Goal: Task Accomplishment & Management: Manage account settings

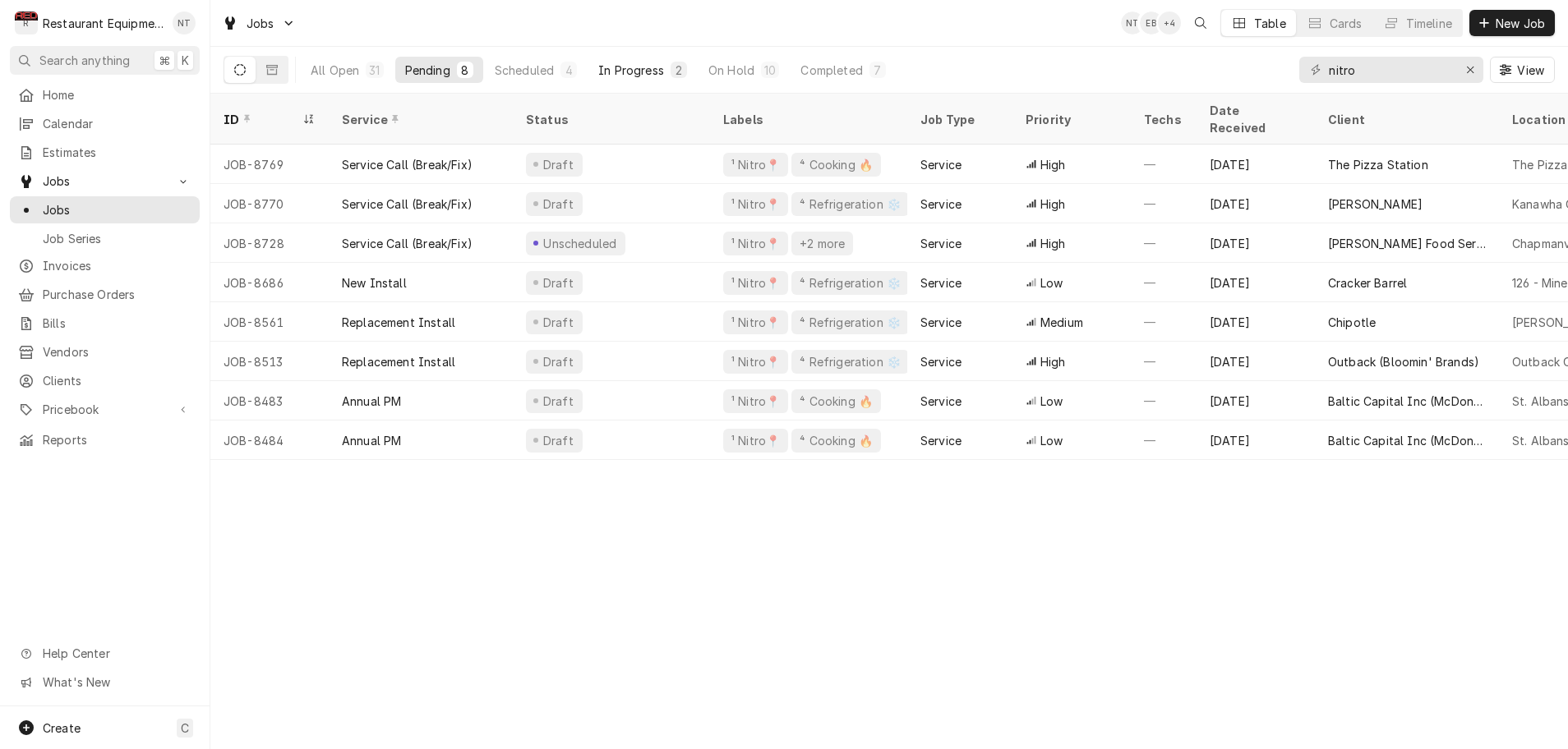
click at [663, 73] on div "In Progress" at bounding box center [631, 70] width 66 height 17
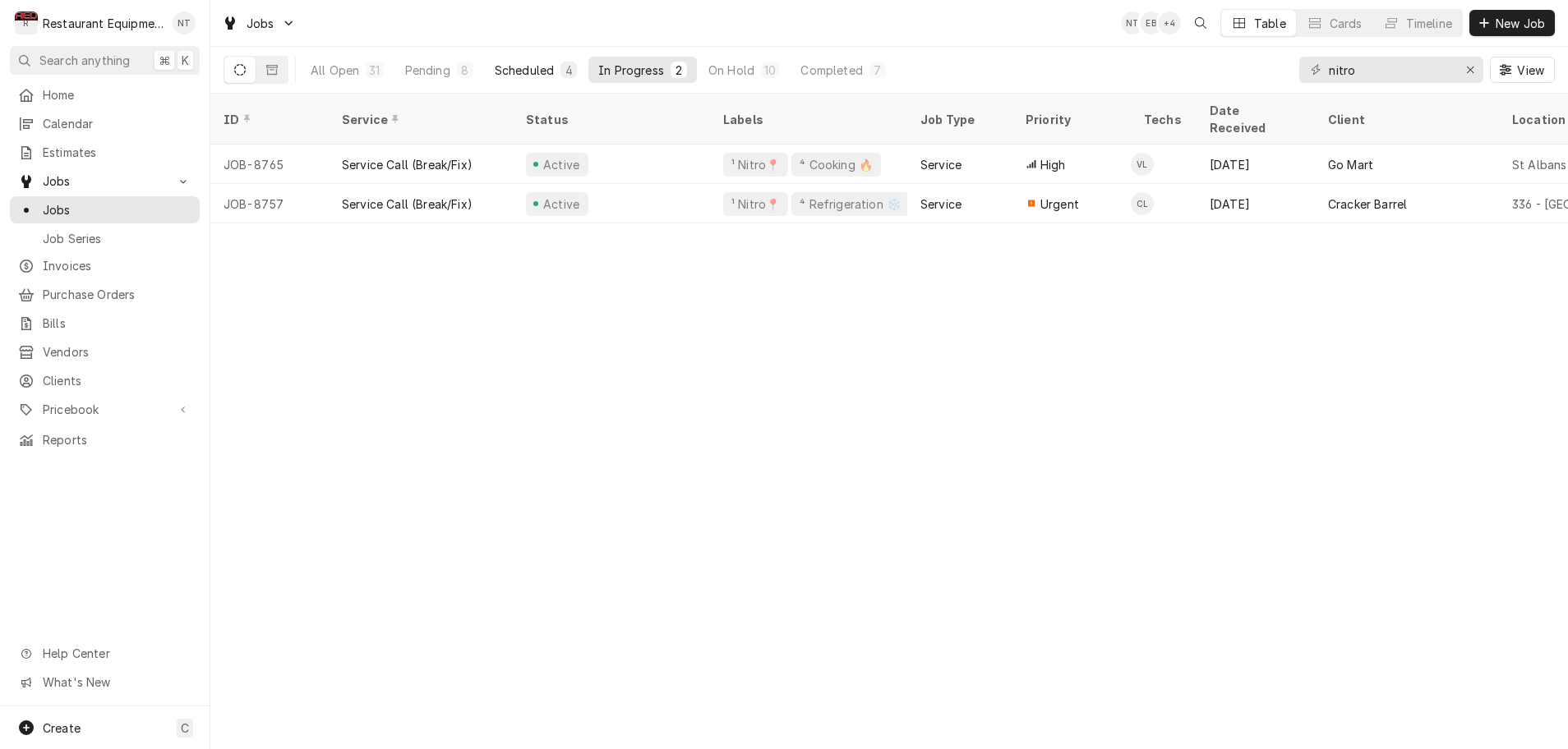
click at [538, 68] on div "Scheduled" at bounding box center [525, 70] width 59 height 17
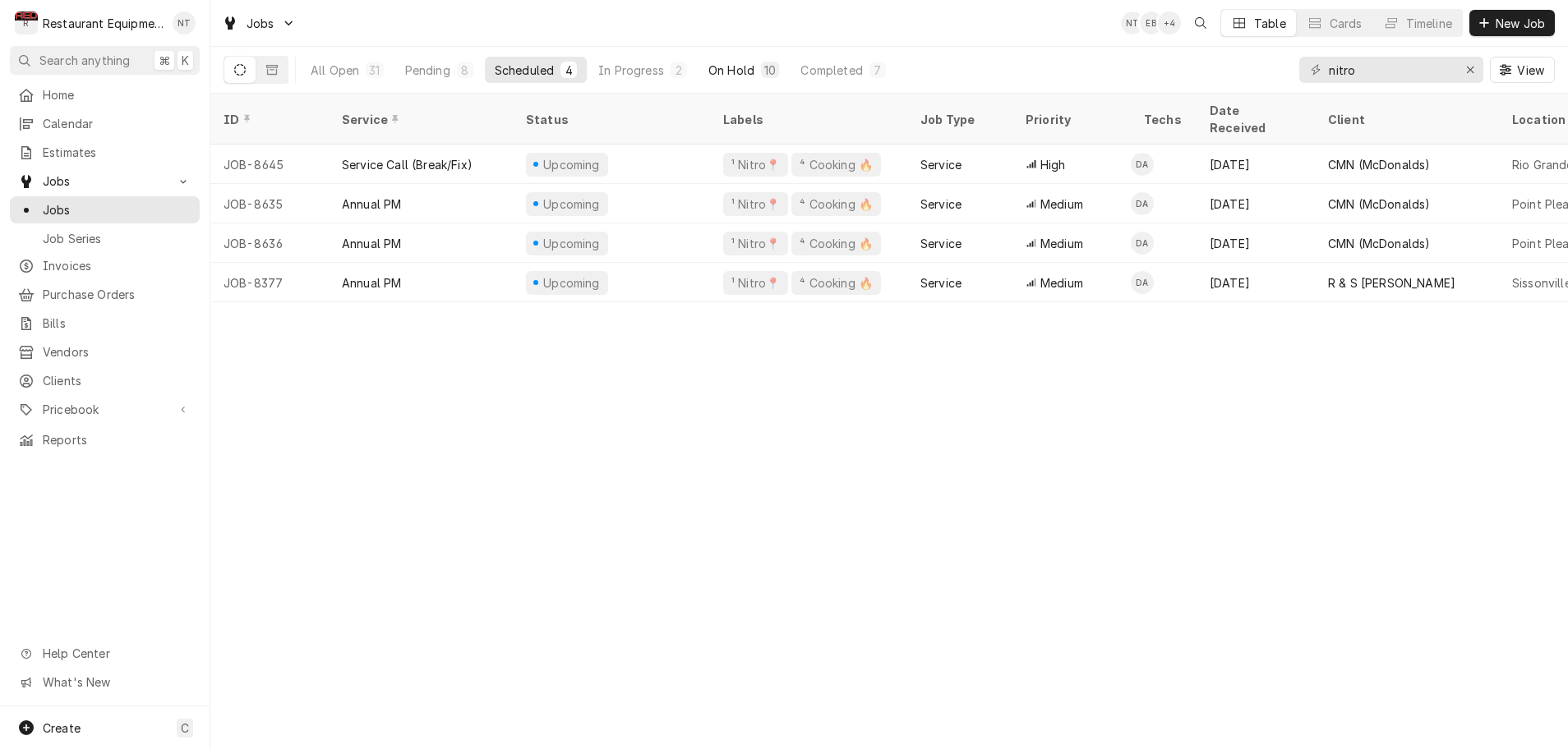
click at [727, 73] on div "On Hold" at bounding box center [732, 70] width 46 height 17
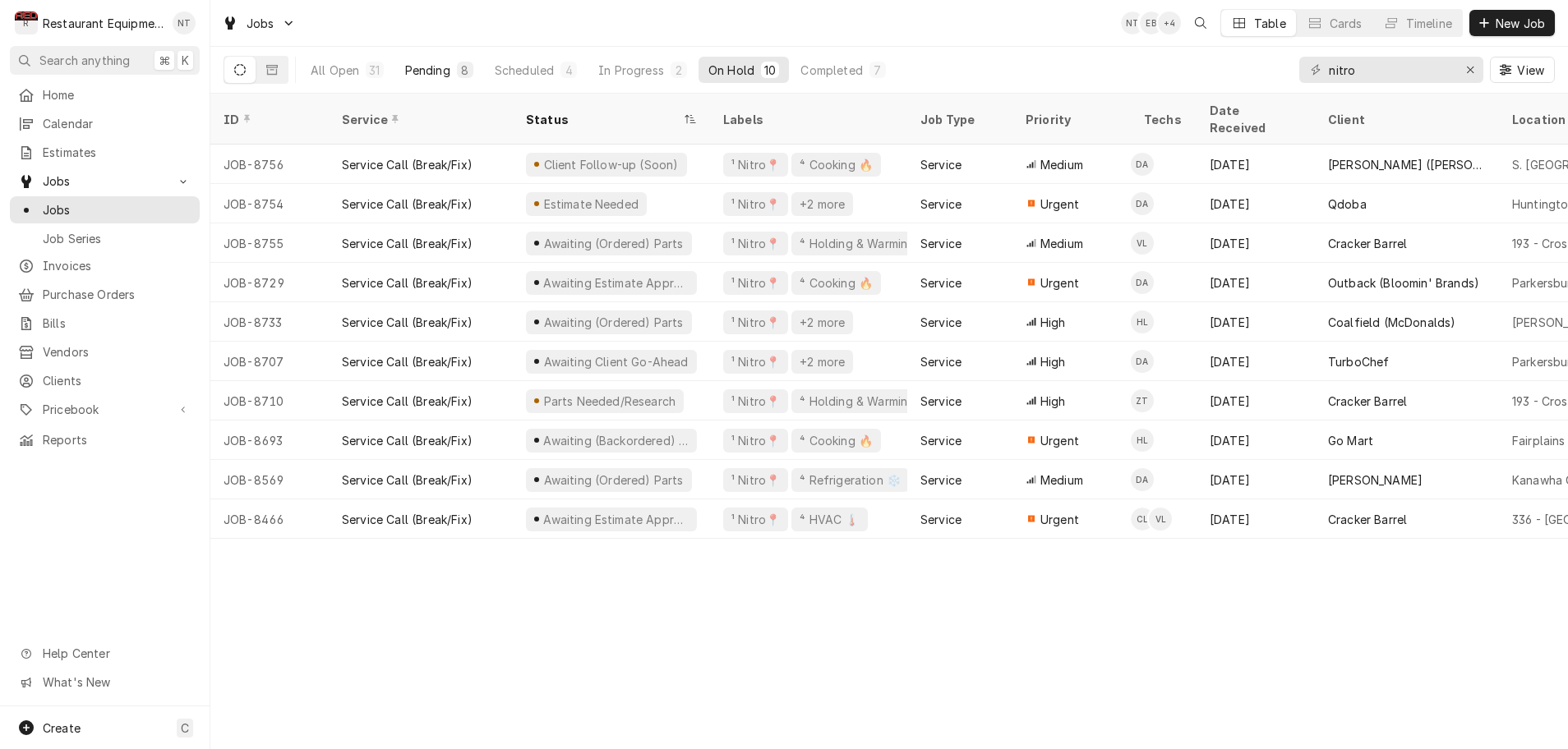
click at [426, 70] on div "Pending" at bounding box center [427, 70] width 45 height 17
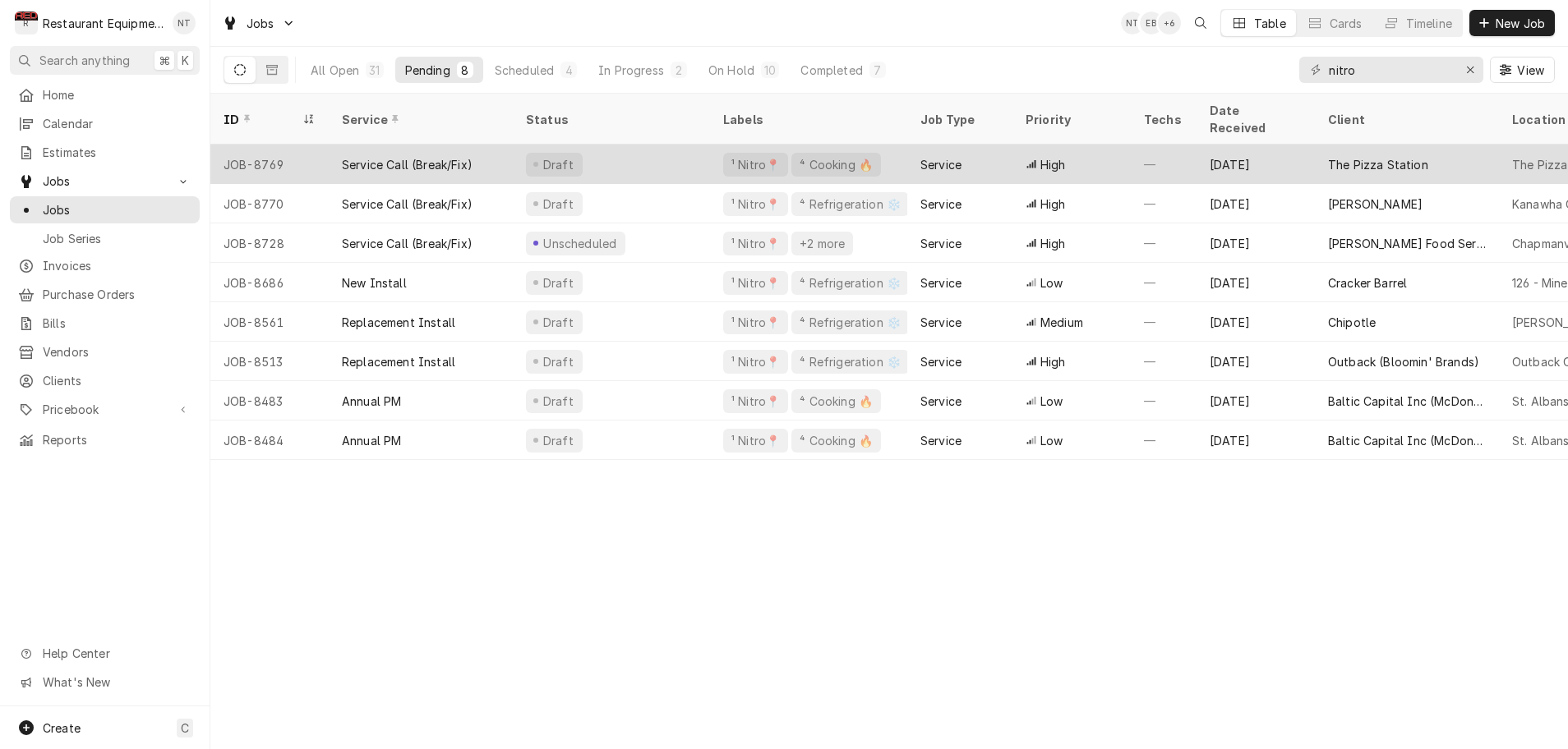
click at [598, 144] on div "Draft" at bounding box center [611, 164] width 197 height 40
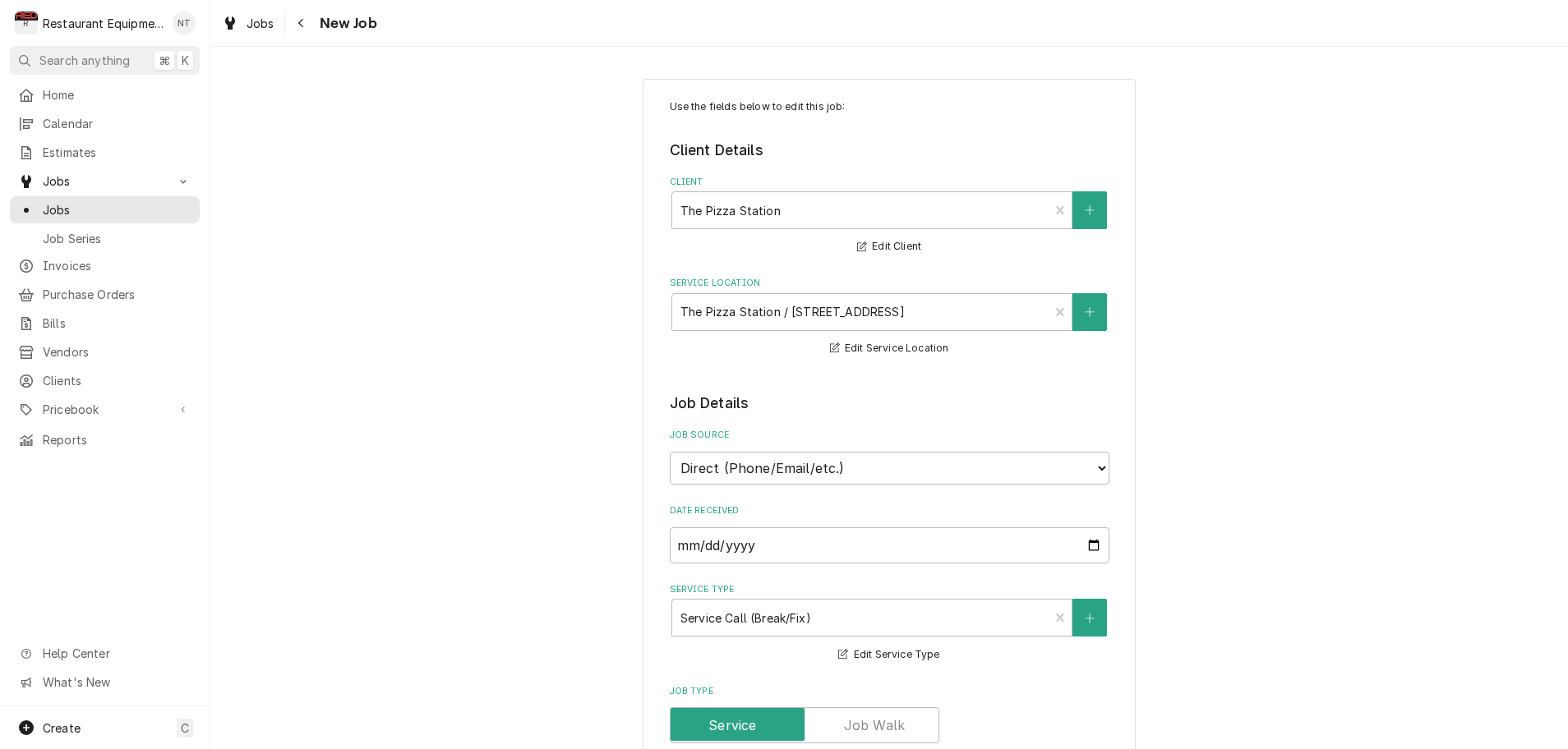
type textarea "x"
click at [302, 25] on icon "Navigate back" at bounding box center [301, 23] width 5 height 9
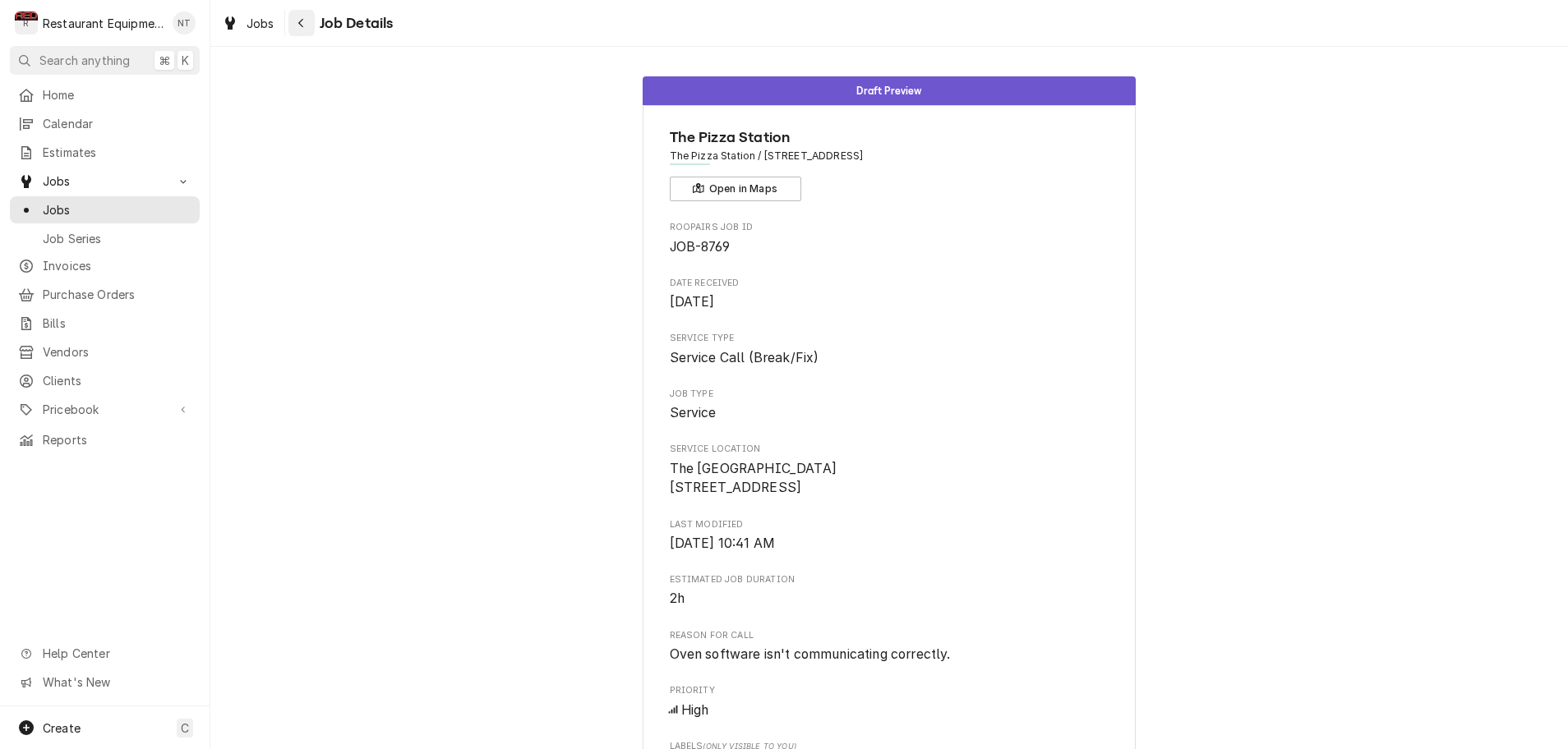
scroll to position [0, 2]
click at [300, 28] on icon "Navigate back" at bounding box center [301, 23] width 7 height 12
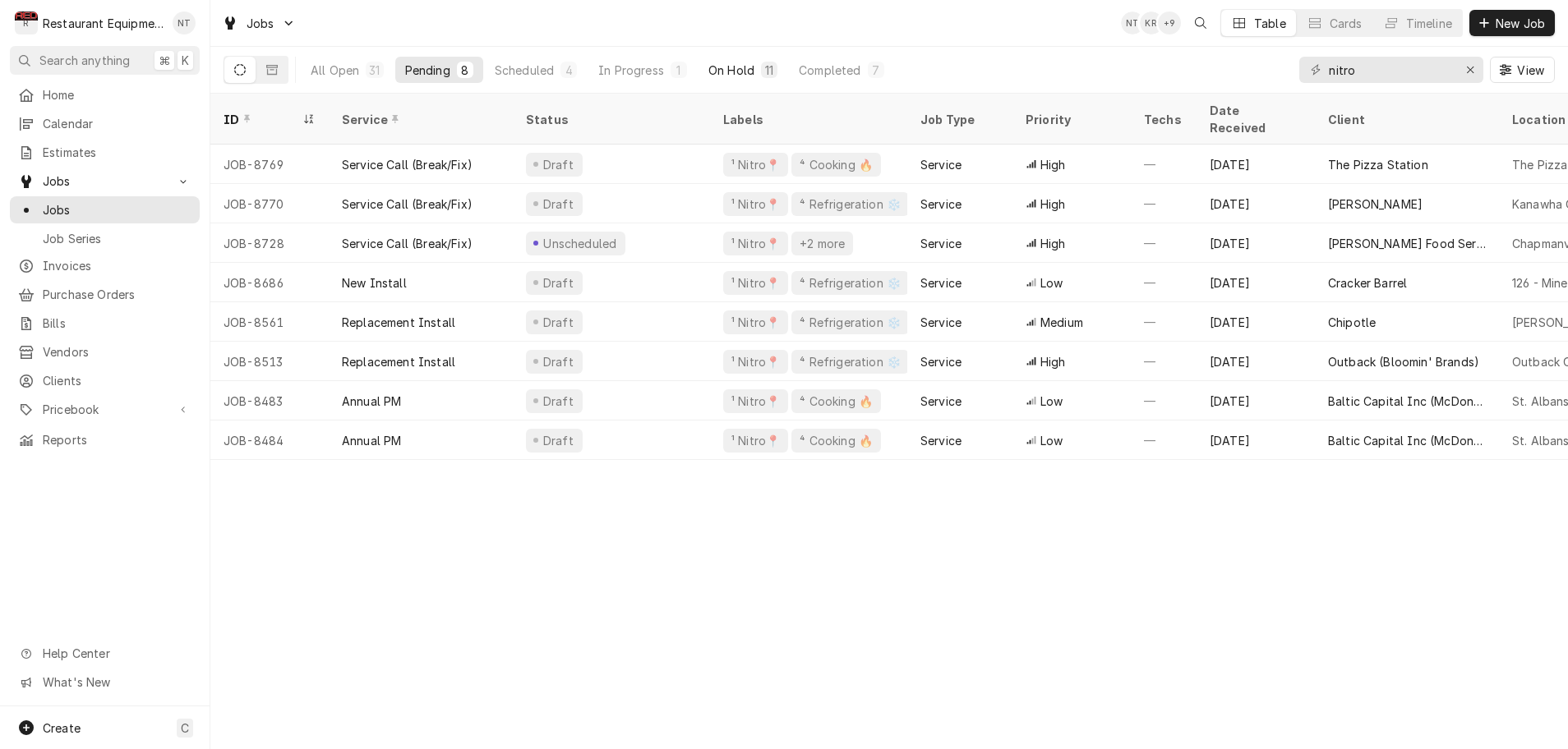
click at [742, 71] on div "On Hold" at bounding box center [732, 70] width 46 height 17
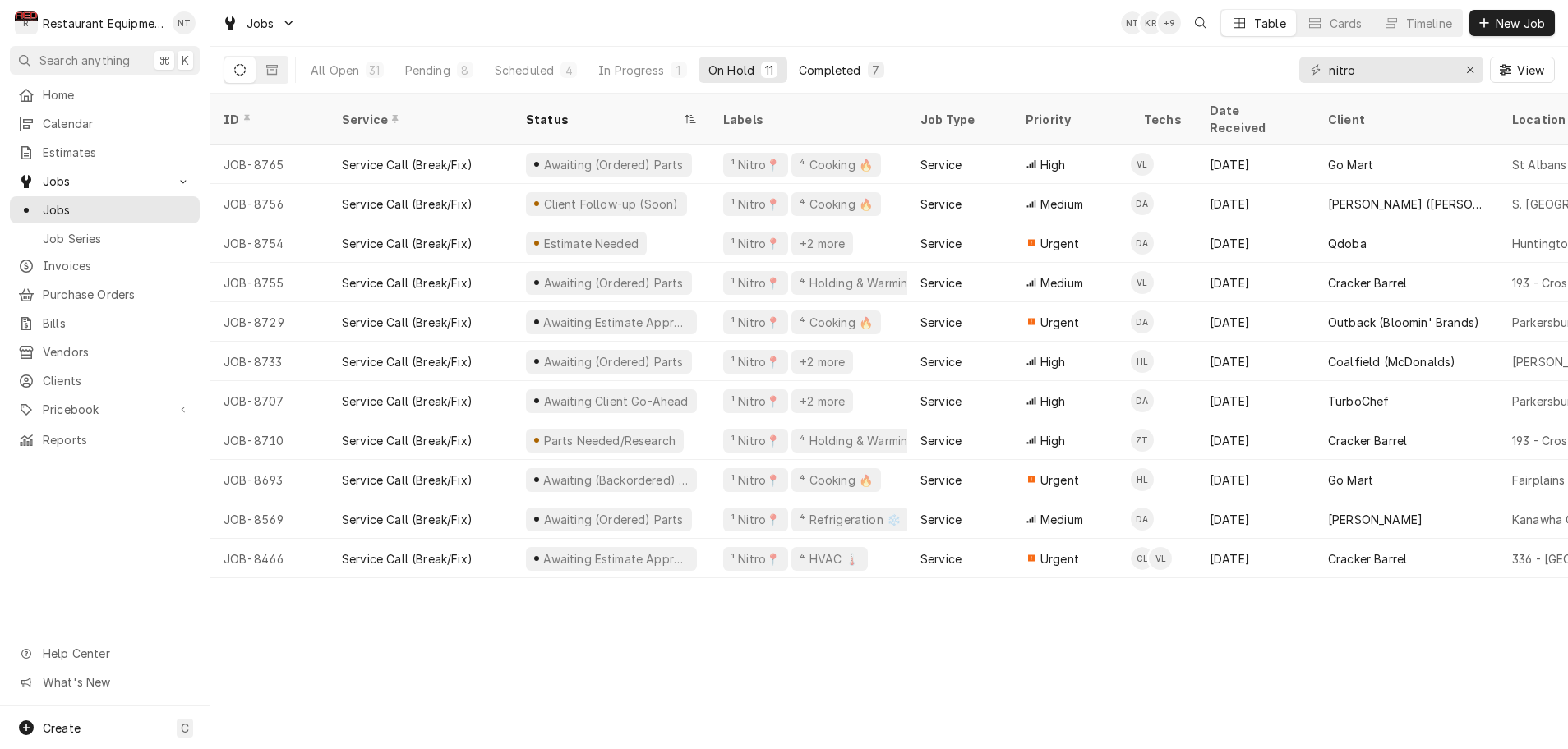
click at [850, 69] on div "Completed" at bounding box center [829, 70] width 62 height 17
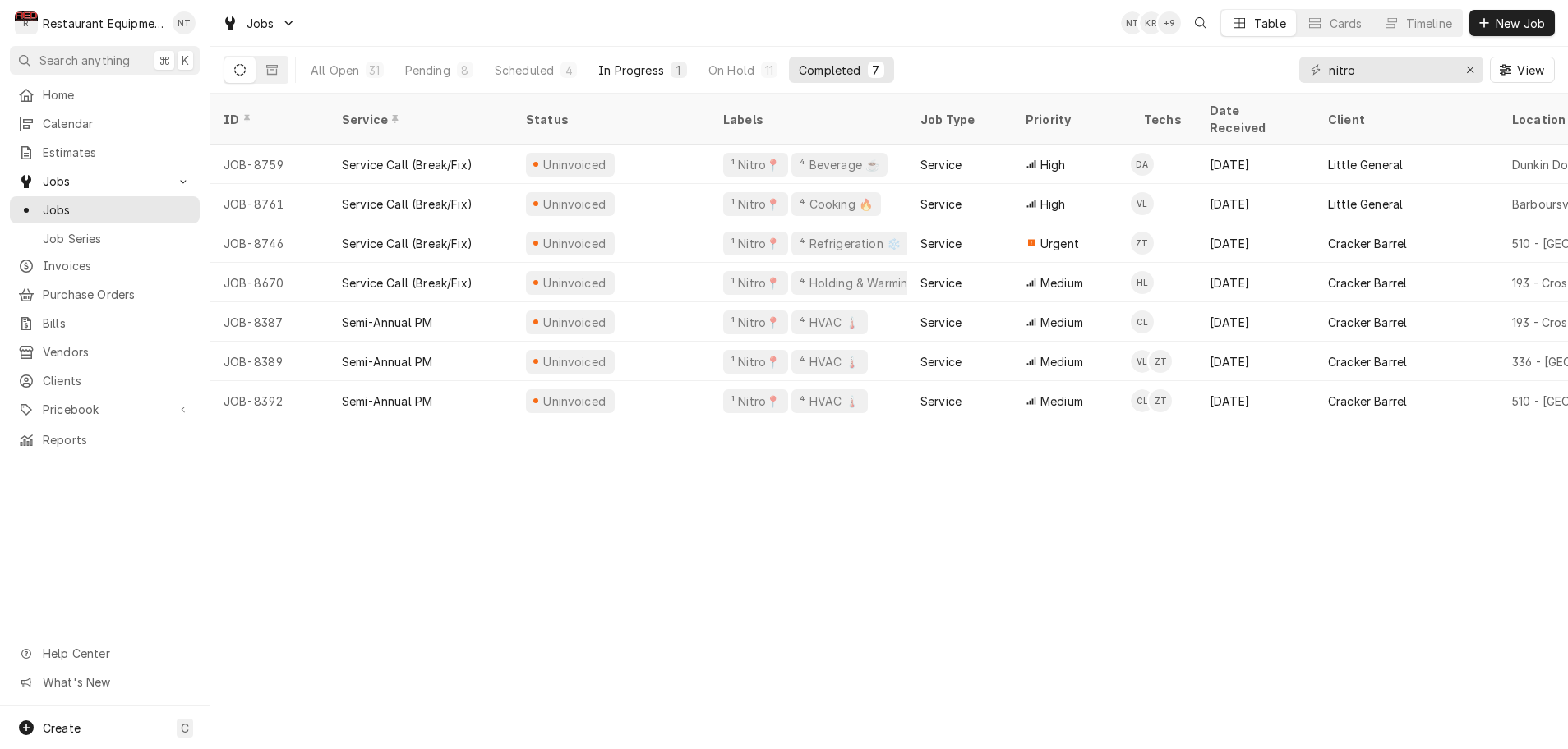
click at [633, 73] on div "In Progress" at bounding box center [631, 70] width 66 height 17
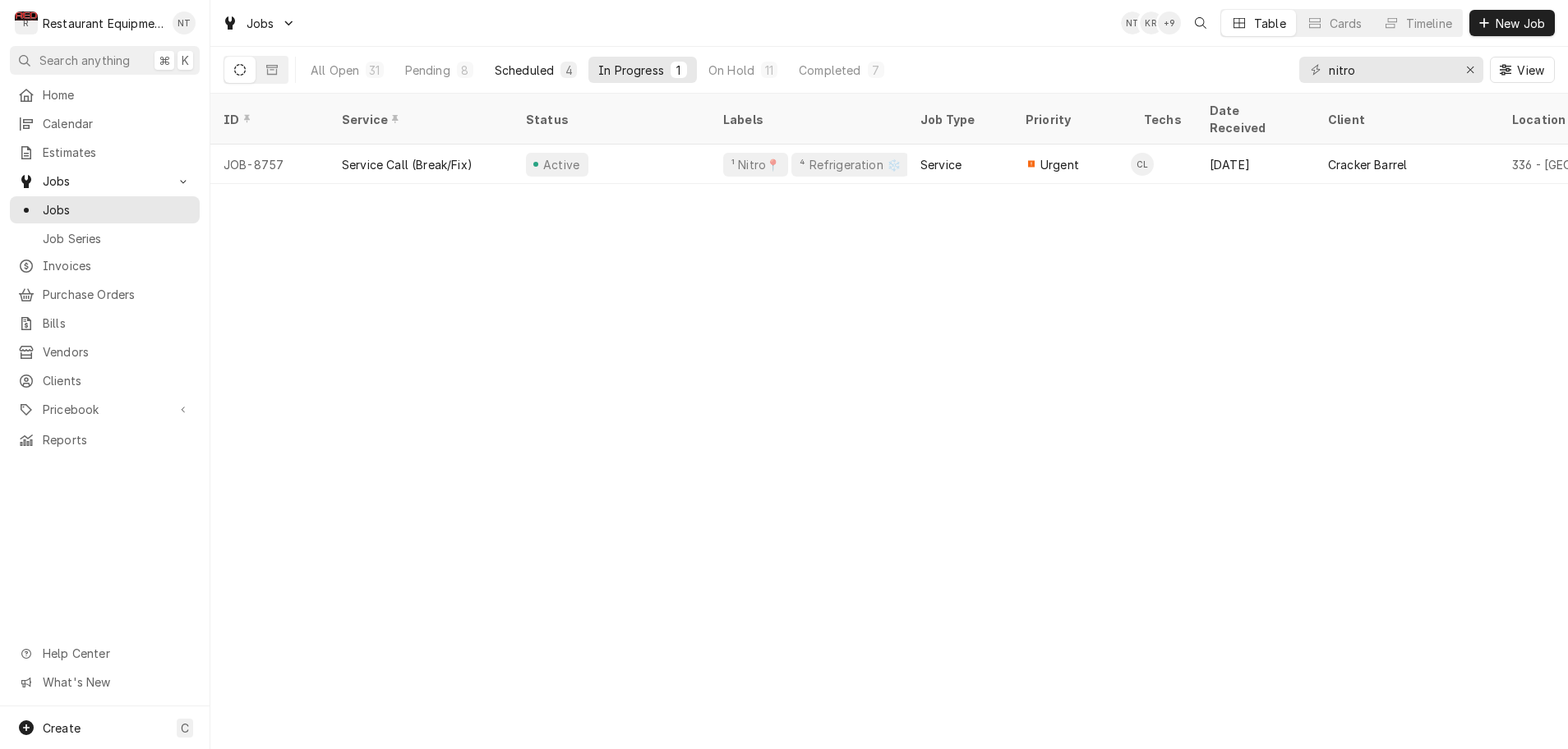
click at [514, 75] on div "Scheduled" at bounding box center [525, 70] width 59 height 17
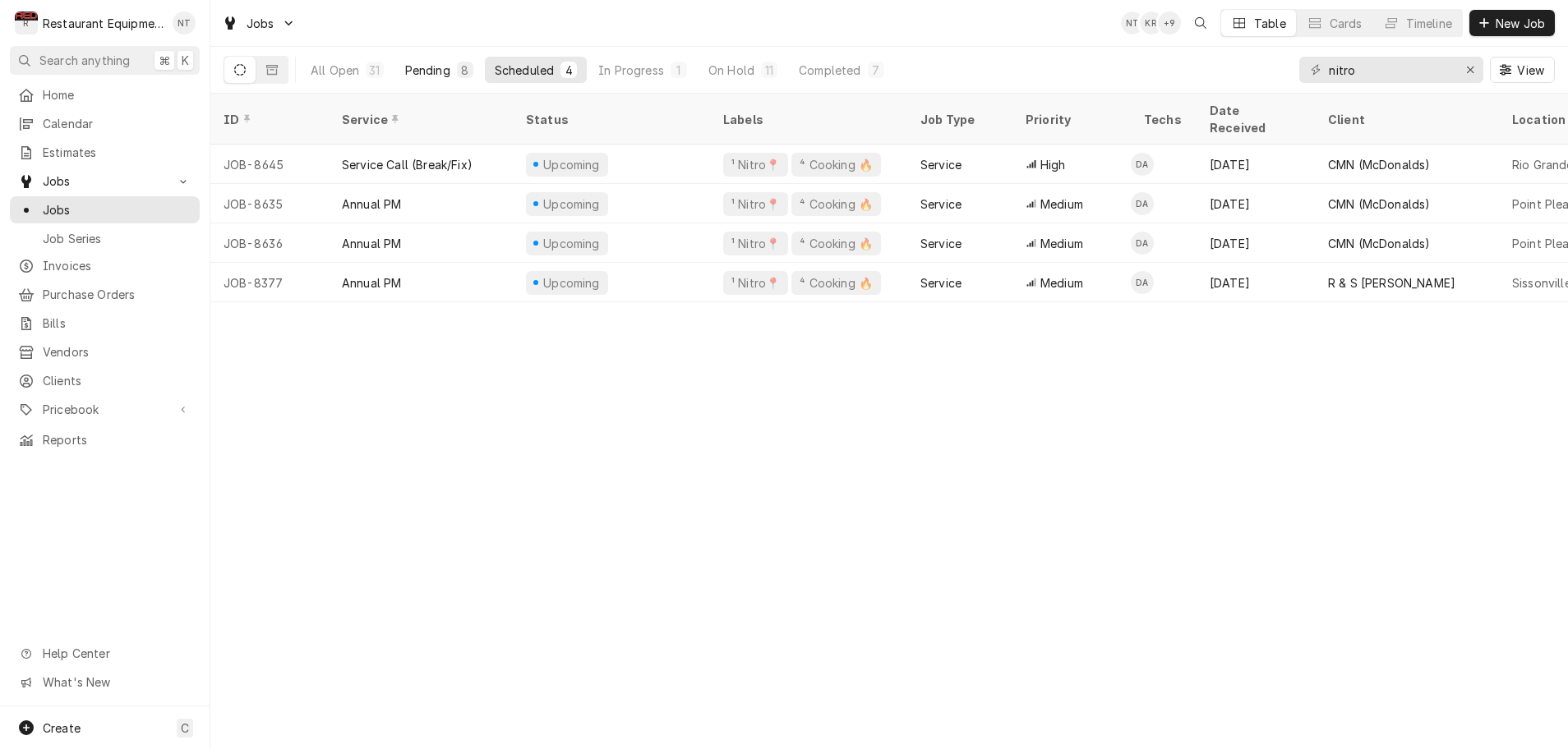
click at [437, 73] on div "Pending" at bounding box center [427, 70] width 45 height 17
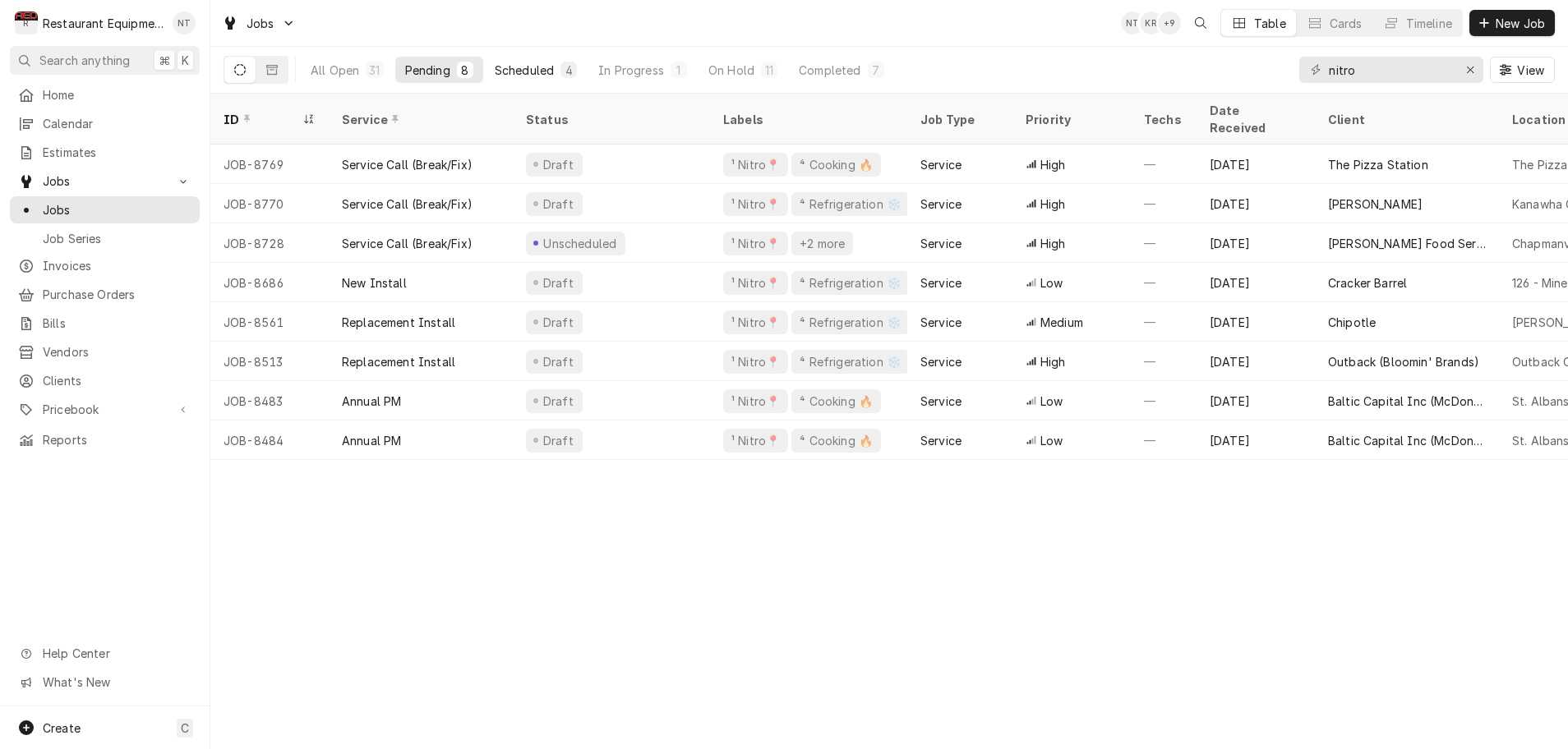
click at [531, 68] on div "Scheduled" at bounding box center [525, 70] width 59 height 17
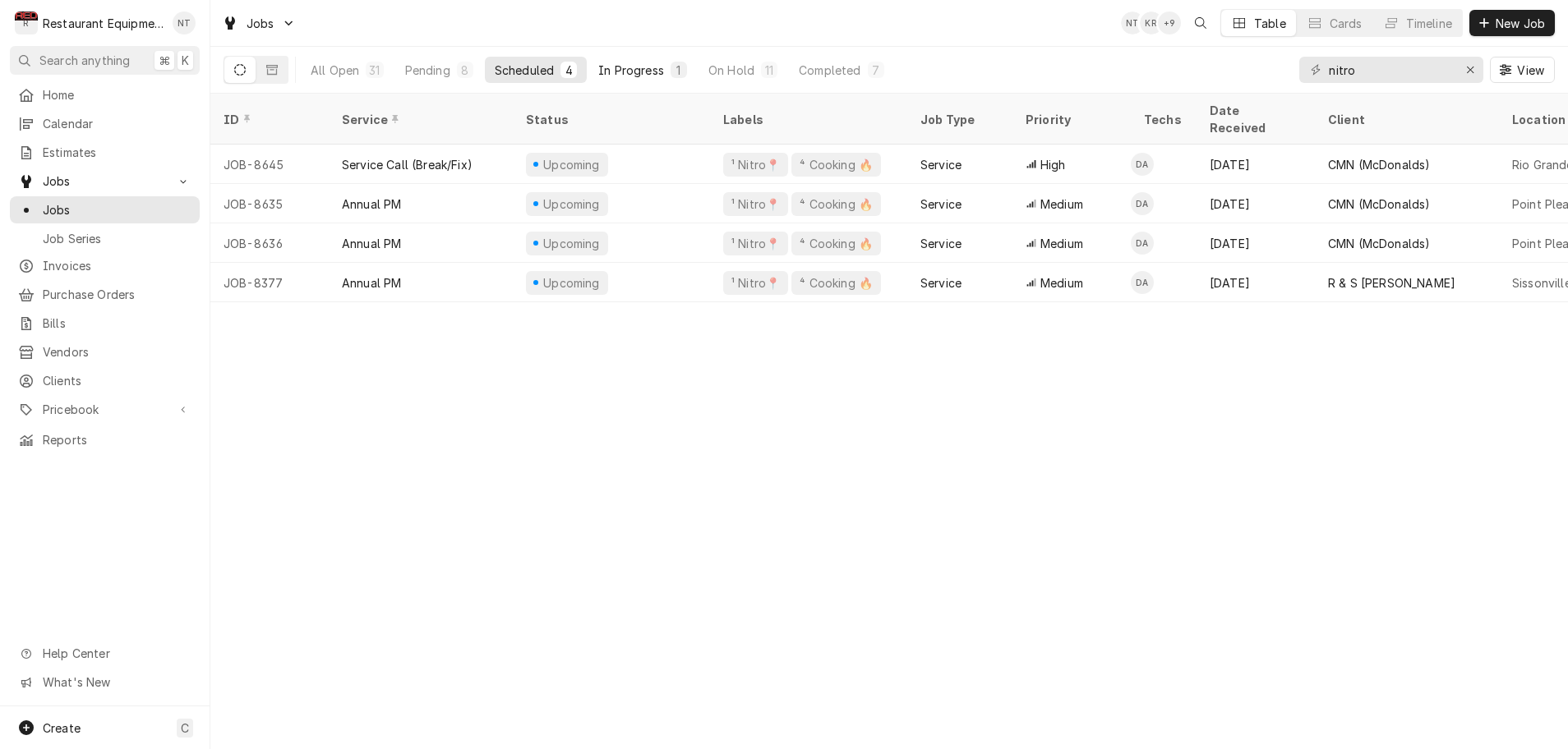
click at [651, 73] on div "In Progress" at bounding box center [631, 70] width 66 height 17
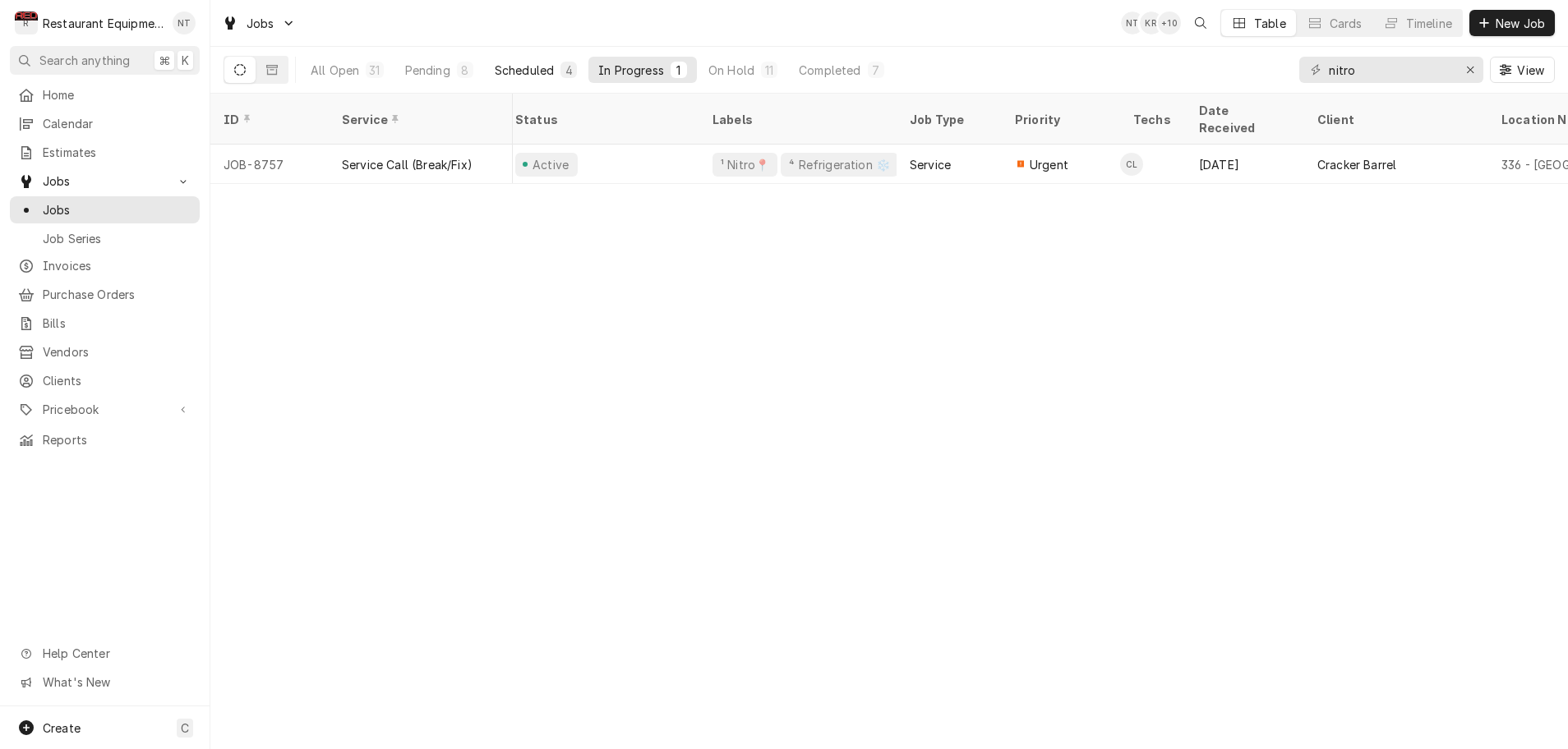
click at [527, 71] on div "Scheduled" at bounding box center [525, 70] width 59 height 17
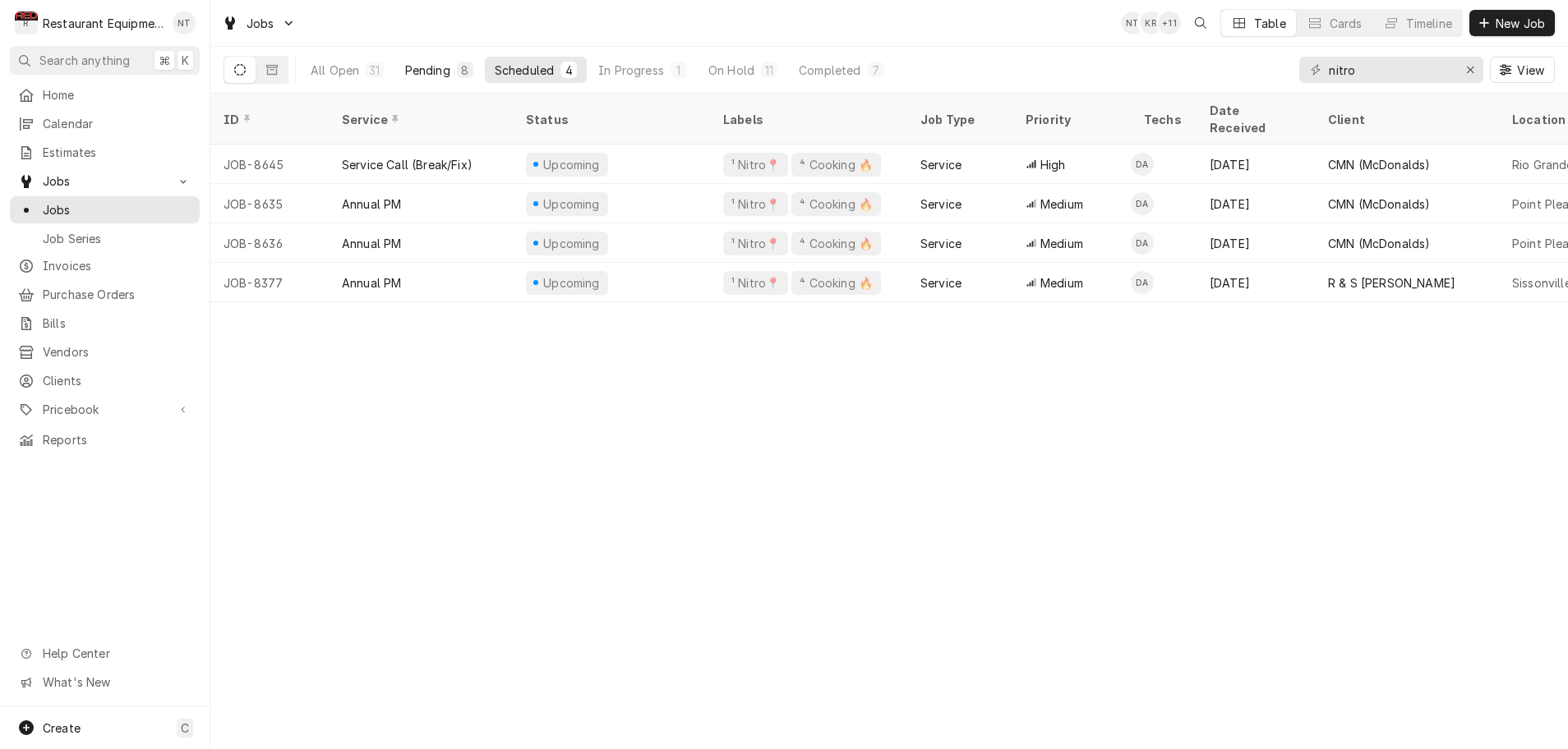
scroll to position [0, 1]
click at [435, 68] on div "Pending" at bounding box center [427, 70] width 45 height 17
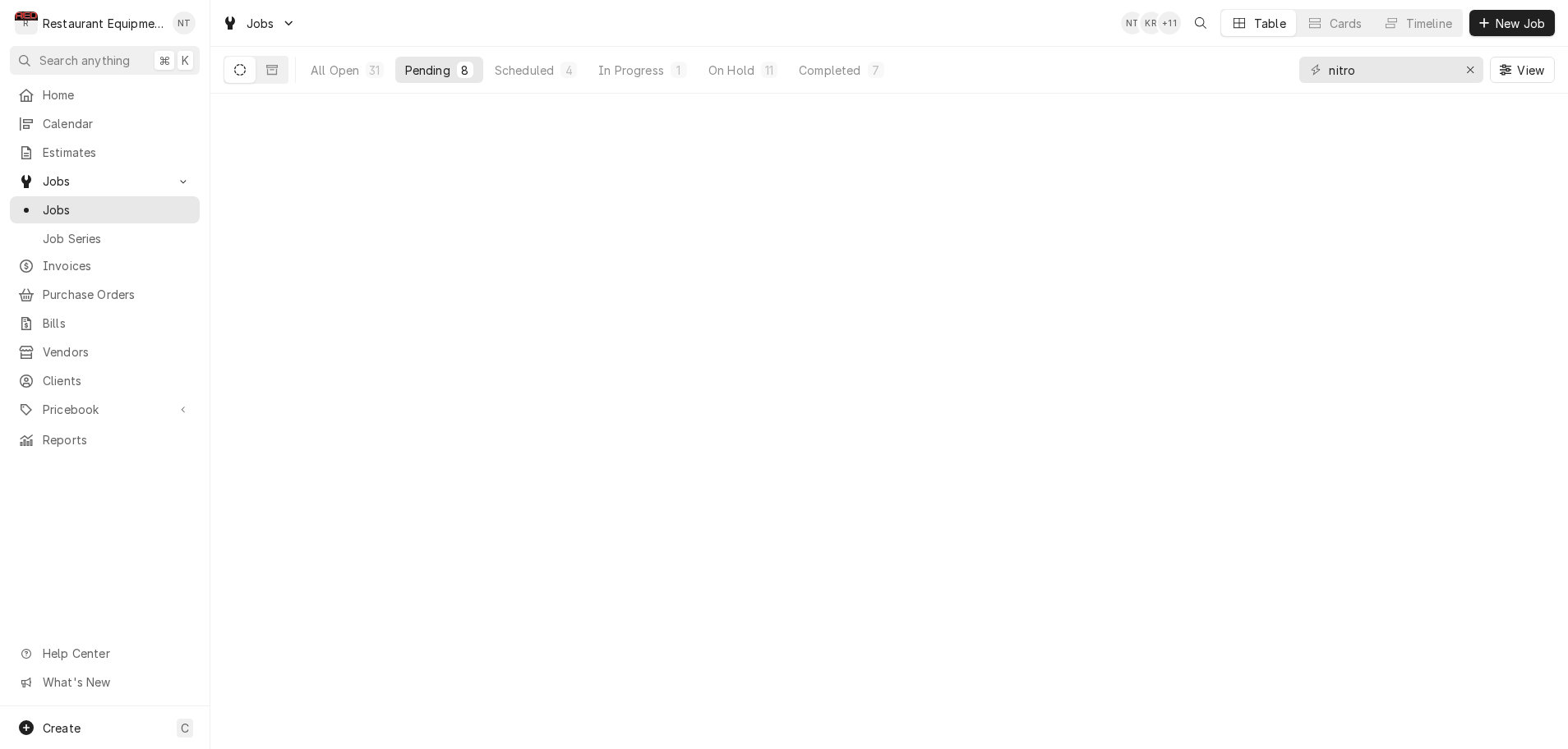
scroll to position [0, 0]
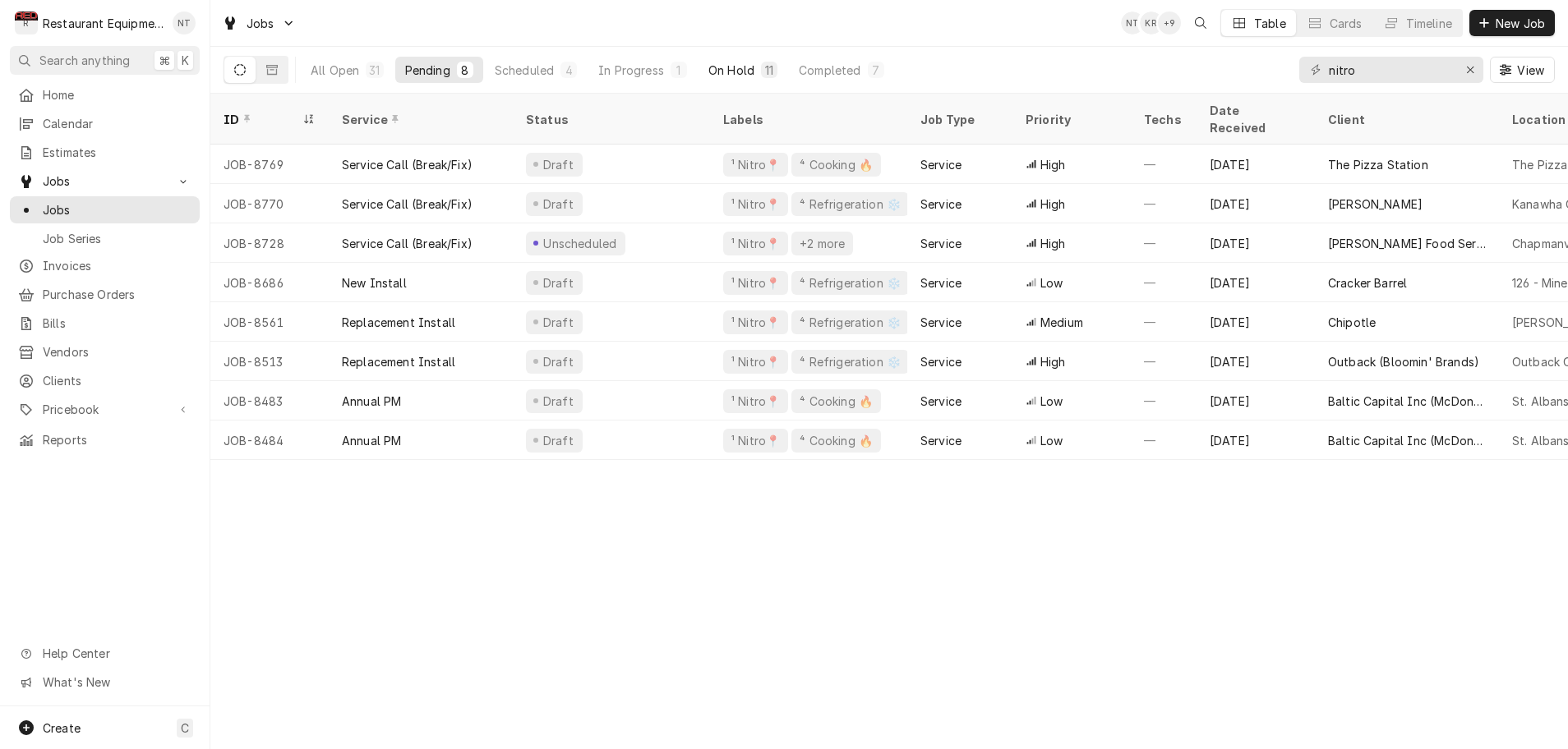
click at [727, 69] on div "On Hold" at bounding box center [732, 70] width 46 height 17
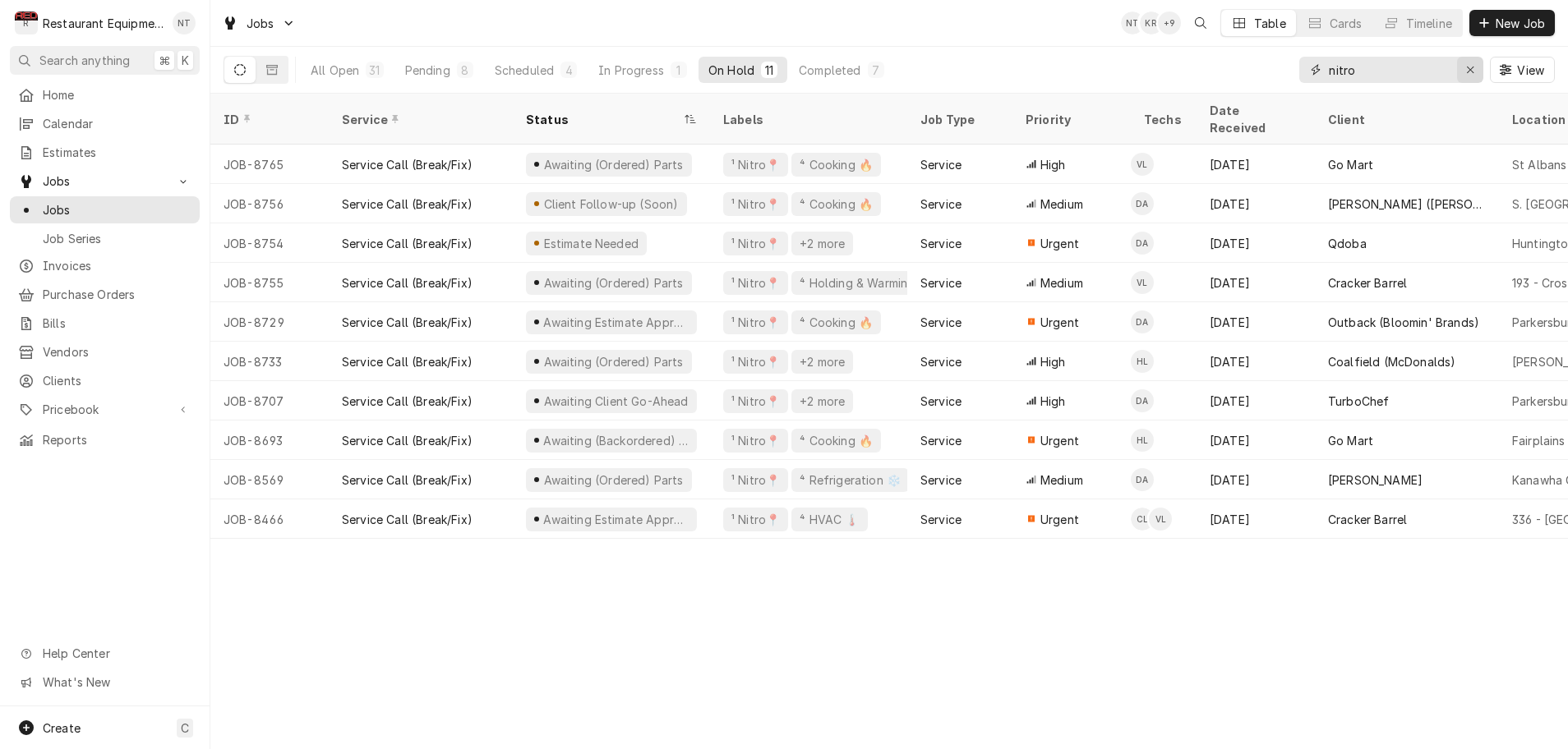
click at [1473, 73] on icon "Erase input" at bounding box center [1470, 70] width 9 height 12
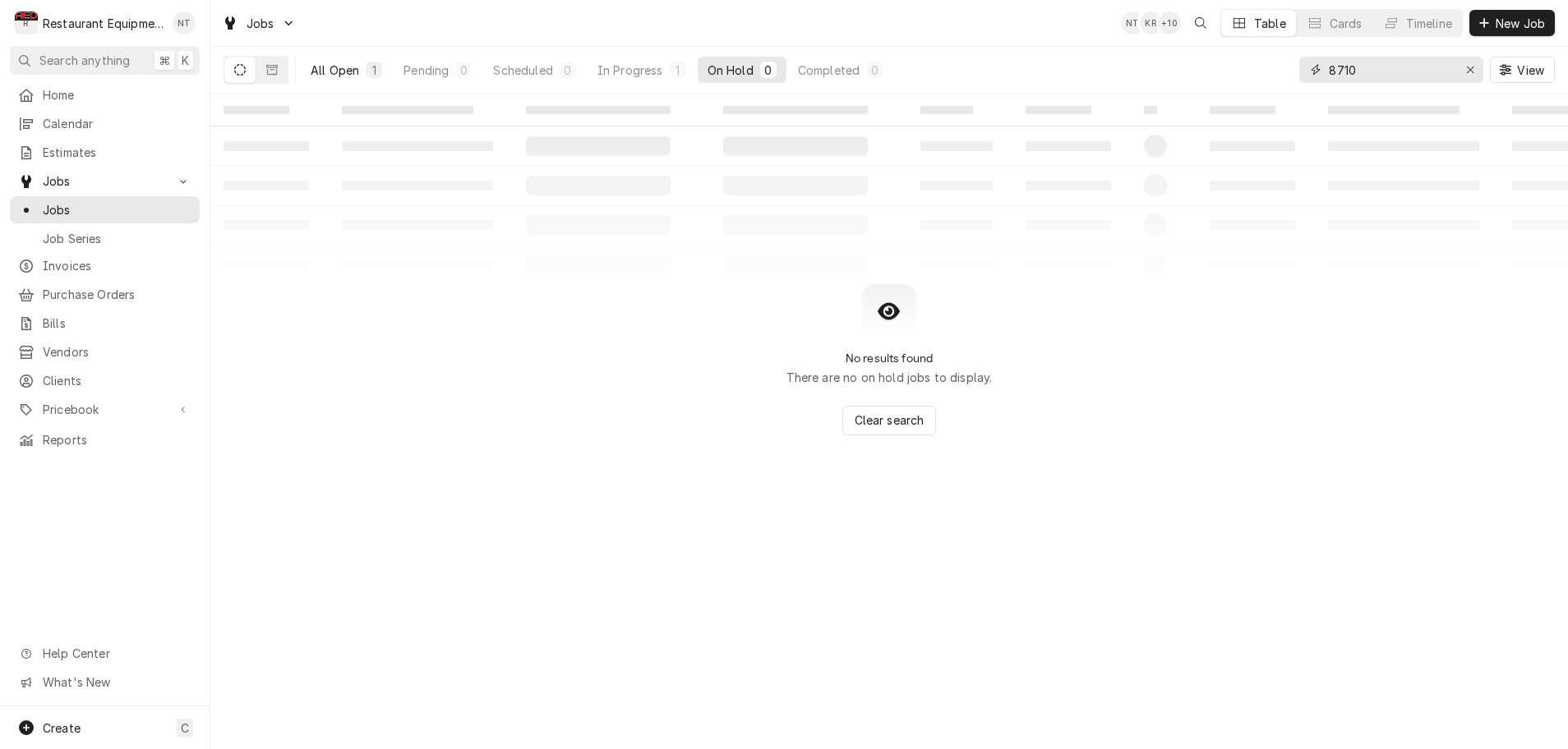
type input "8710"
click at [360, 71] on button "All Open 1" at bounding box center [346, 70] width 92 height 26
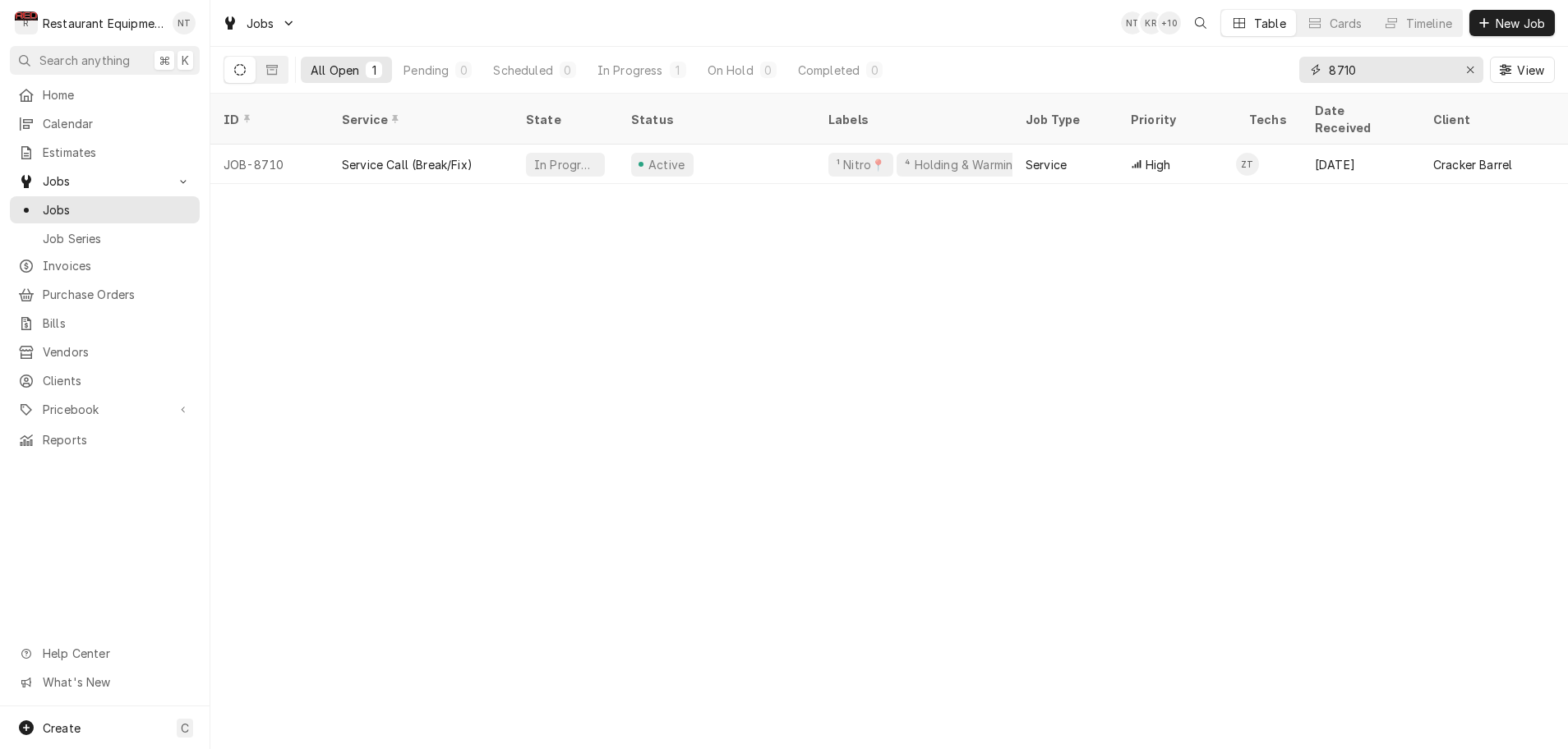
click at [1471, 70] on icon "Erase input" at bounding box center [1470, 70] width 9 height 12
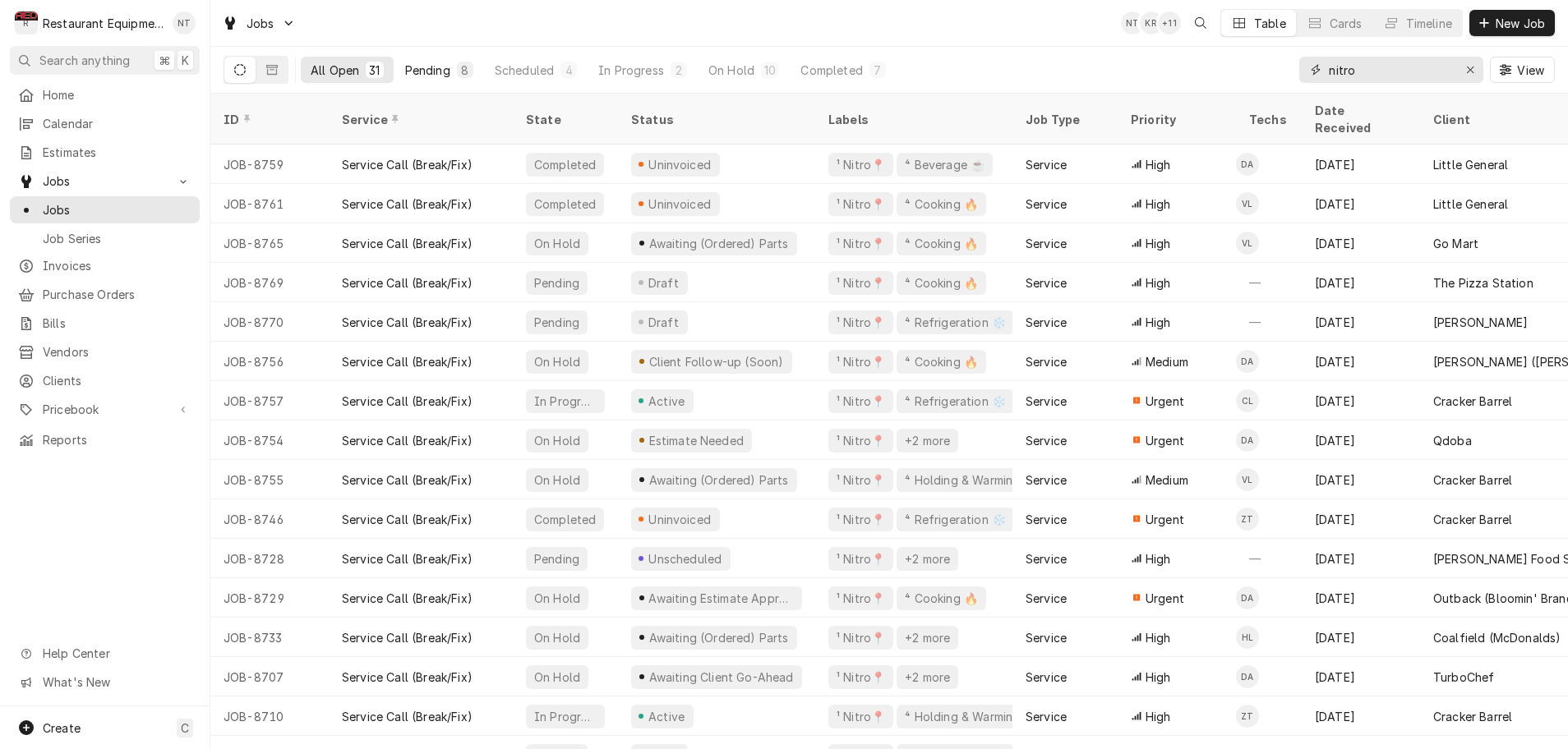
type input "nitro"
click at [443, 71] on div "Pending" at bounding box center [427, 70] width 45 height 17
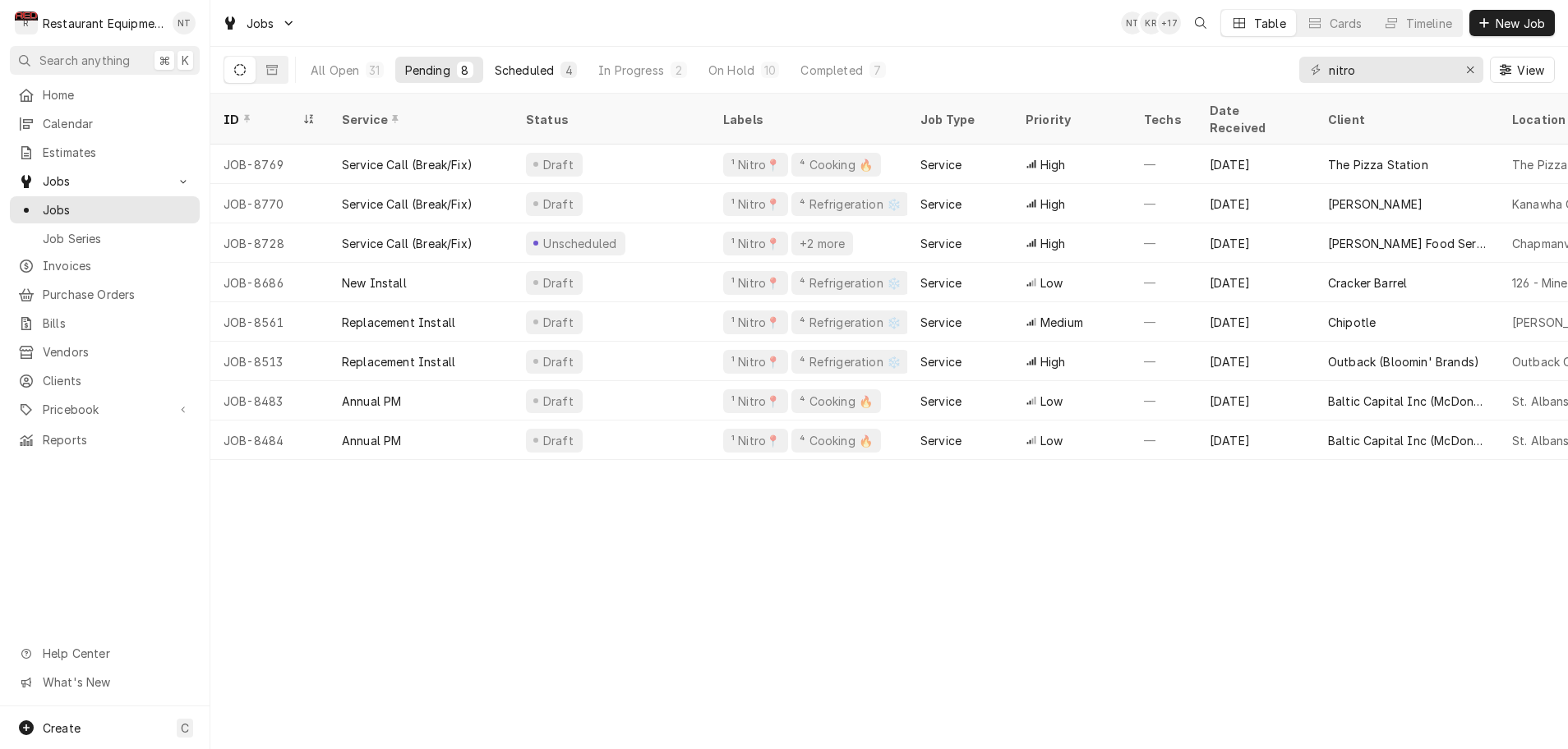
click at [524, 73] on div "Scheduled" at bounding box center [525, 70] width 59 height 17
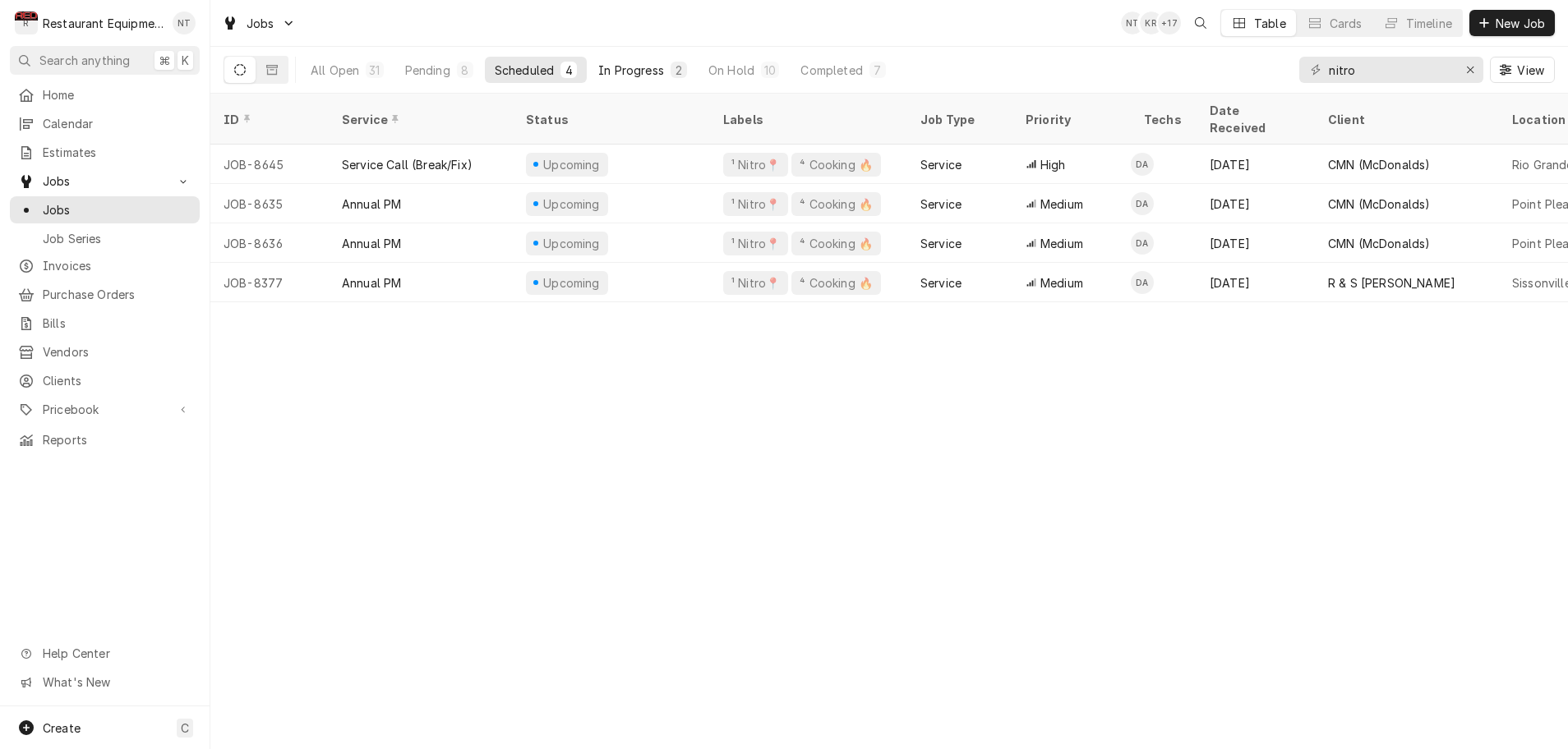
click at [651, 73] on div "In Progress" at bounding box center [631, 70] width 66 height 17
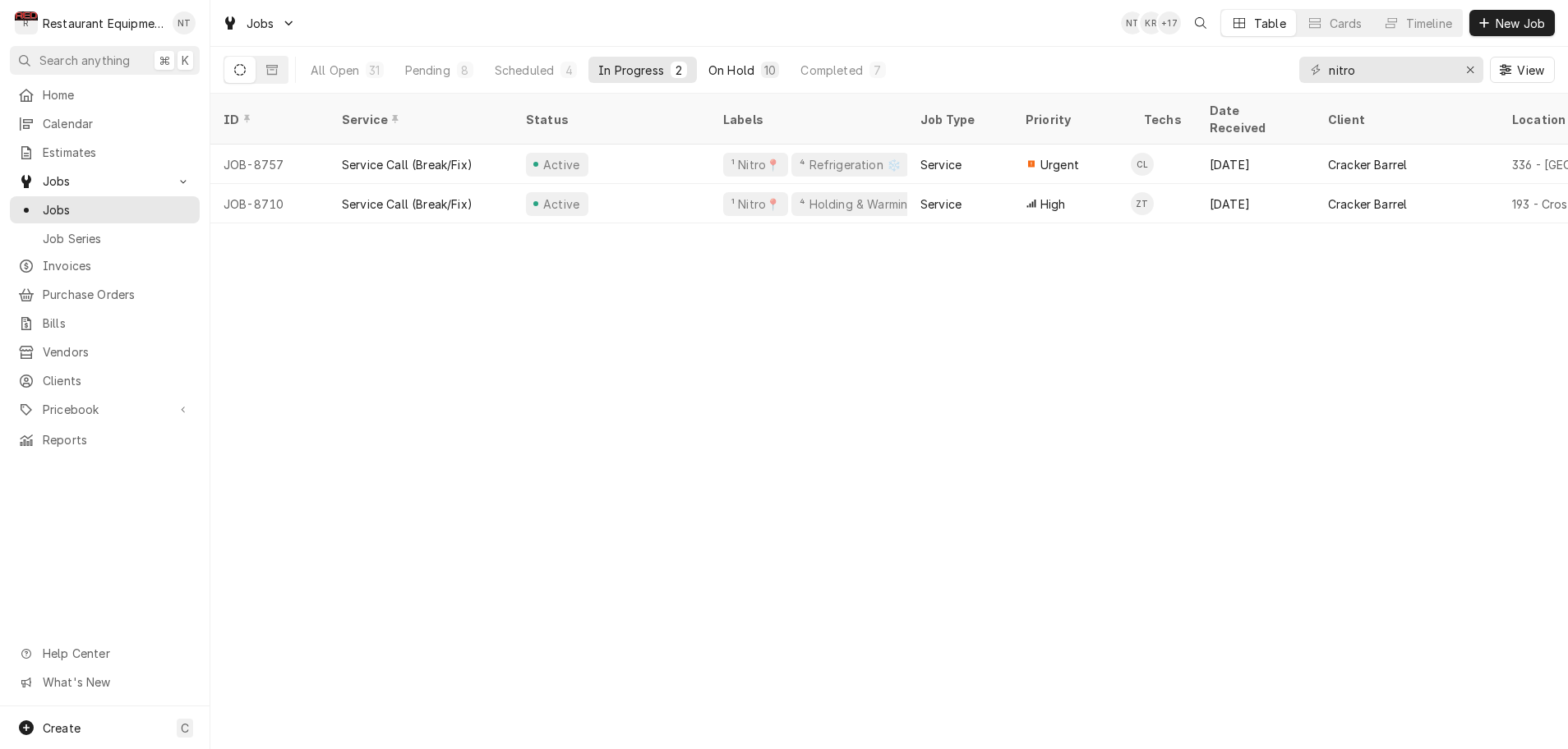
click at [723, 71] on div "On Hold" at bounding box center [732, 70] width 46 height 17
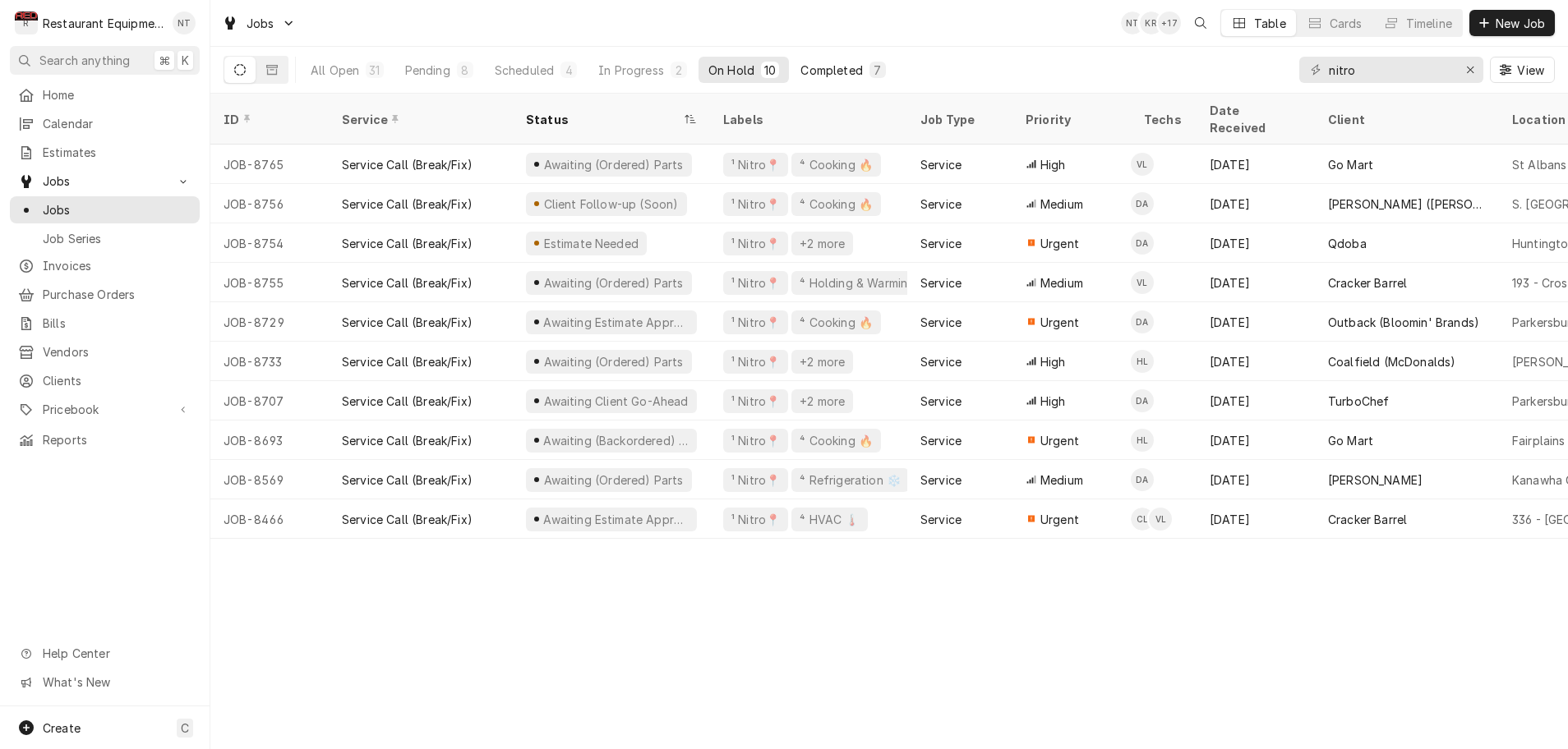
scroll to position [0, 1]
click at [834, 69] on div "Completed" at bounding box center [831, 70] width 62 height 17
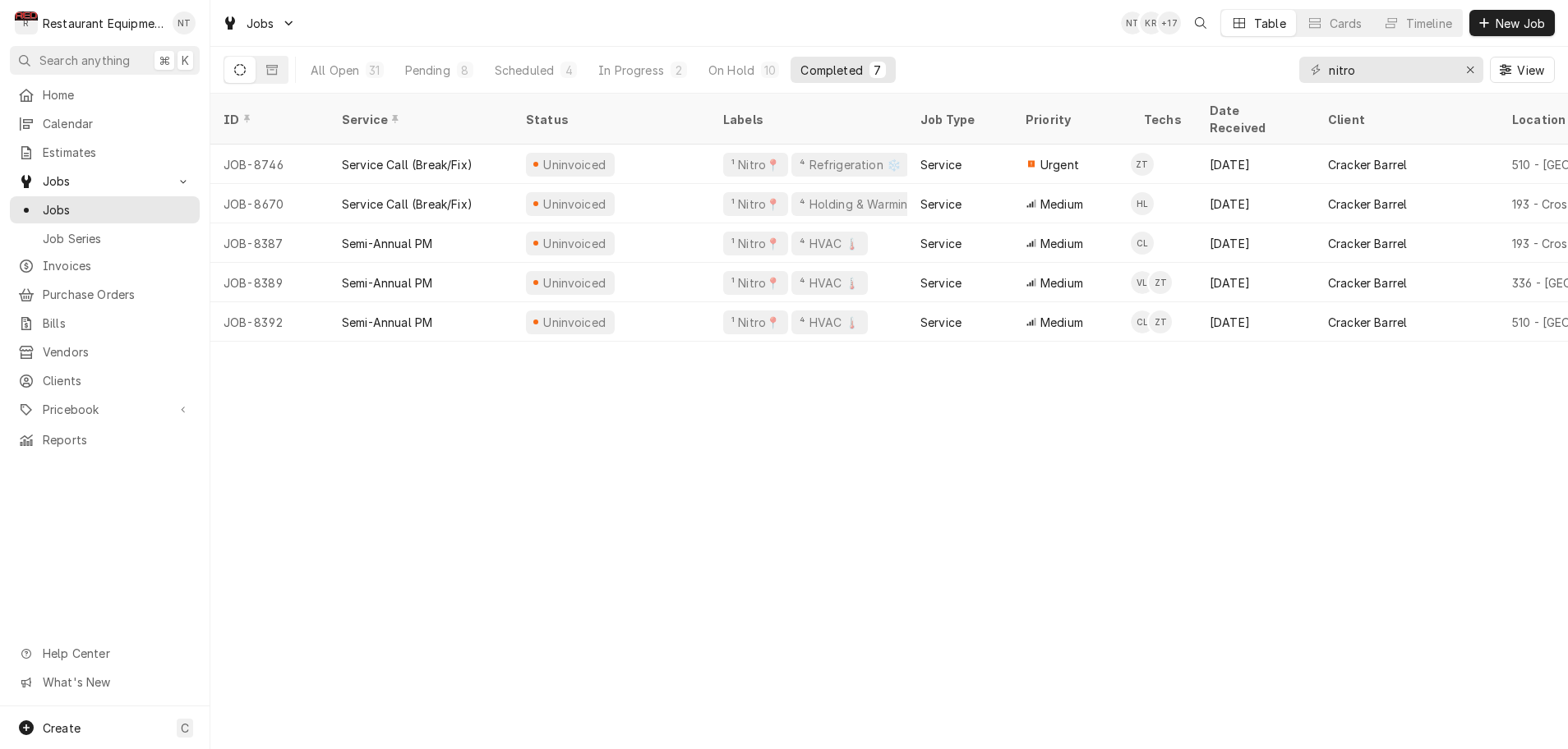
scroll to position [0, 0]
click at [922, 64] on div "All Open 31 Pending 8 Scheduled 4 In Progress 2 On Hold 10 Completed 7 nitro Vi…" at bounding box center [889, 70] width 1331 height 46
click at [724, 73] on div "On Hold" at bounding box center [732, 70] width 46 height 17
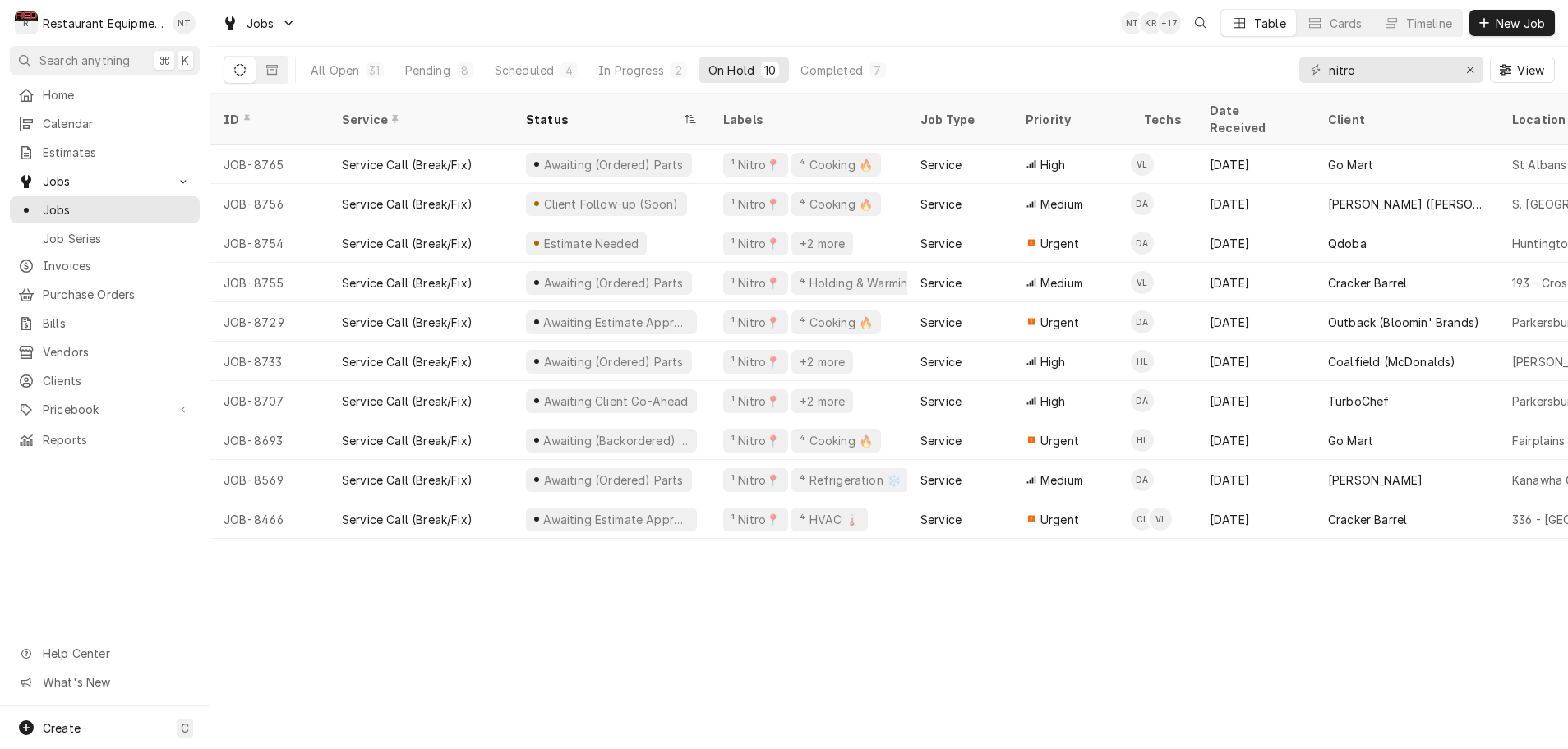
scroll to position [0, 0]
click at [520, 74] on div "Scheduled" at bounding box center [525, 70] width 59 height 17
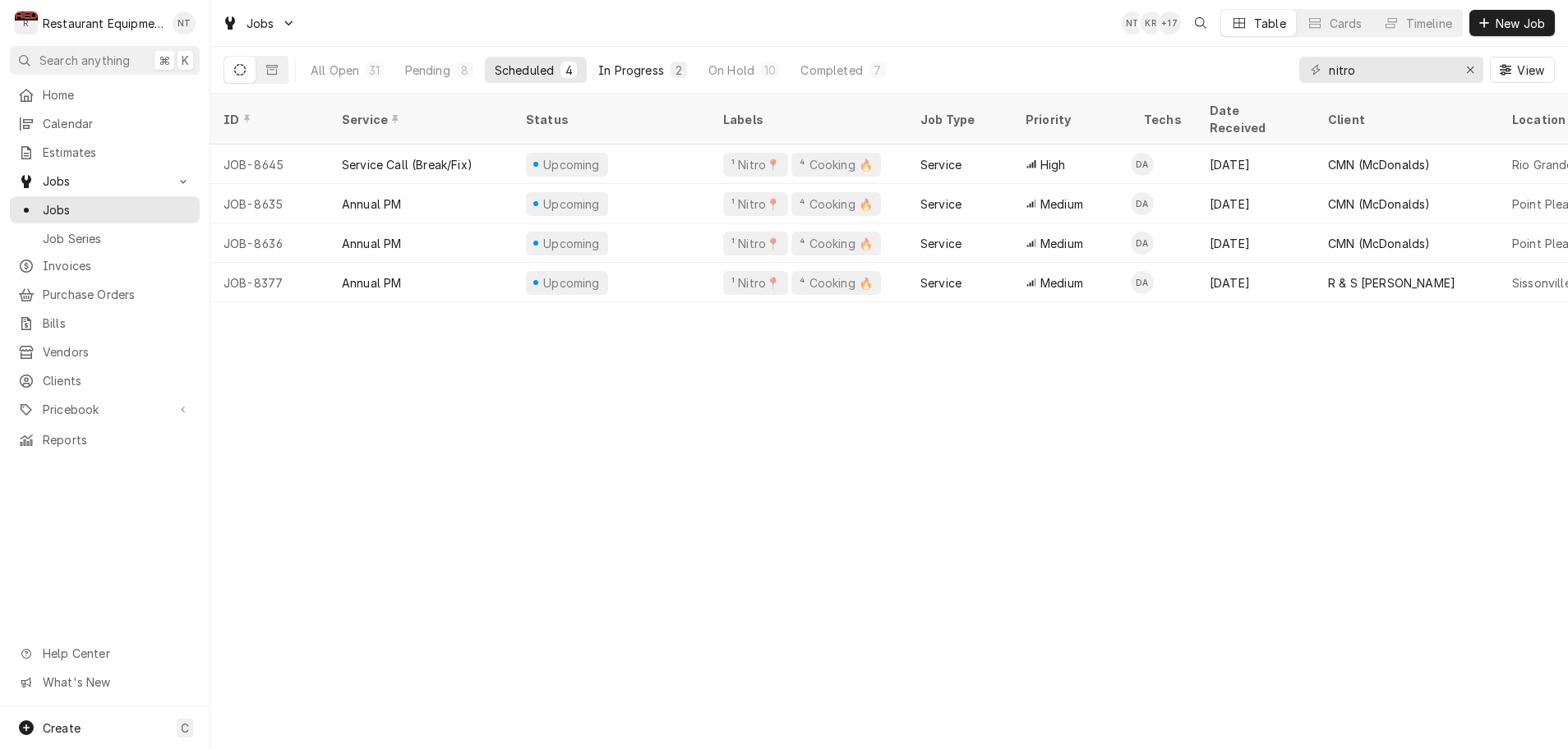
click at [629, 74] on div "In Progress" at bounding box center [631, 70] width 66 height 17
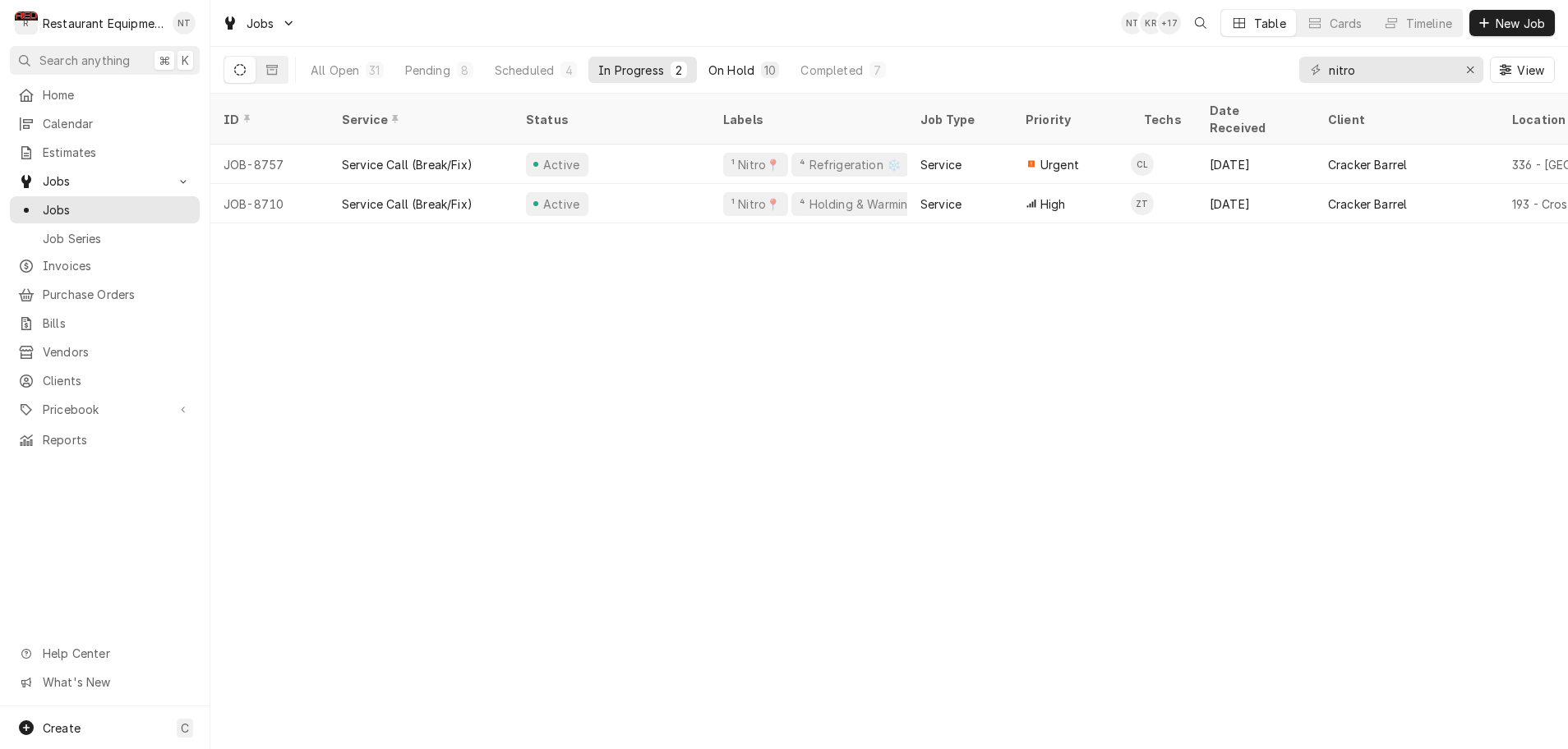
click at [736, 74] on div "On Hold" at bounding box center [732, 70] width 46 height 17
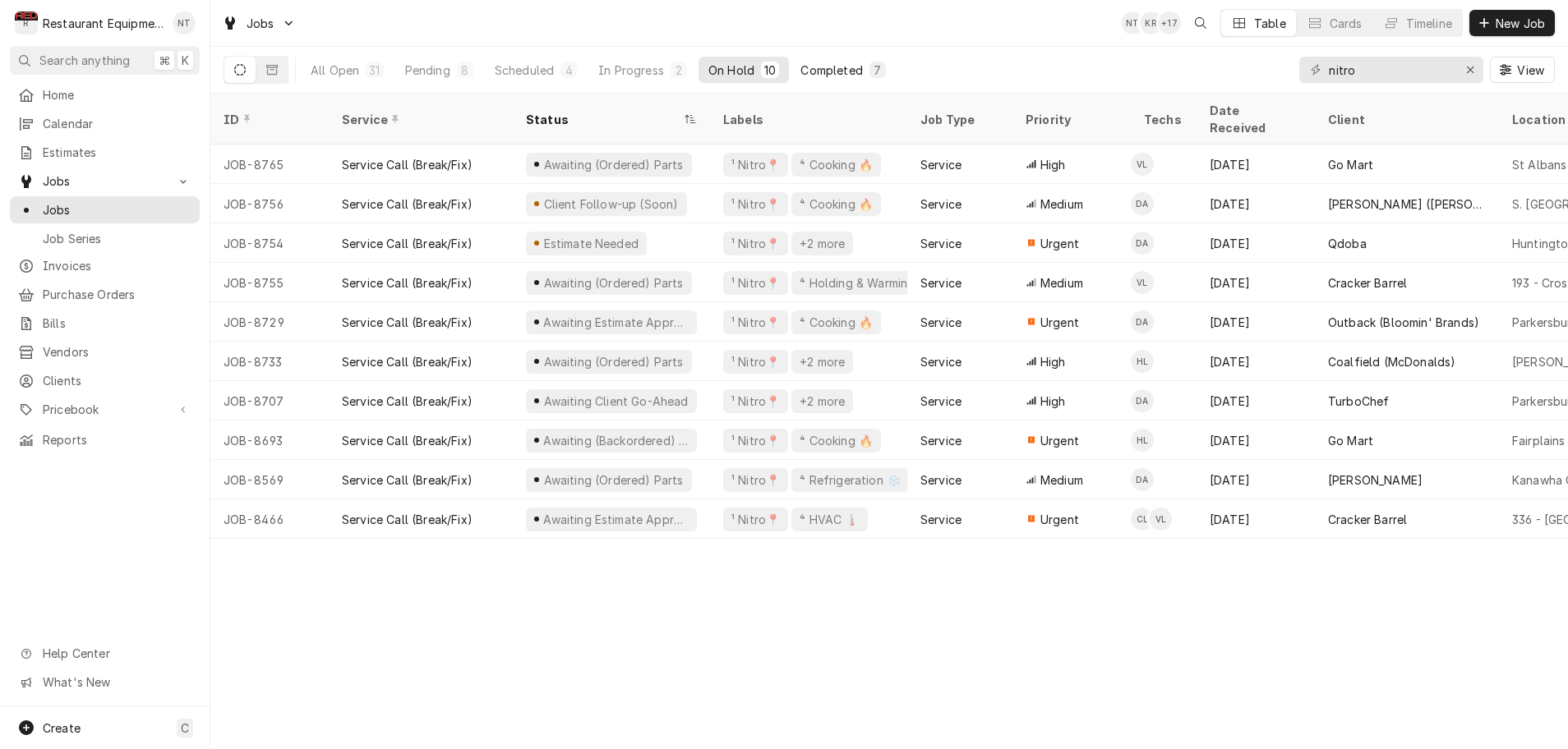
click at [814, 73] on div "Completed" at bounding box center [831, 70] width 62 height 17
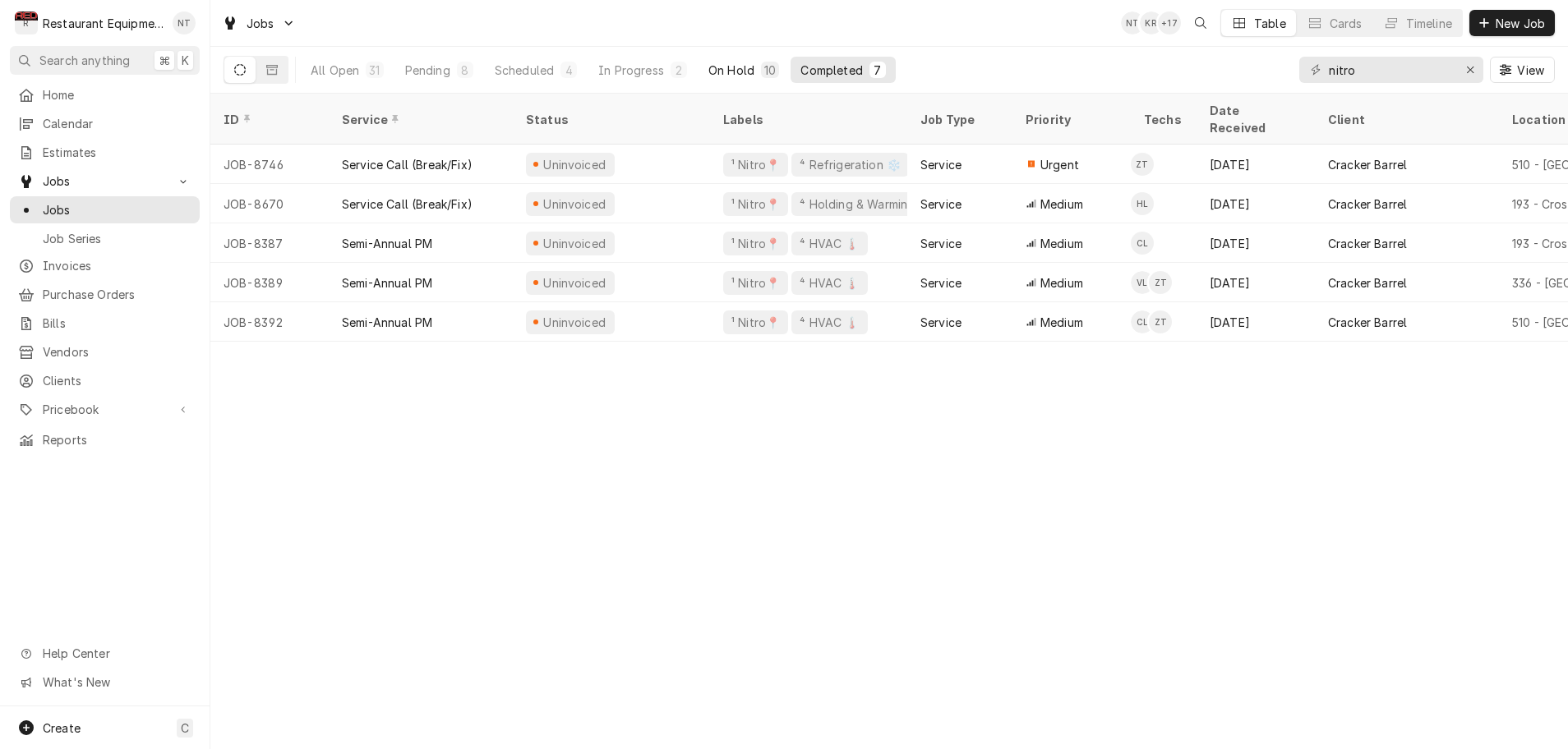
click at [744, 73] on div "On Hold" at bounding box center [732, 70] width 46 height 17
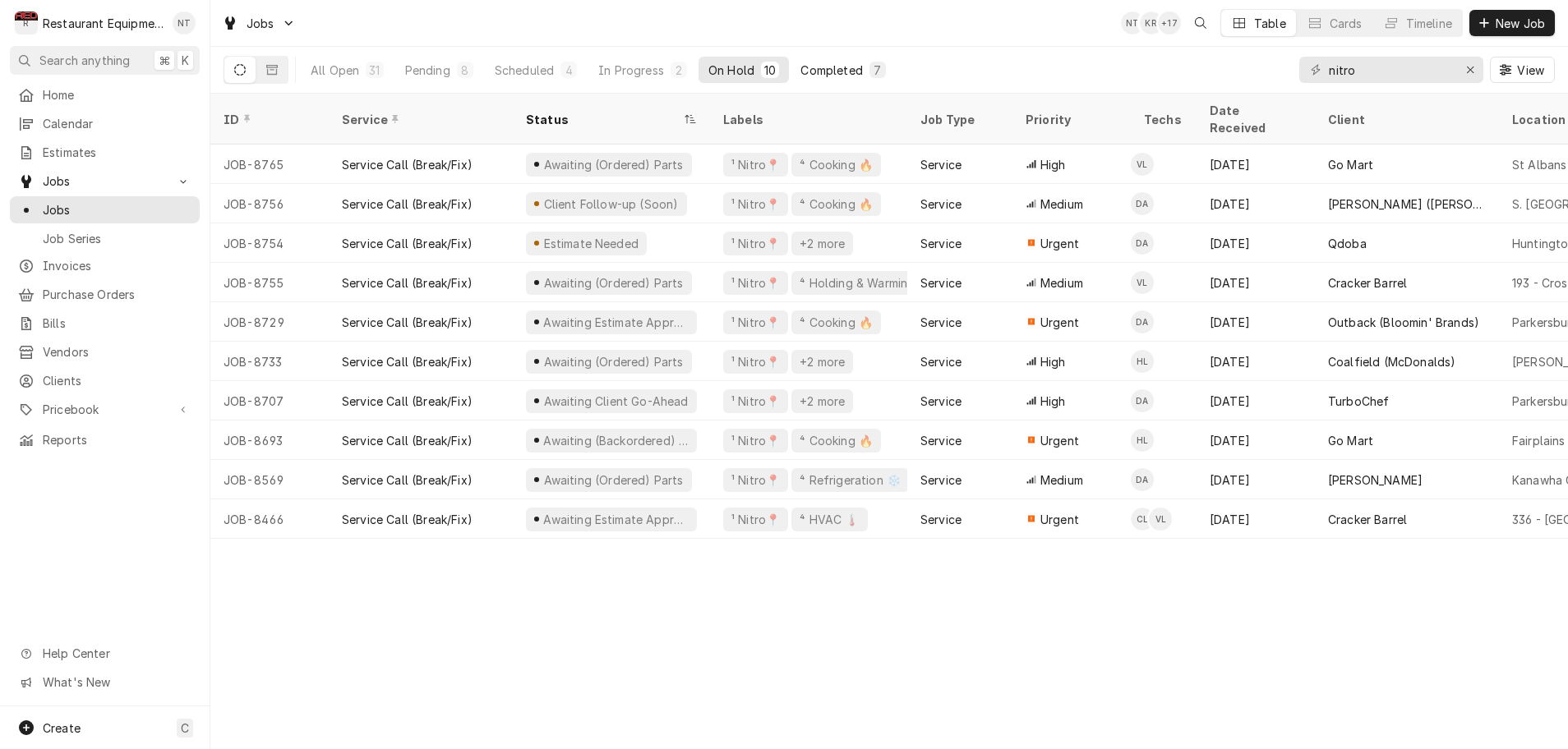
click at [855, 71] on div "Completed" at bounding box center [831, 70] width 62 height 17
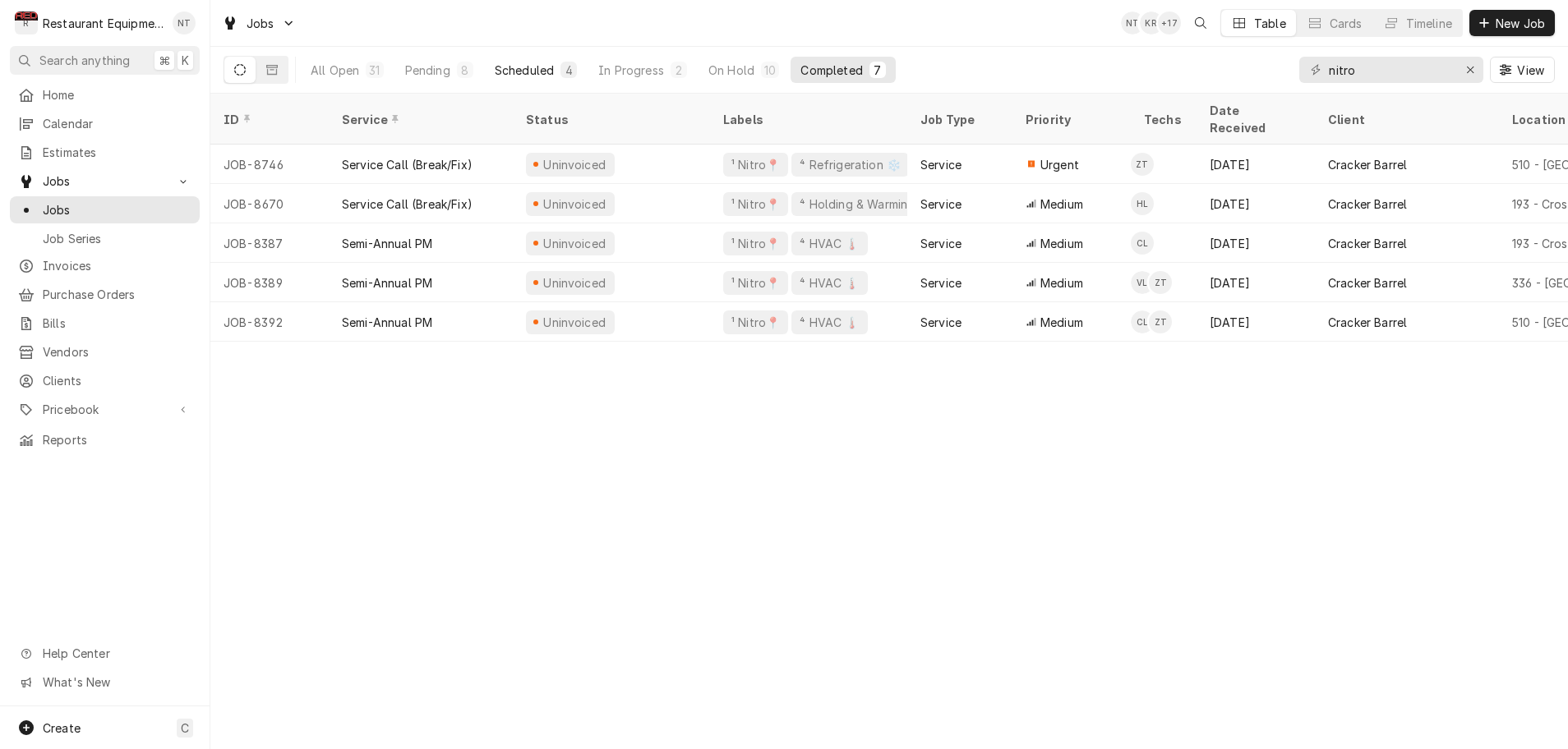
click at [543, 68] on div "Scheduled" at bounding box center [525, 70] width 59 height 17
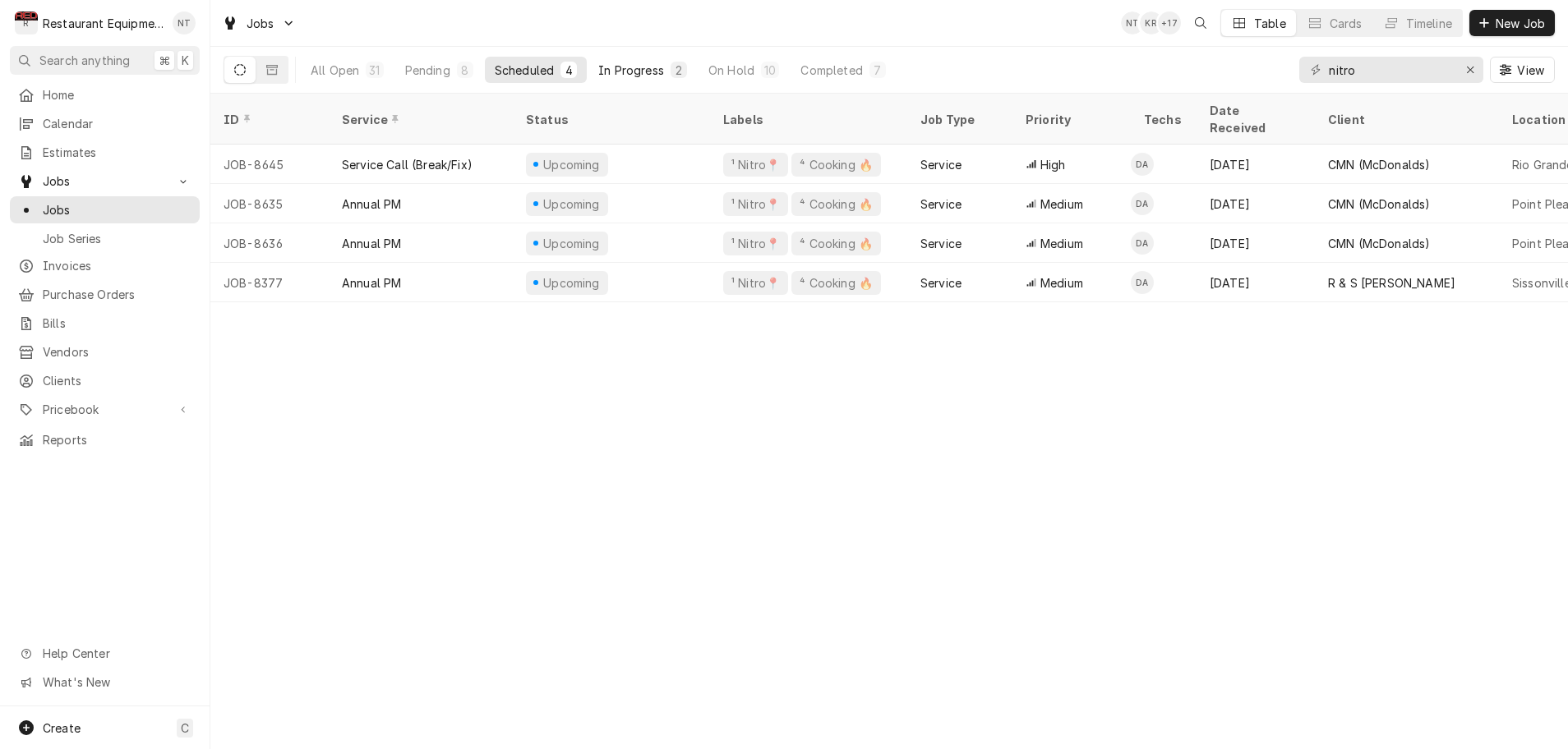
click at [628, 67] on div "In Progress" at bounding box center [631, 70] width 66 height 17
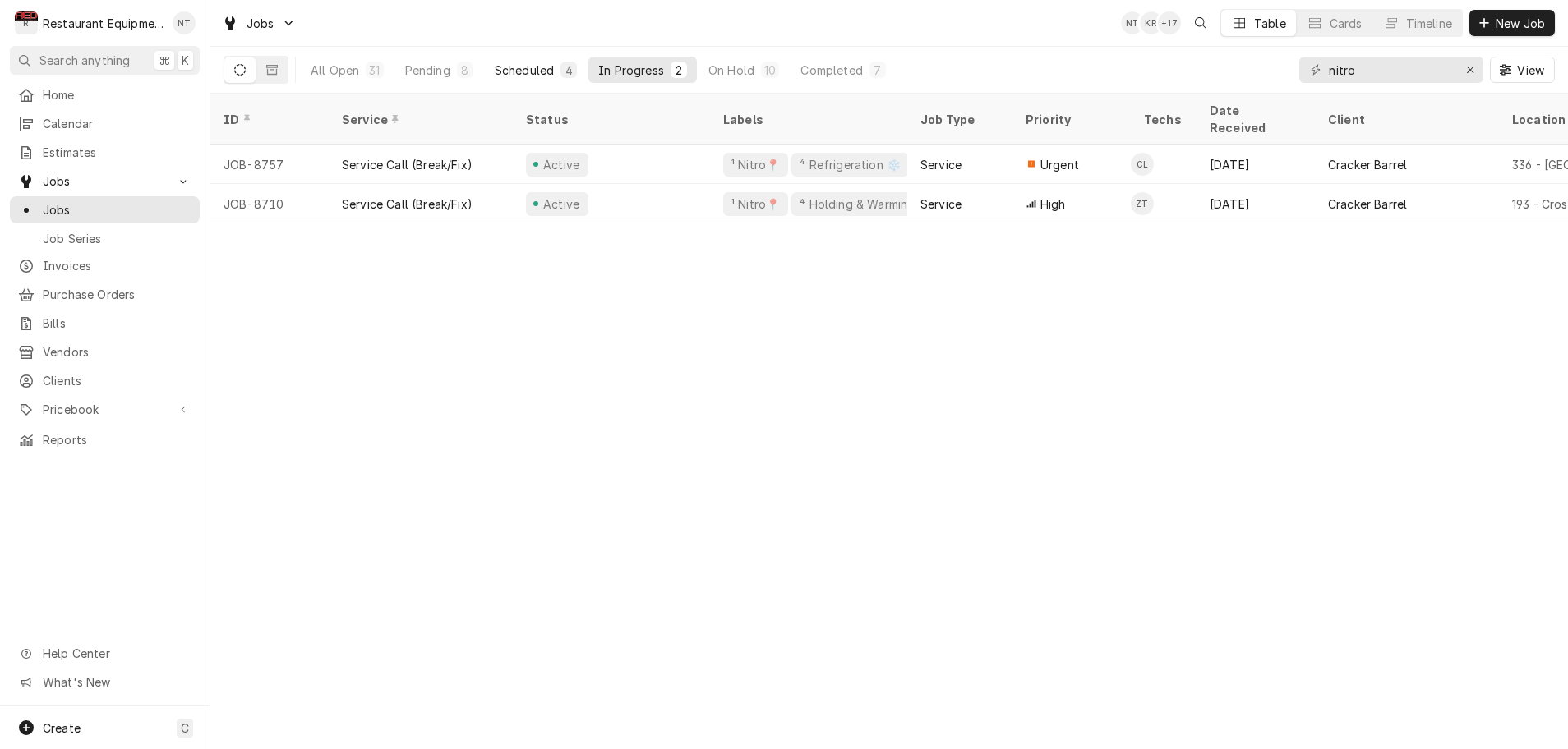
drag, startPoint x: 530, startPoint y: 68, endPoint x: 494, endPoint y: 67, distance: 36.0
click at [529, 69] on div "Scheduled" at bounding box center [525, 70] width 59 height 17
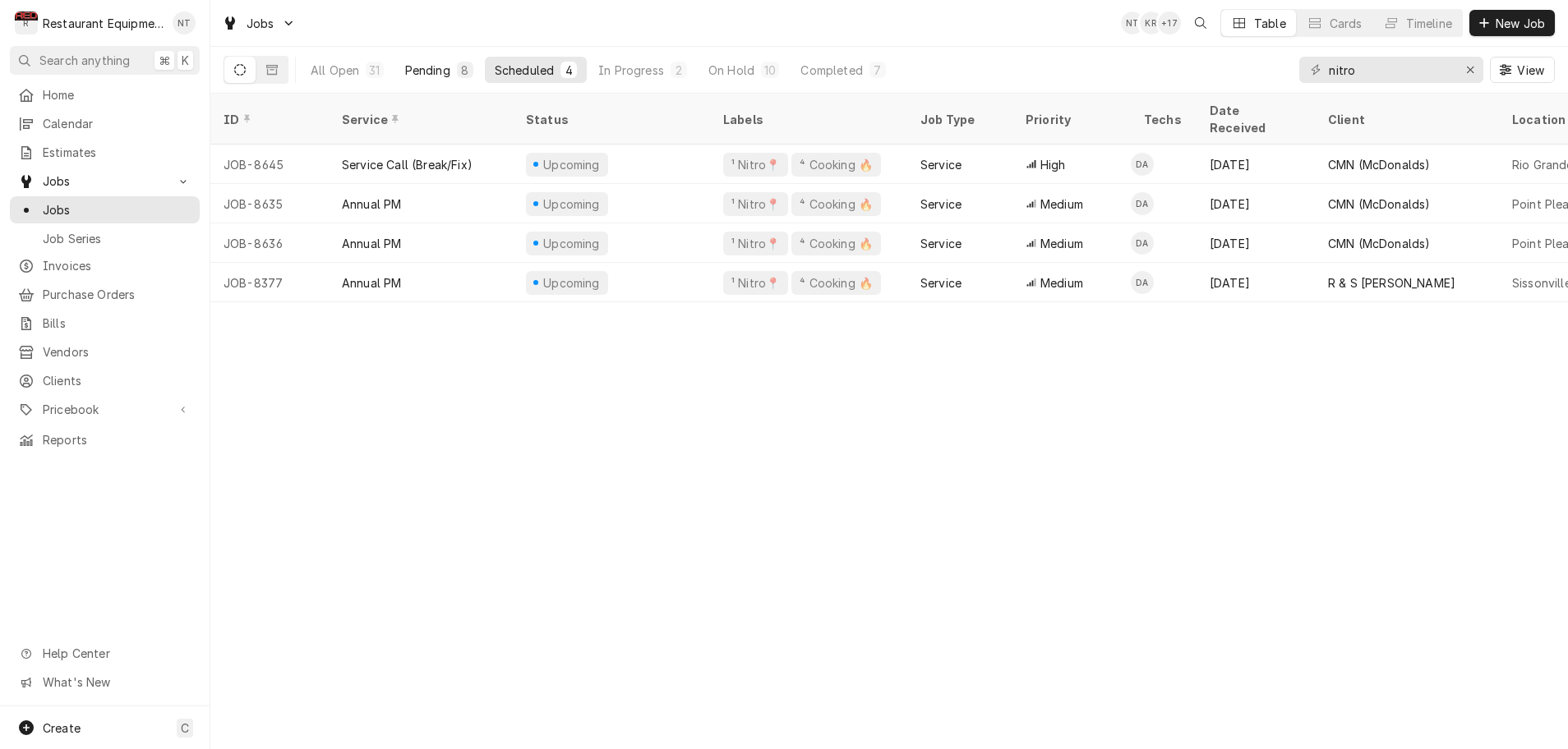
click at [428, 73] on div "Pending" at bounding box center [427, 70] width 45 height 17
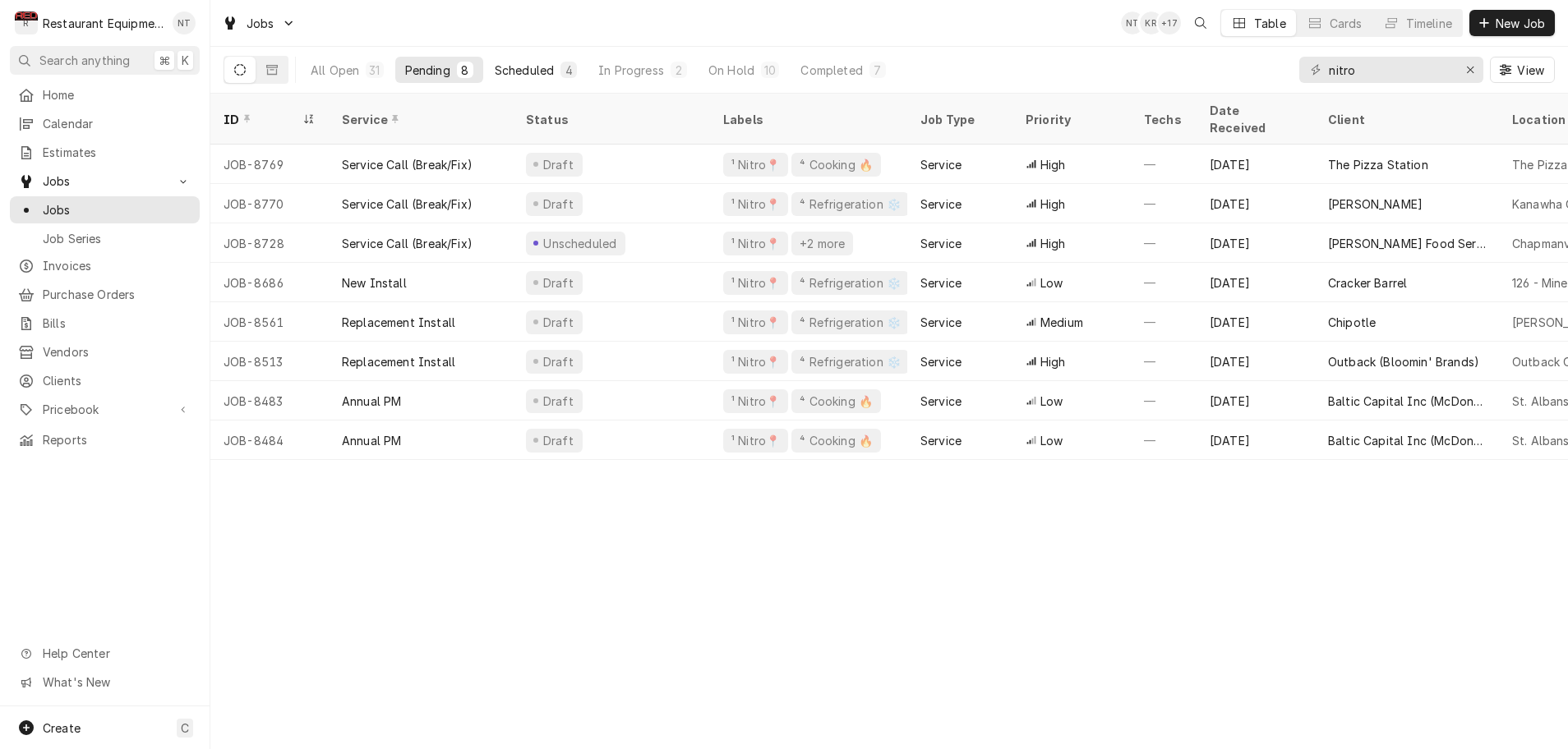
click at [544, 67] on div "Scheduled" at bounding box center [525, 70] width 59 height 17
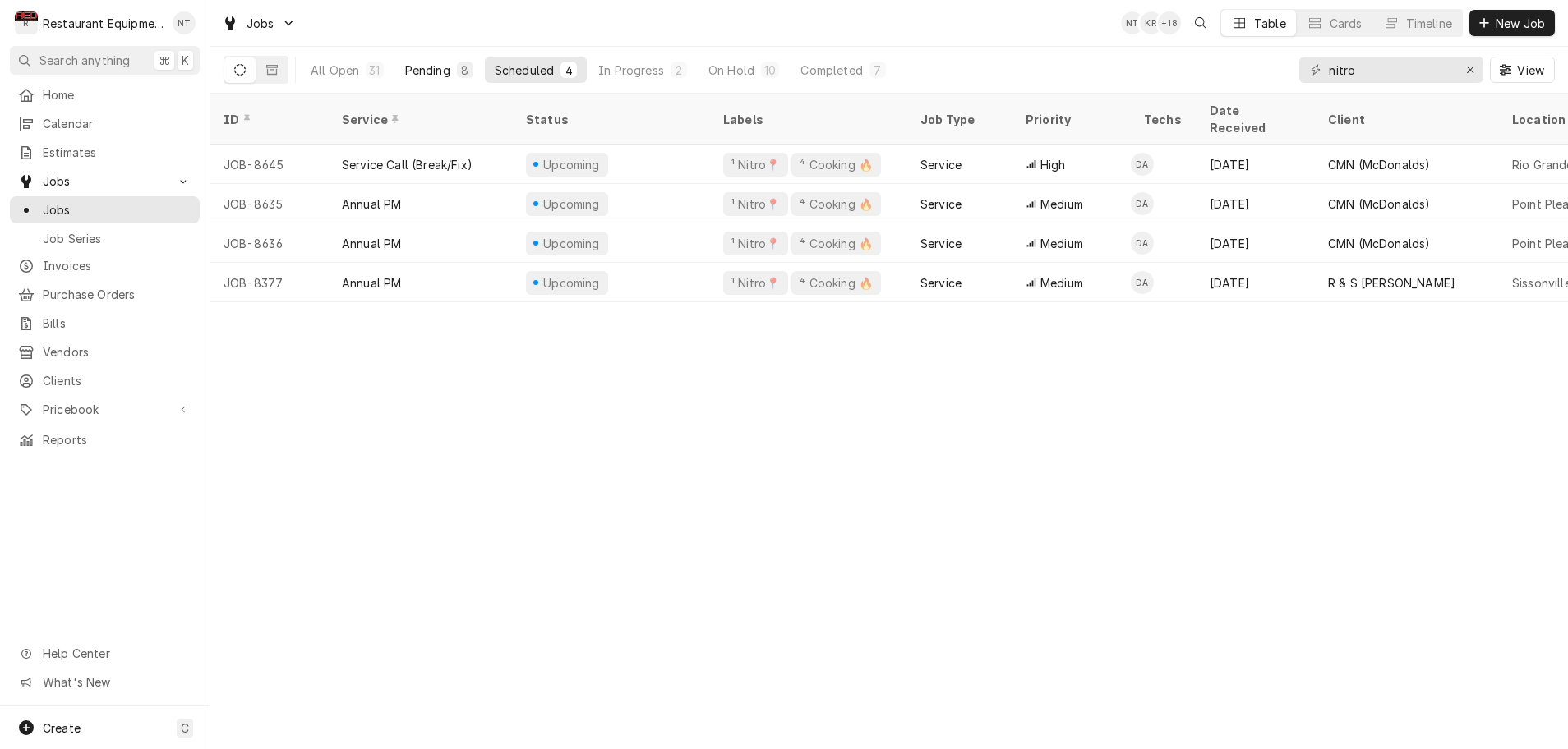
click at [434, 73] on div "Pending" at bounding box center [427, 70] width 45 height 17
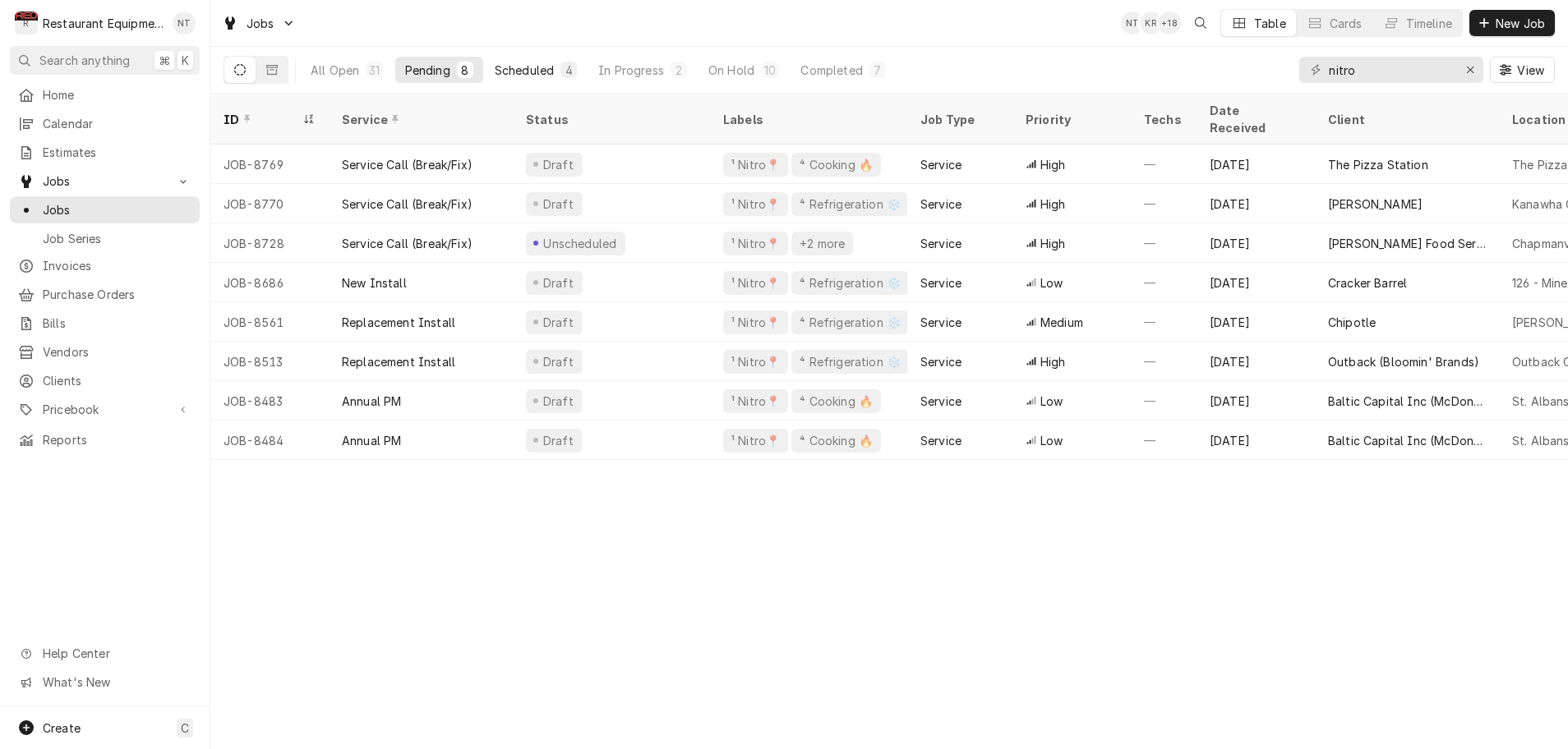
click at [518, 73] on div "Scheduled" at bounding box center [525, 70] width 59 height 17
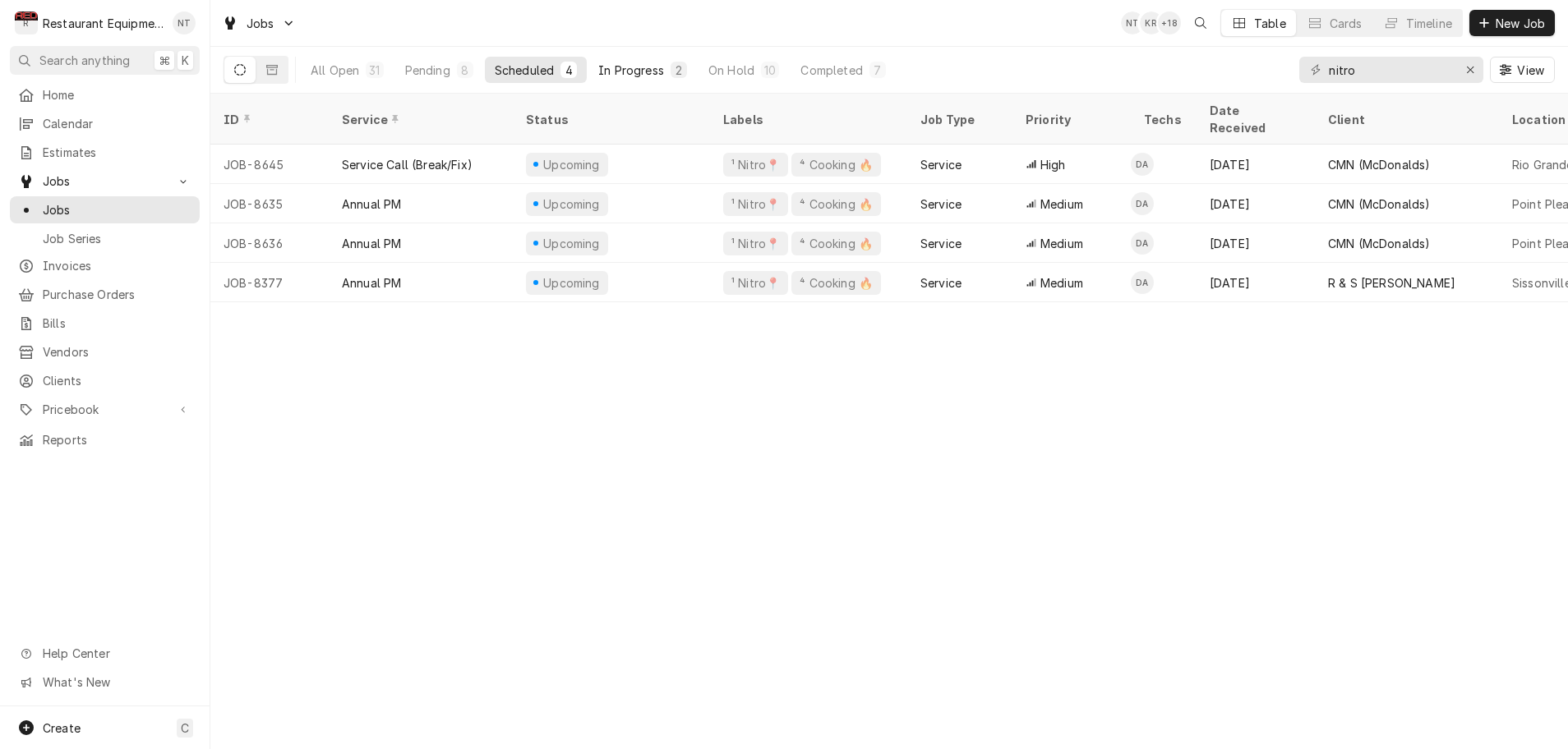
drag, startPoint x: 638, startPoint y: 70, endPoint x: 646, endPoint y: 73, distance: 8.5
click at [638, 70] on div "In Progress" at bounding box center [631, 70] width 66 height 17
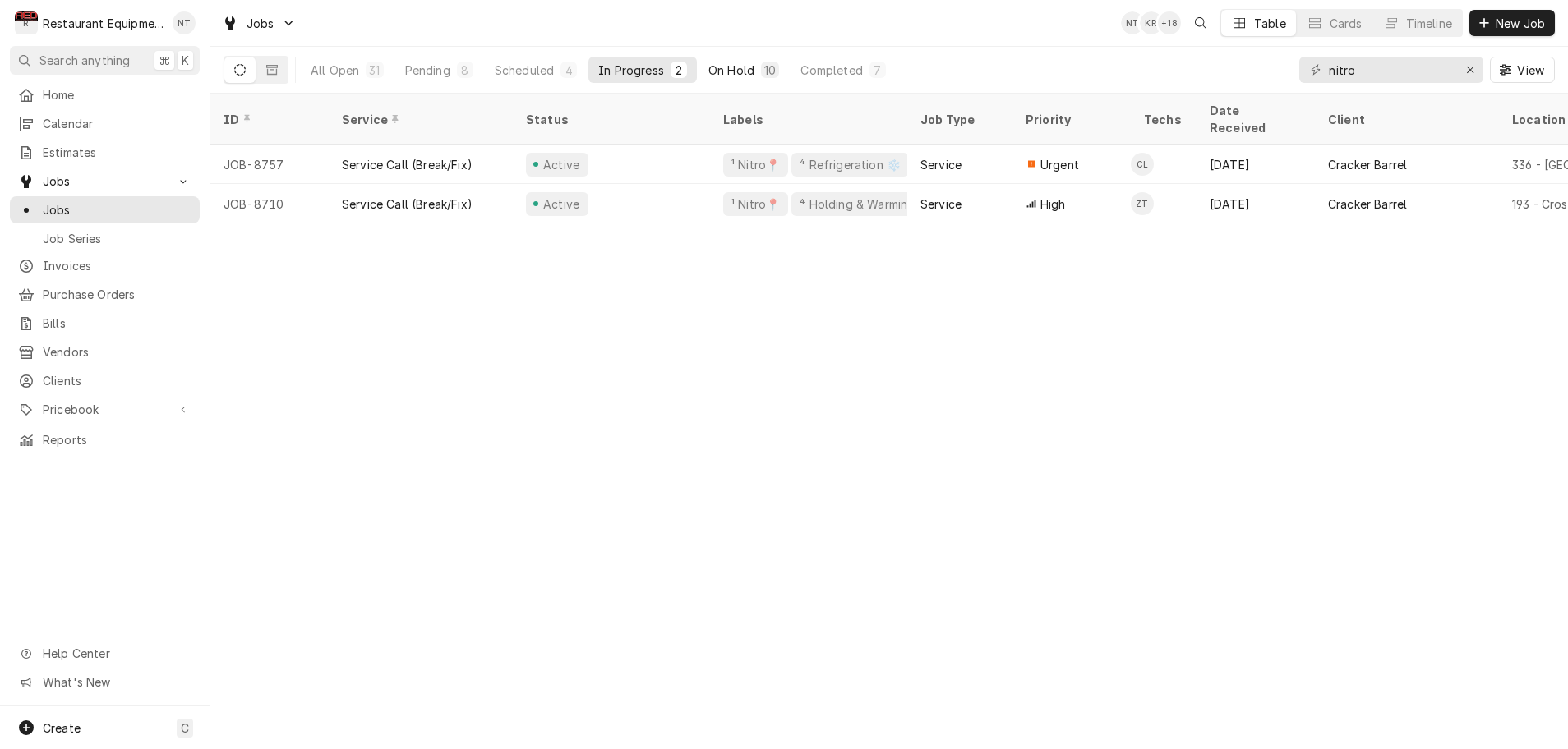
click at [723, 71] on div "On Hold" at bounding box center [732, 70] width 46 height 17
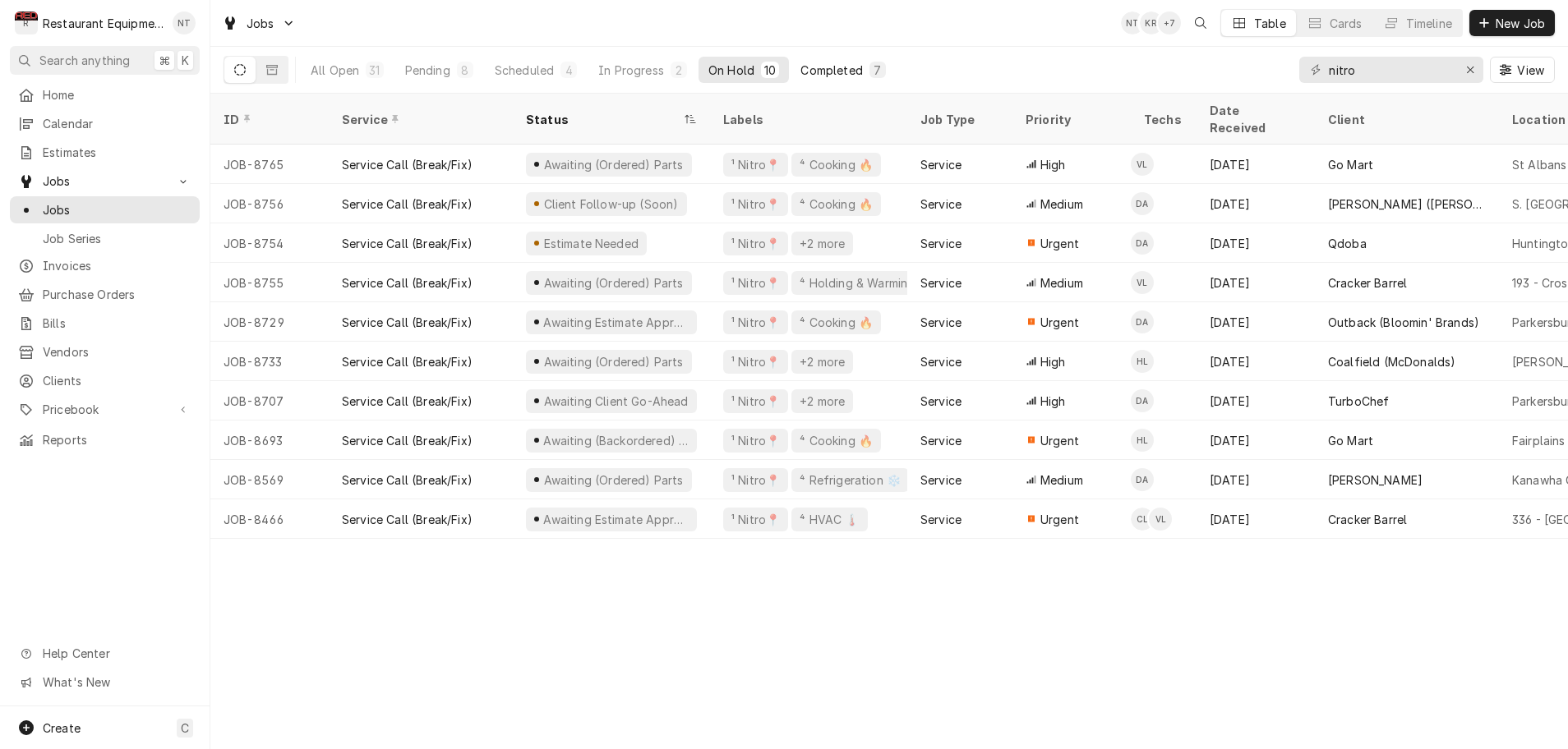
click at [836, 72] on div "Completed" at bounding box center [831, 70] width 62 height 17
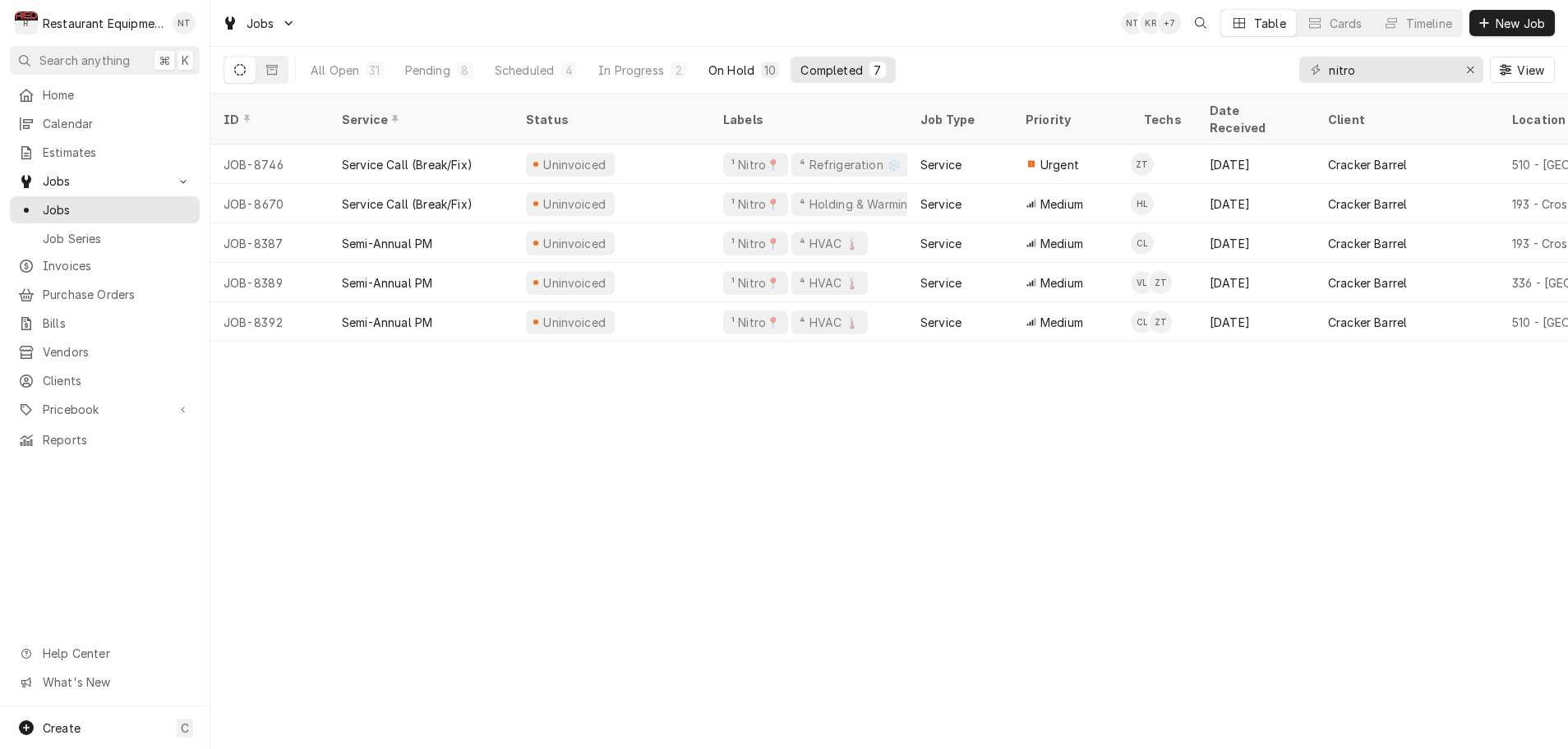
click at [751, 73] on div "On Hold" at bounding box center [732, 70] width 46 height 17
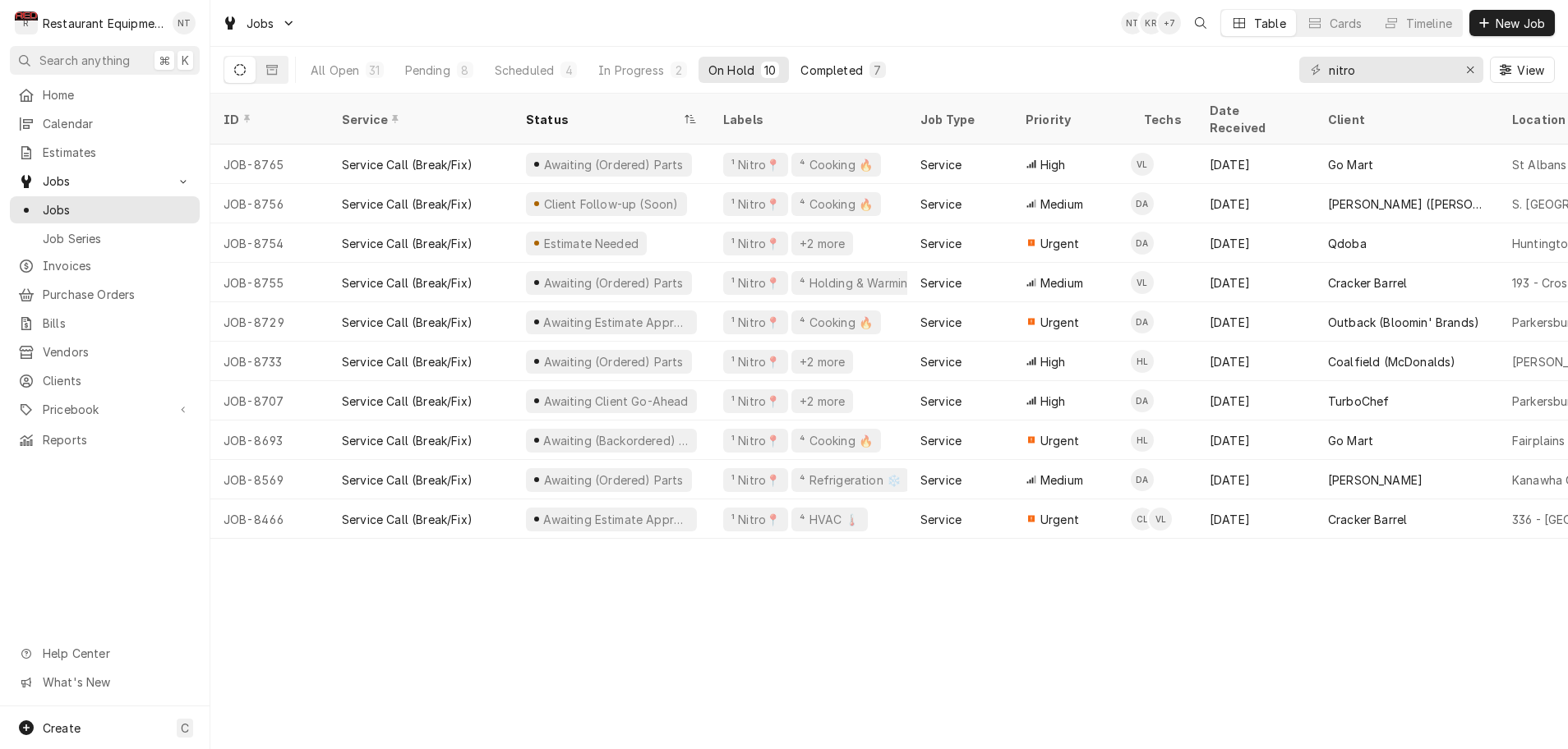
scroll to position [0, 1]
click at [836, 72] on div "Completed" at bounding box center [831, 70] width 62 height 17
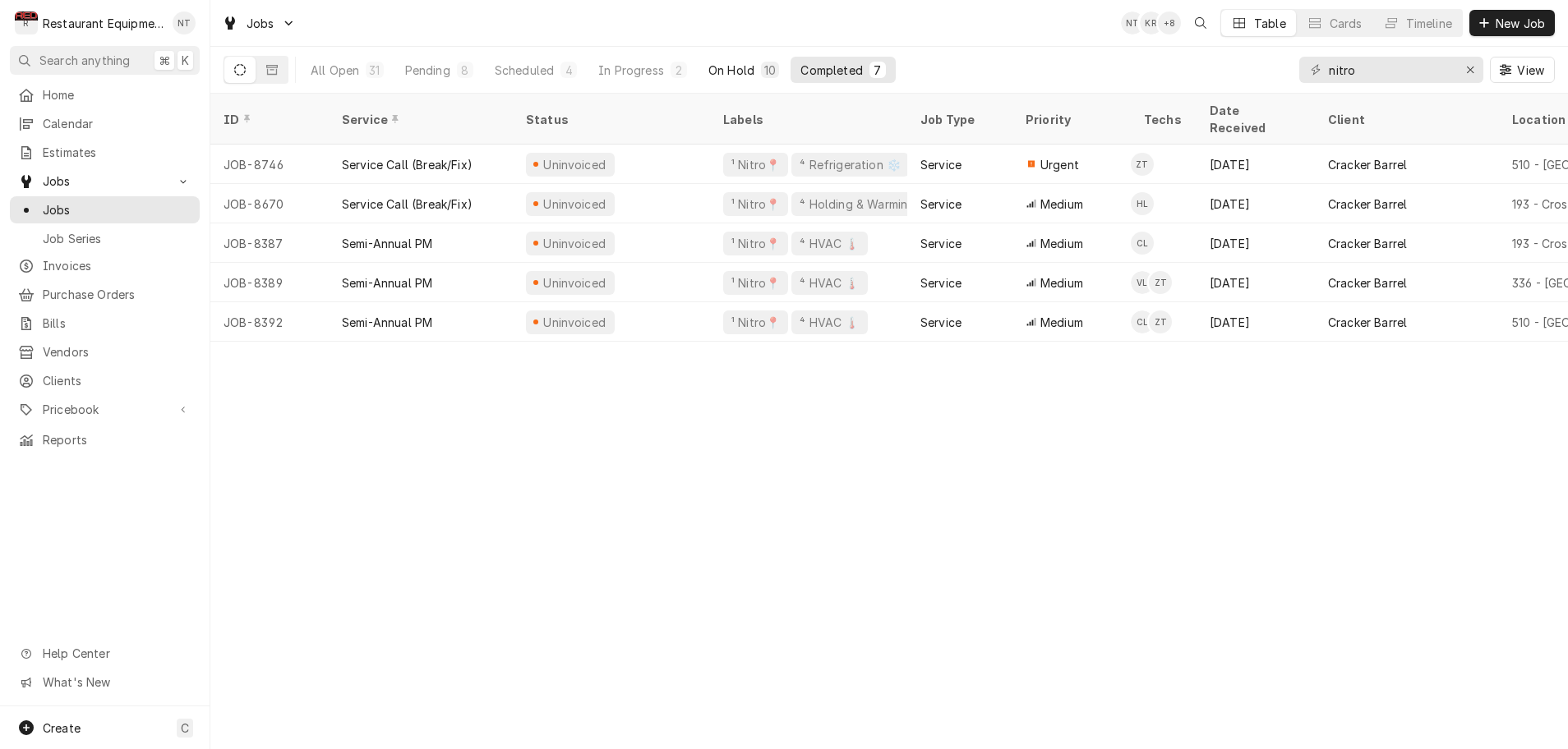
click at [729, 70] on div "On Hold" at bounding box center [732, 70] width 46 height 17
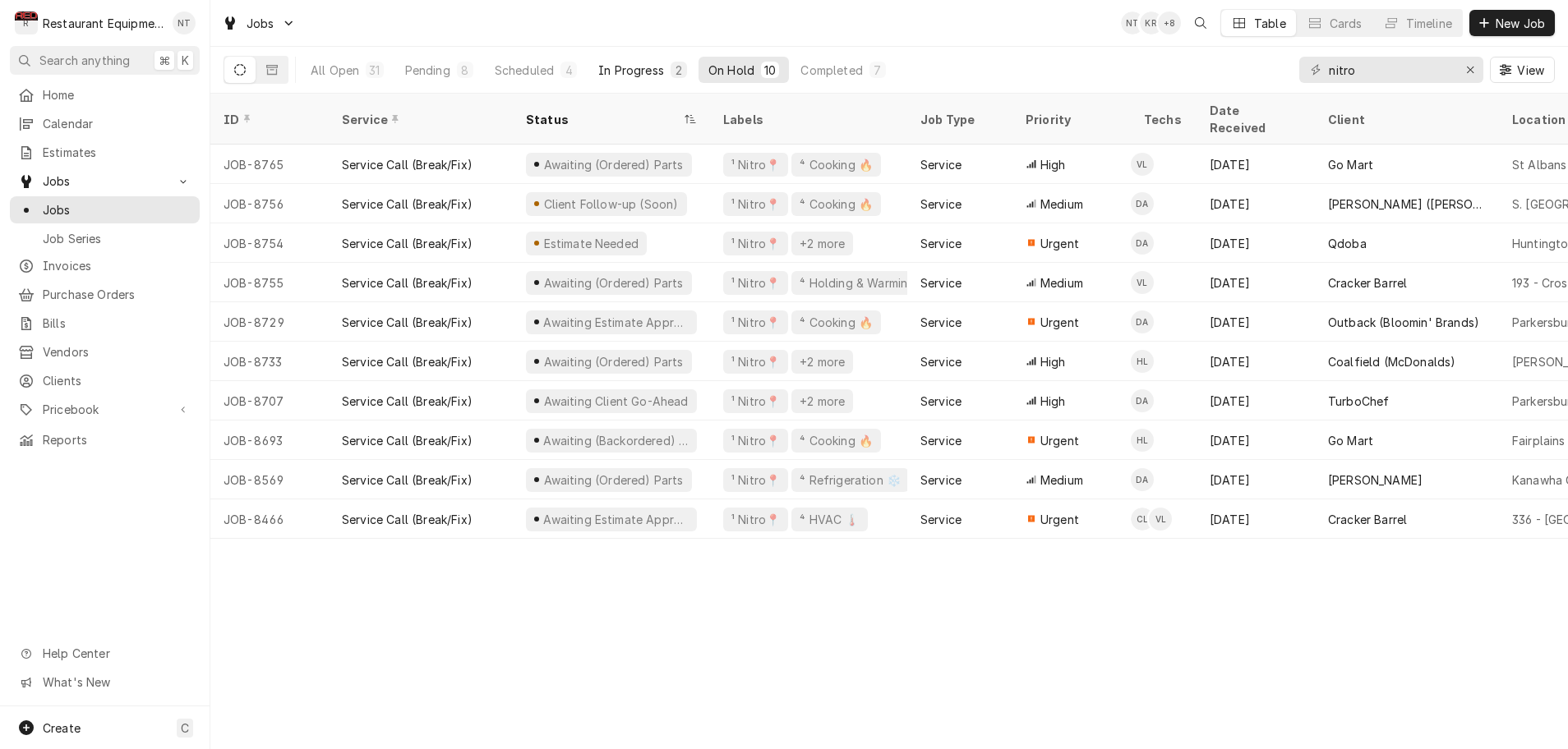
click at [643, 69] on div "In Progress" at bounding box center [631, 70] width 66 height 17
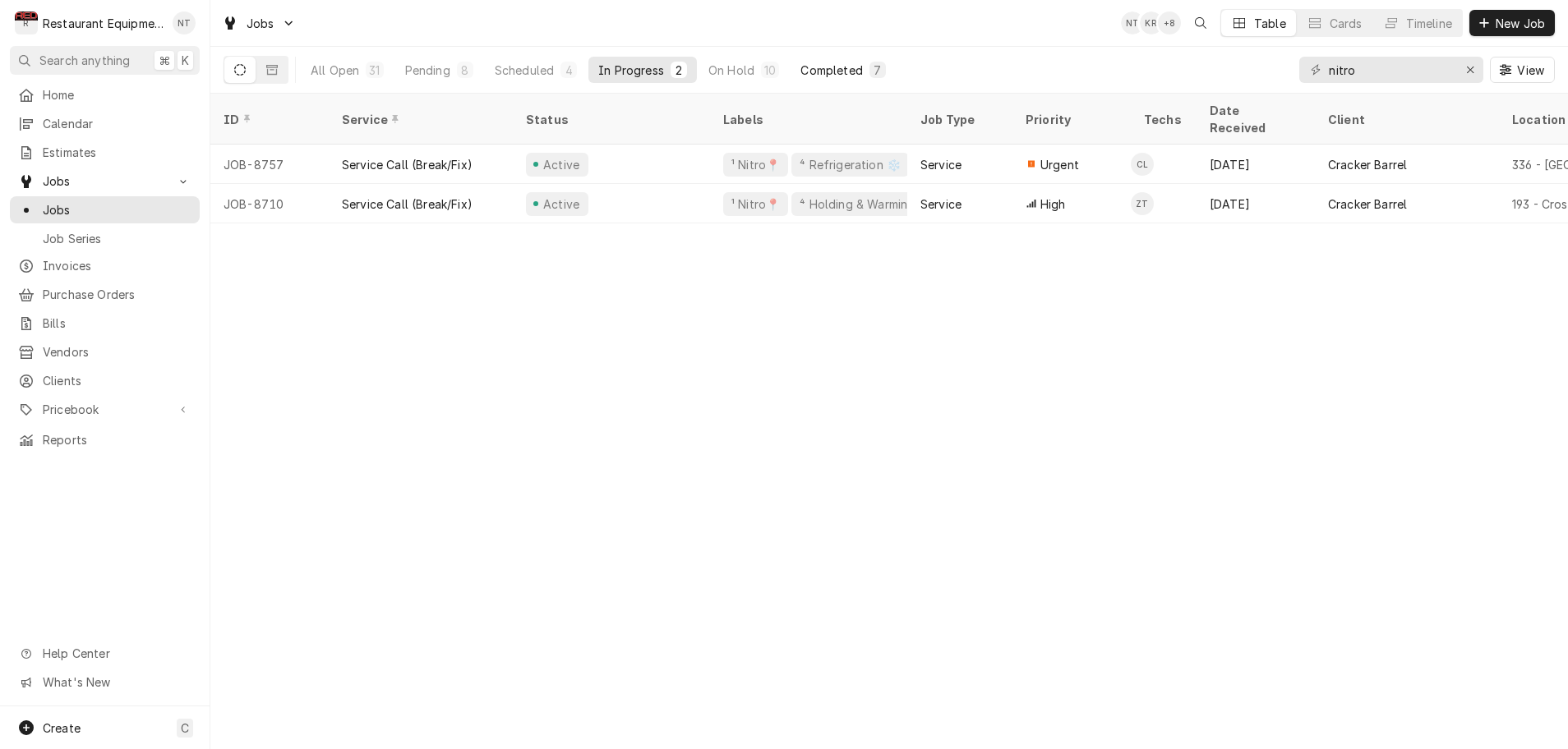
click at [834, 73] on div "Completed" at bounding box center [831, 70] width 62 height 17
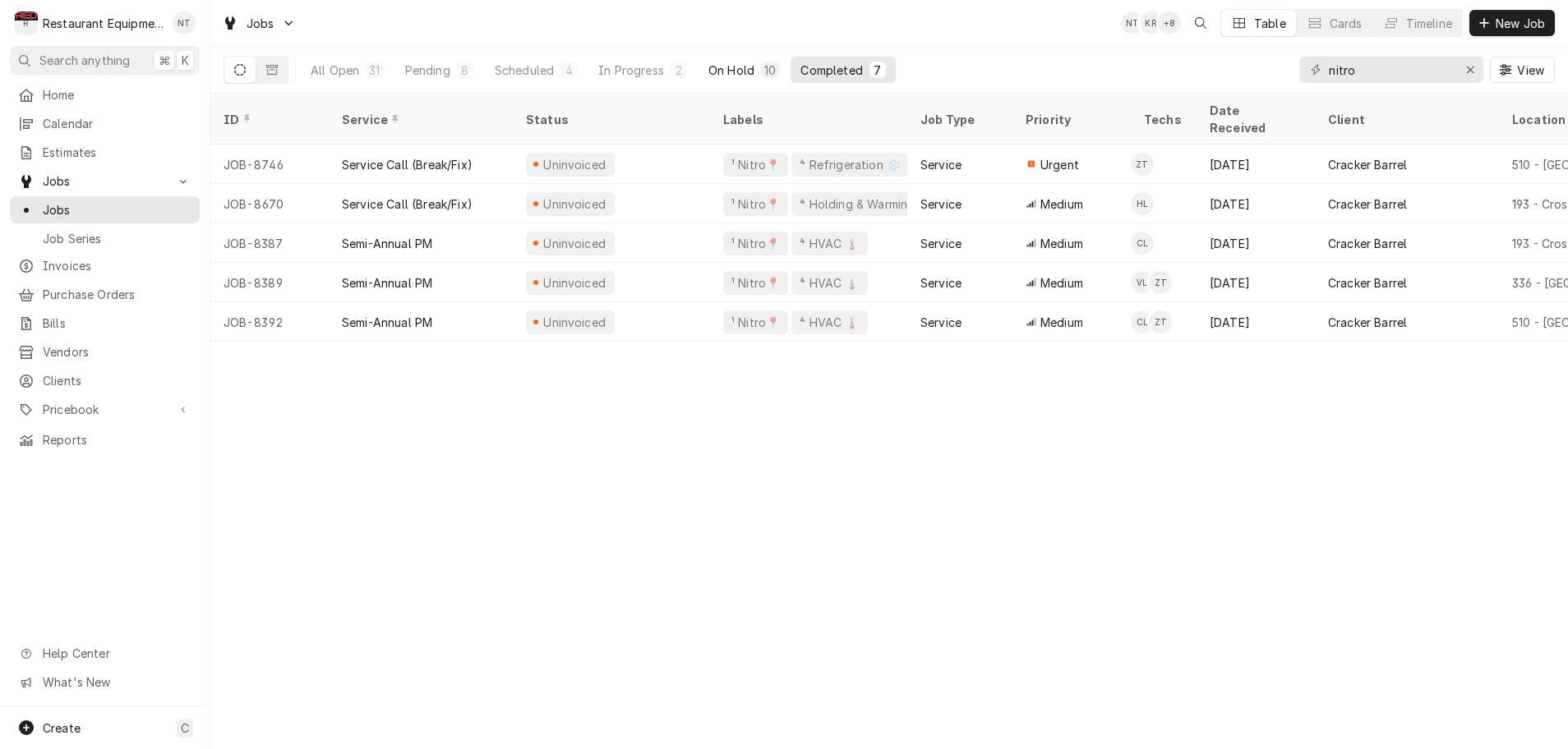
click at [736, 74] on div "On Hold" at bounding box center [732, 70] width 46 height 17
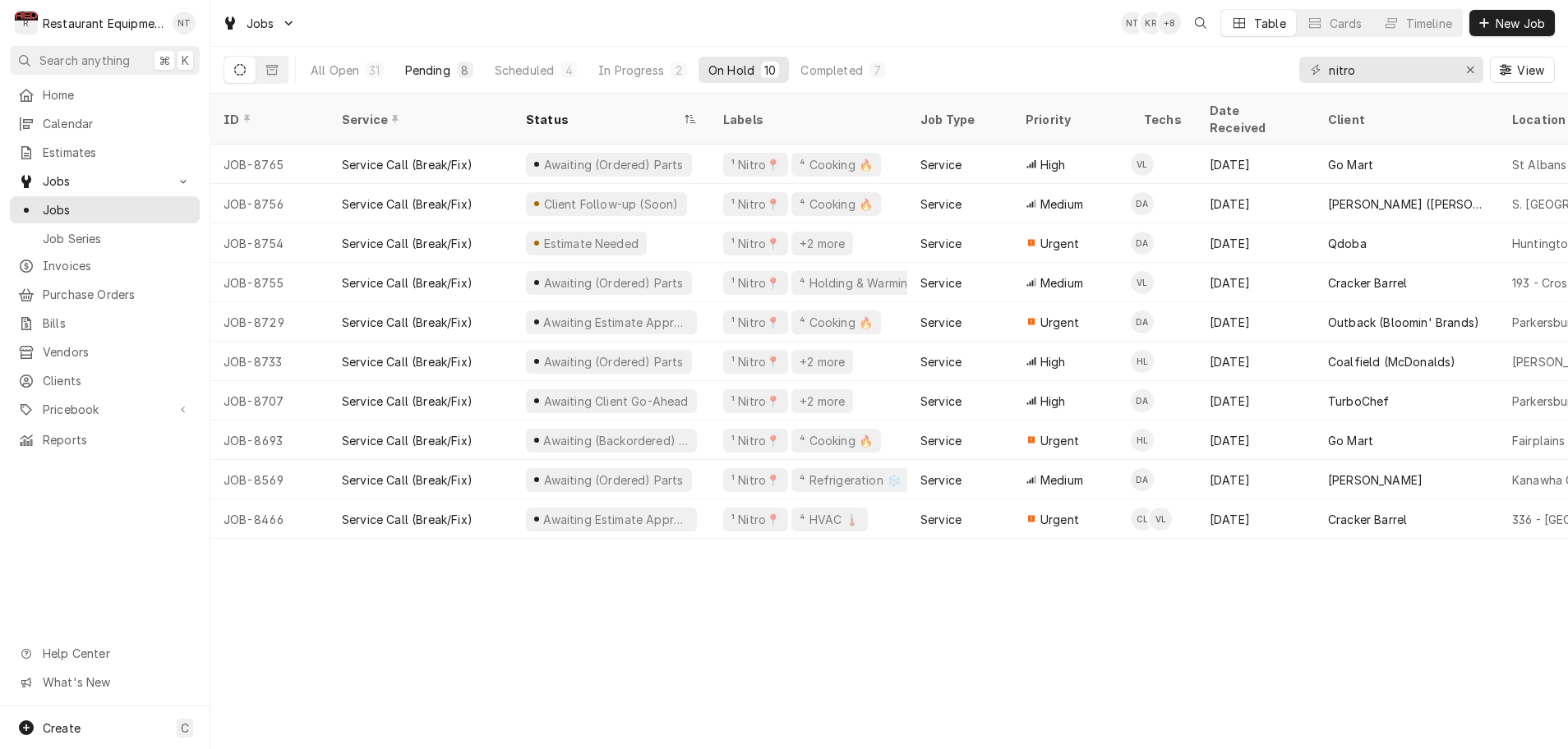
click at [412, 73] on div "Pending" at bounding box center [427, 70] width 45 height 17
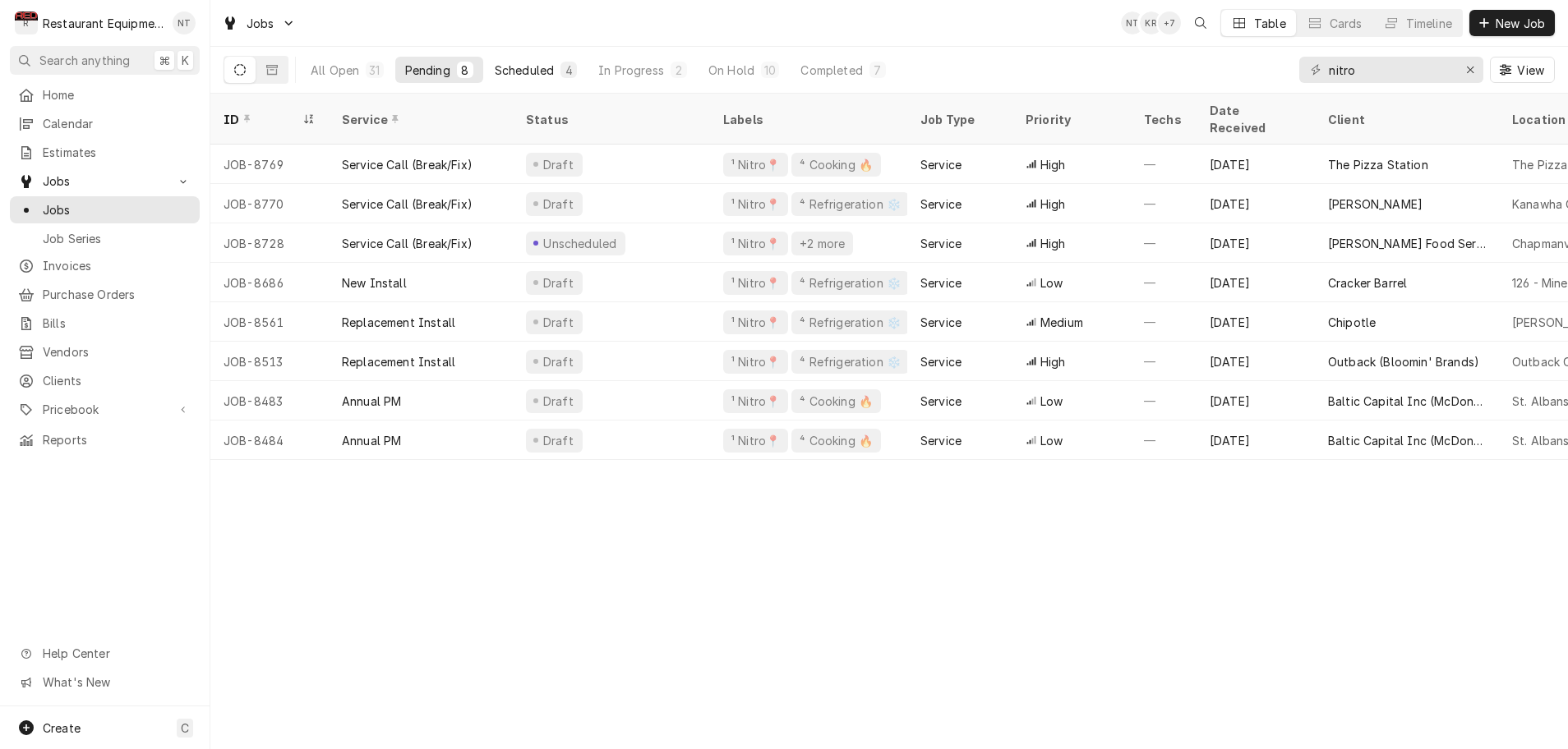
click at [558, 73] on button "Scheduled 4" at bounding box center [536, 70] width 102 height 26
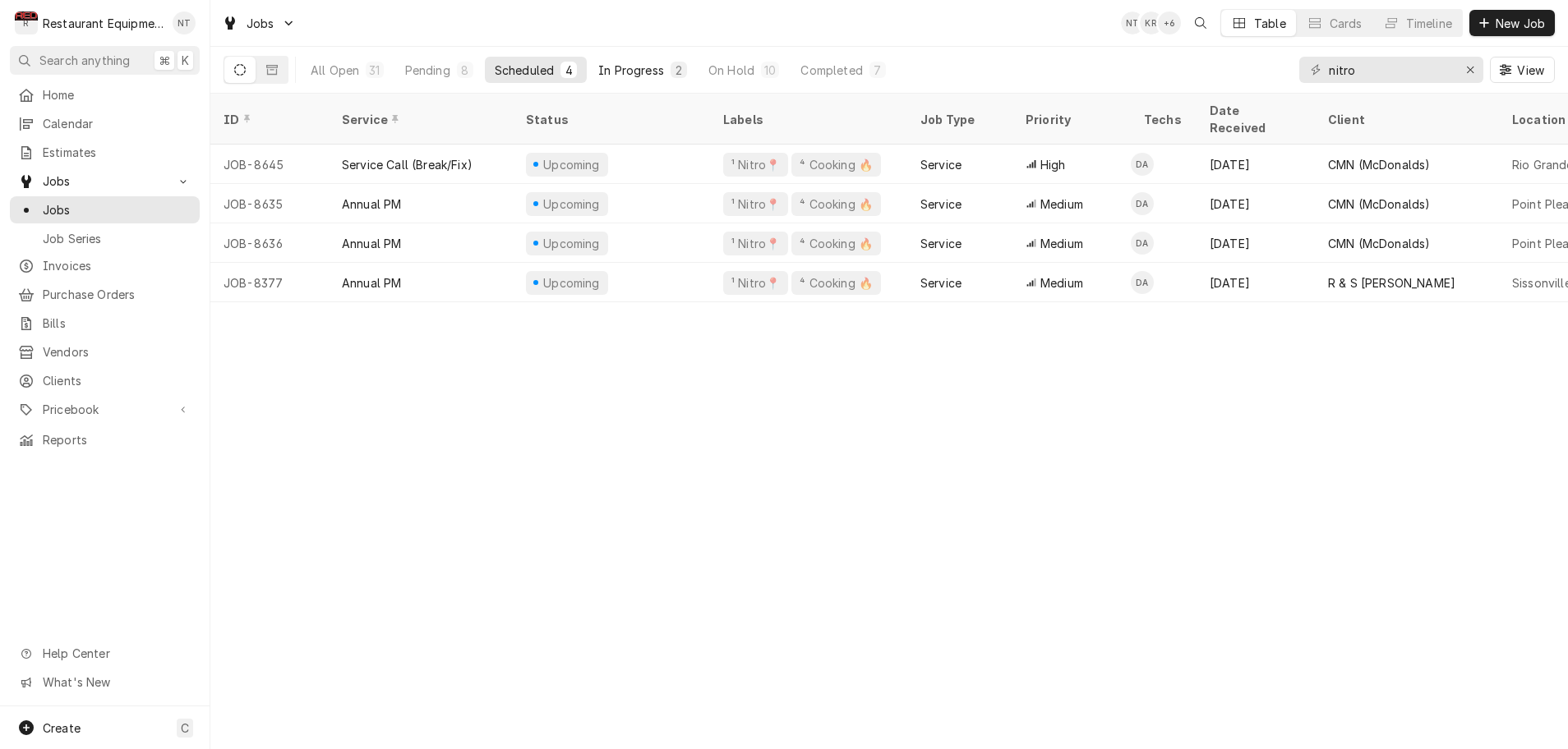
click at [627, 73] on div "In Progress" at bounding box center [631, 70] width 66 height 17
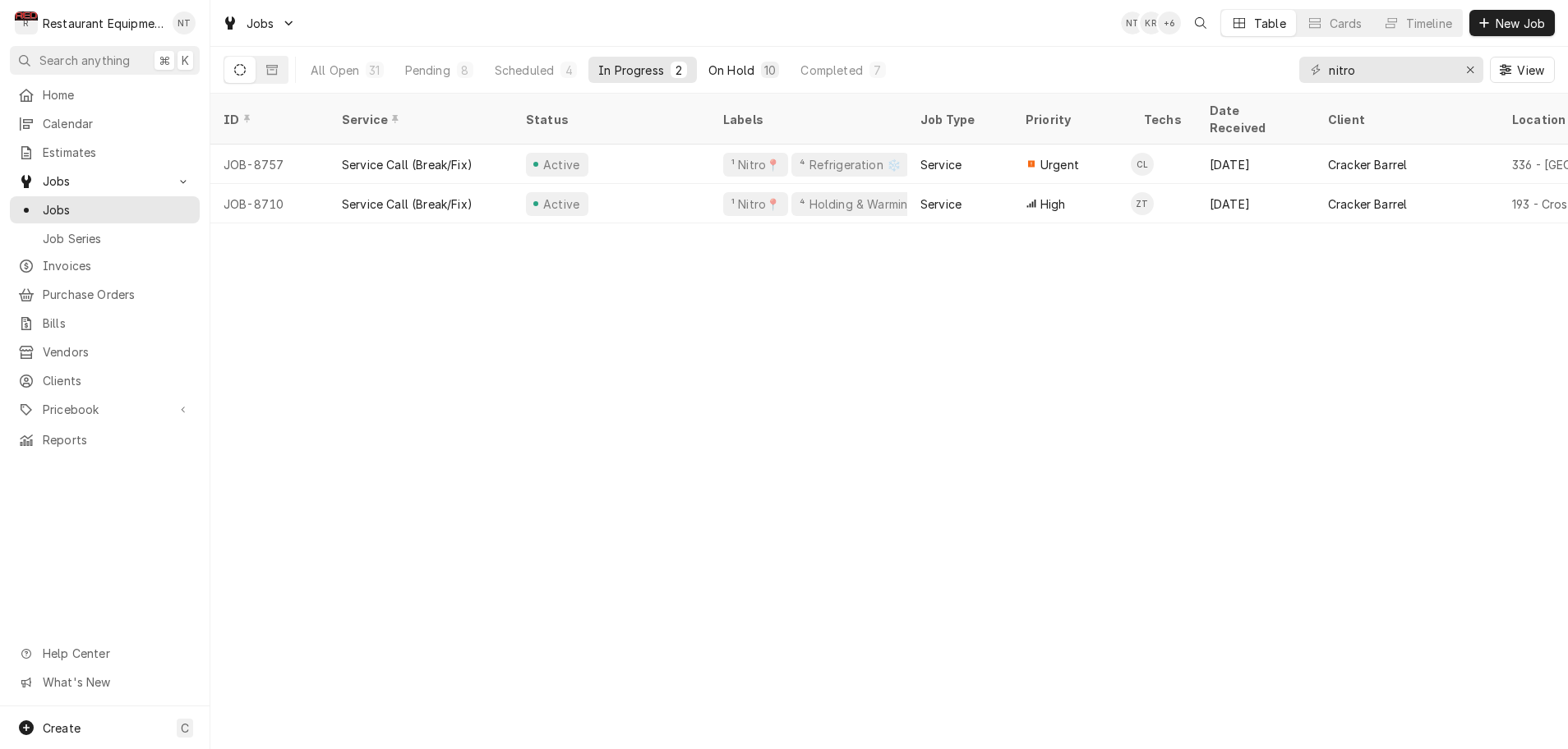
click at [726, 72] on div "On Hold" at bounding box center [732, 70] width 46 height 17
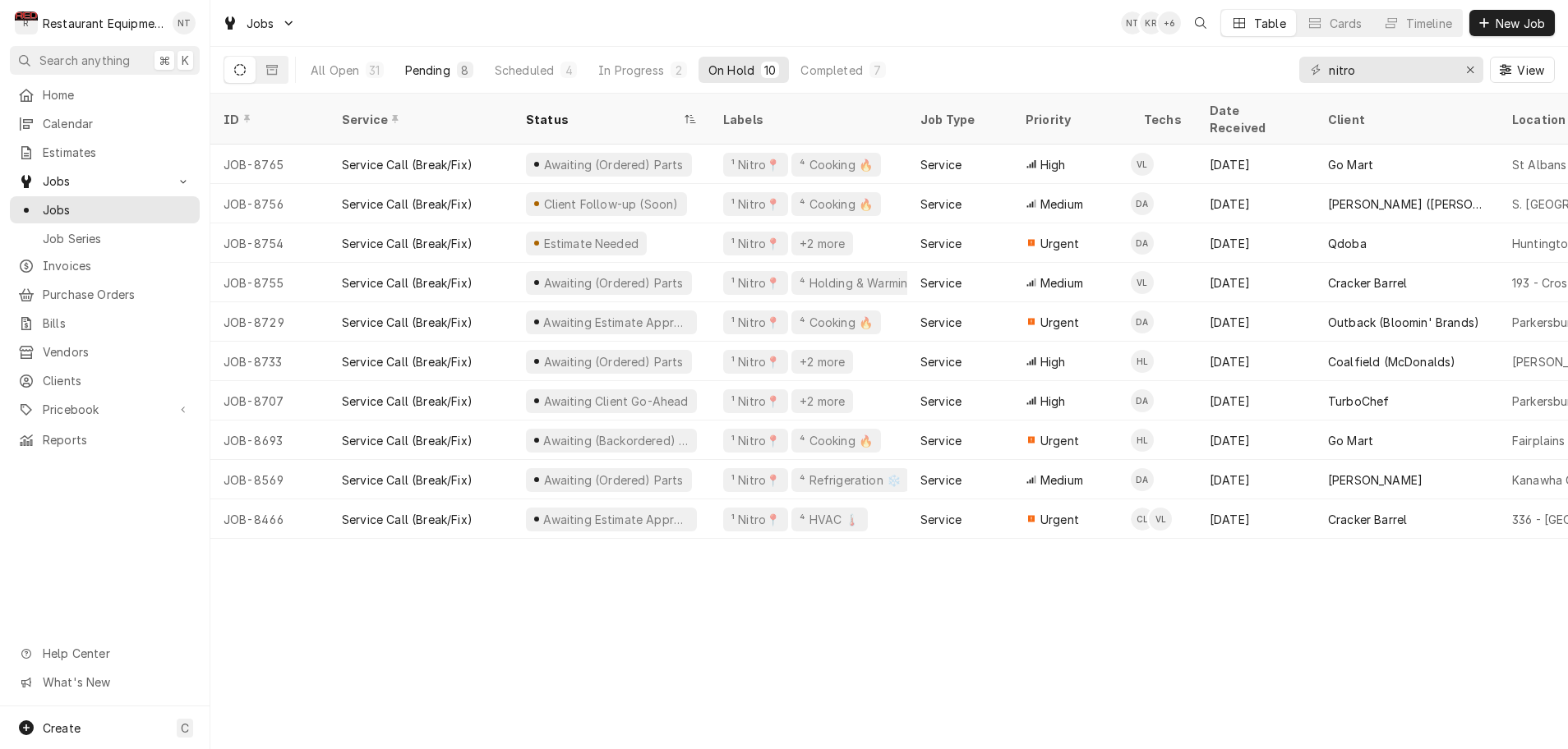
click at [441, 71] on div "Pending" at bounding box center [427, 70] width 45 height 17
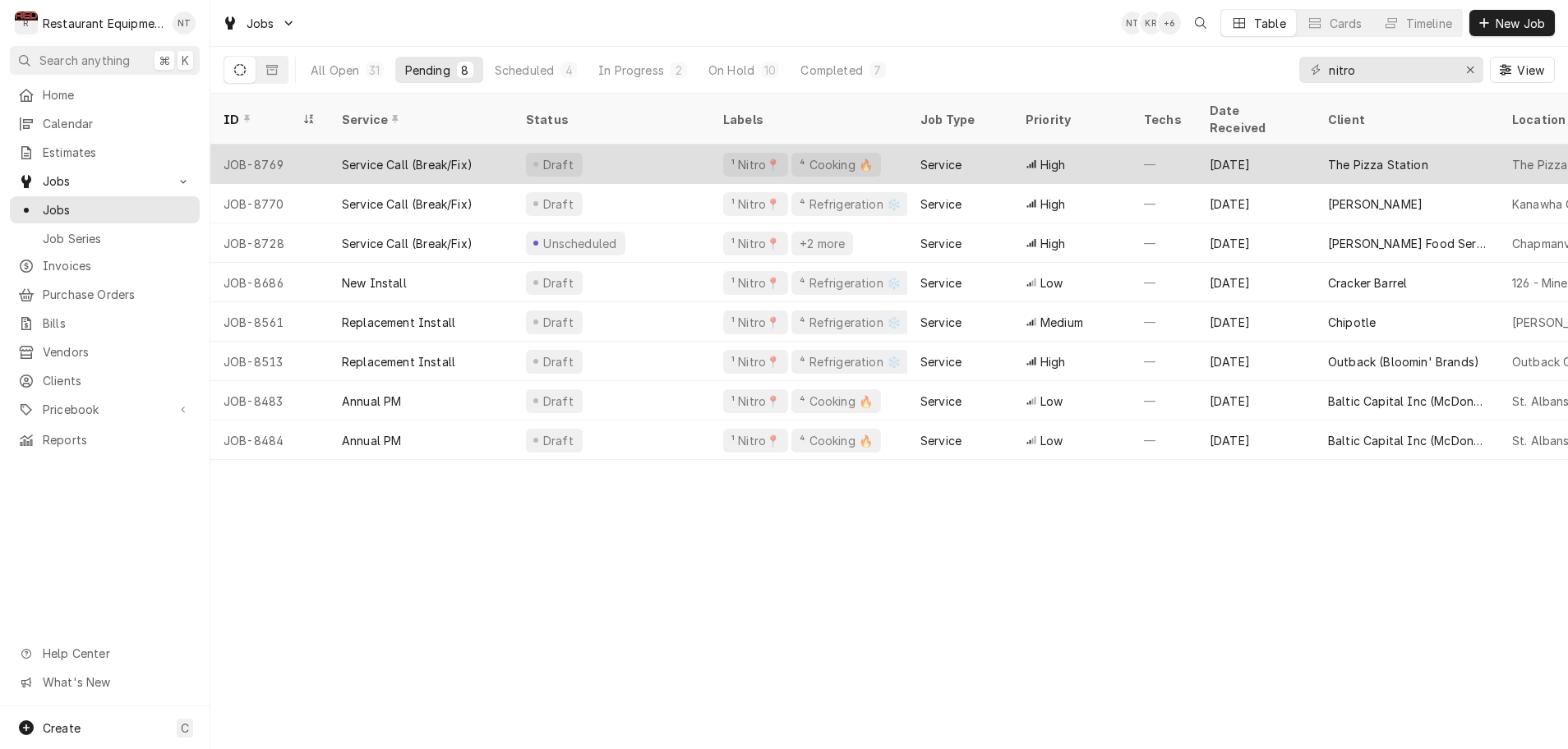
click at [681, 148] on div "Draft" at bounding box center [611, 164] width 197 height 40
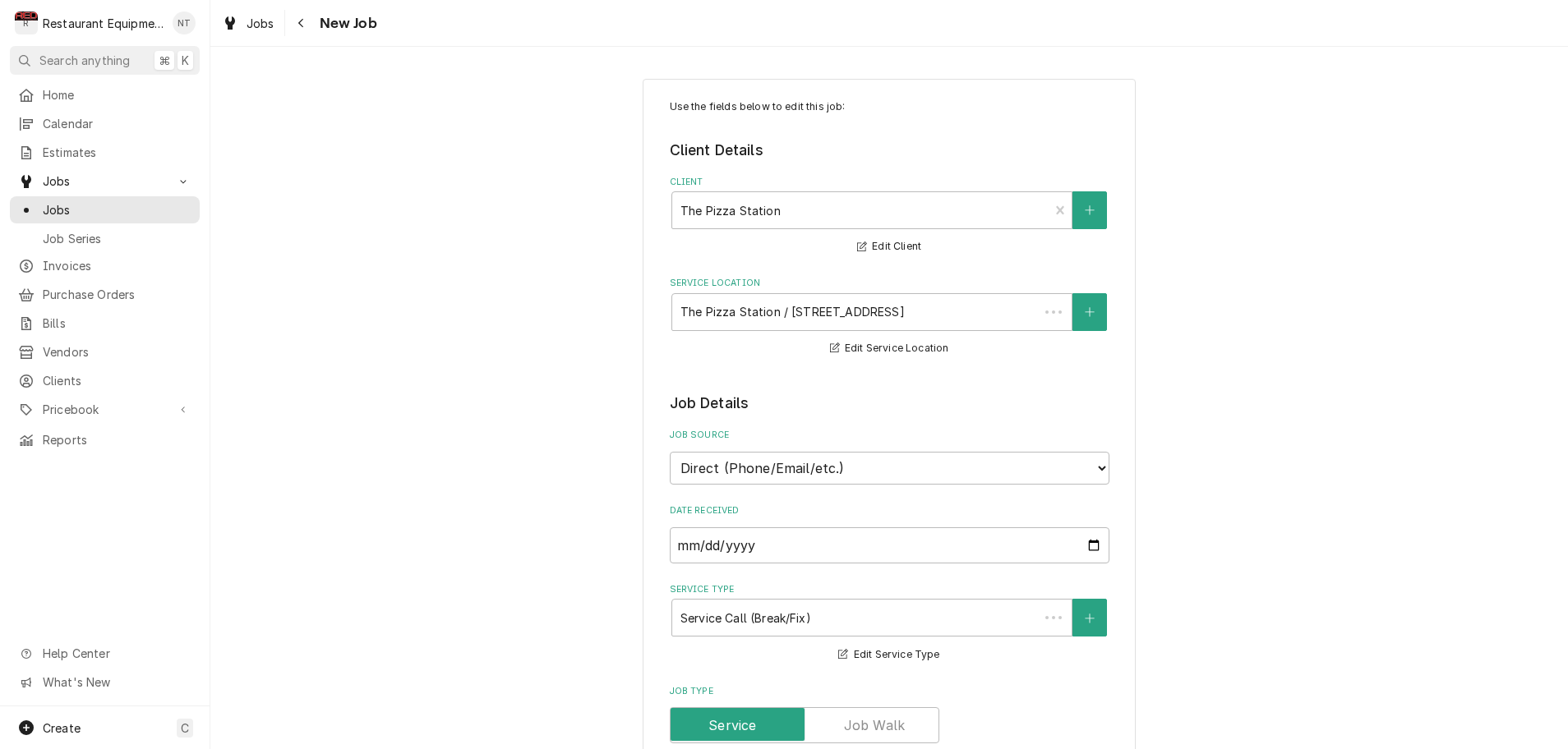
type textarea "x"
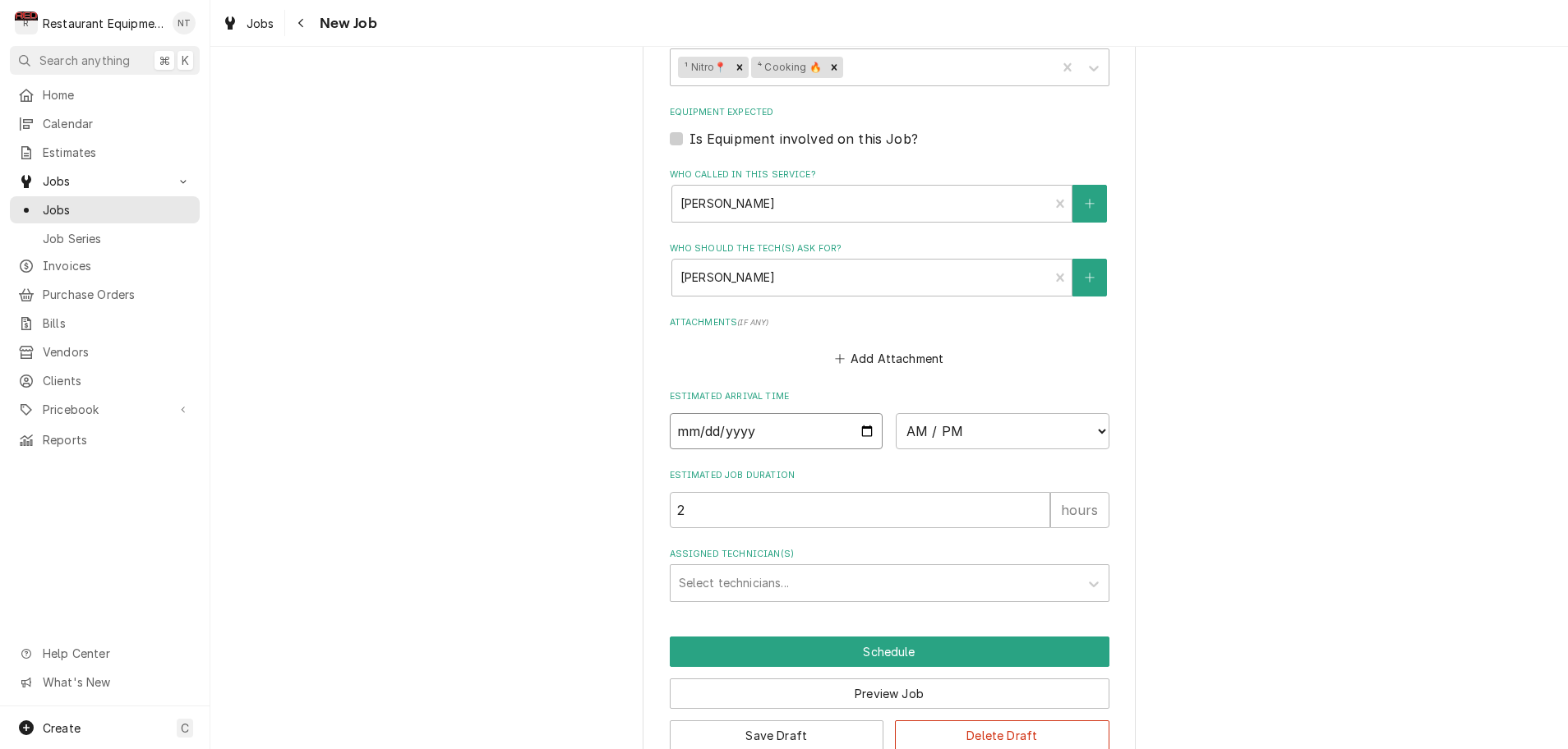
click at [765, 413] on input "Date" at bounding box center [776, 431] width 214 height 36
type input "2025-09-03"
type textarea "x"
select select "09:30:00"
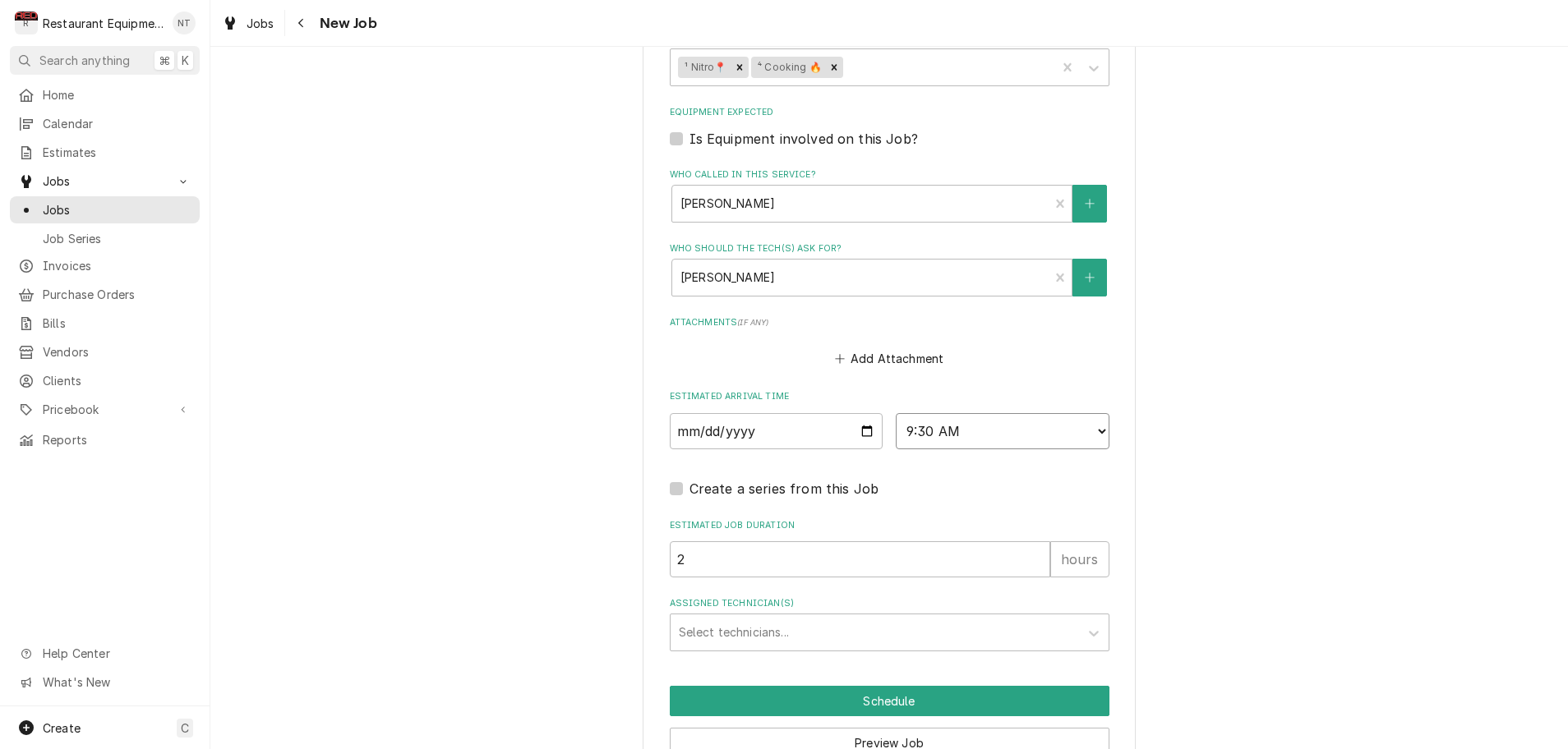
type textarea "x"
type input "3"
click at [1038, 541] on input "3" at bounding box center [859, 559] width 380 height 36
type textarea "x"
type input "4"
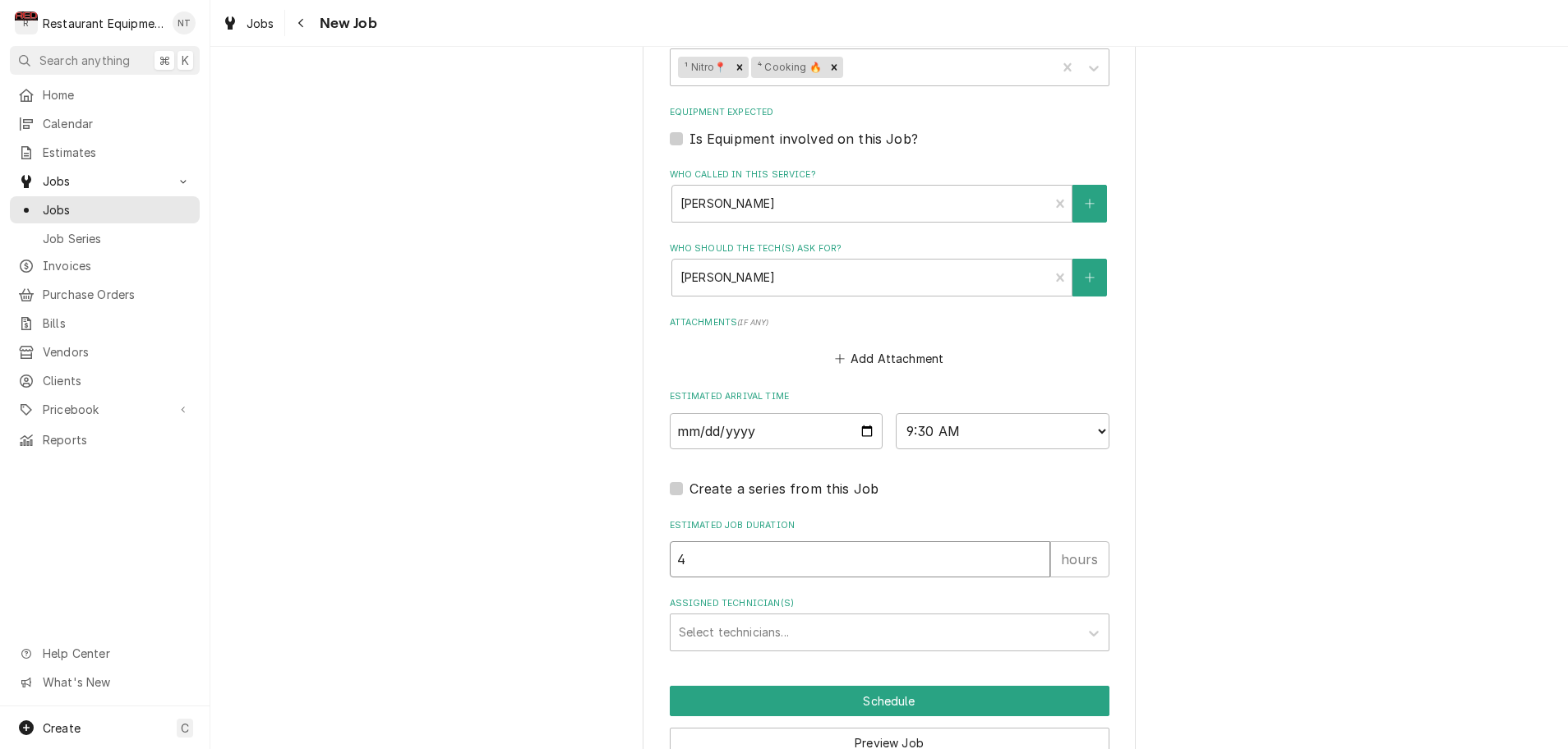
click at [1038, 541] on input "4" at bounding box center [859, 559] width 380 height 36
click at [1092, 631] on icon "Assigned Technician(s)" at bounding box center [1094, 634] width 10 height 6
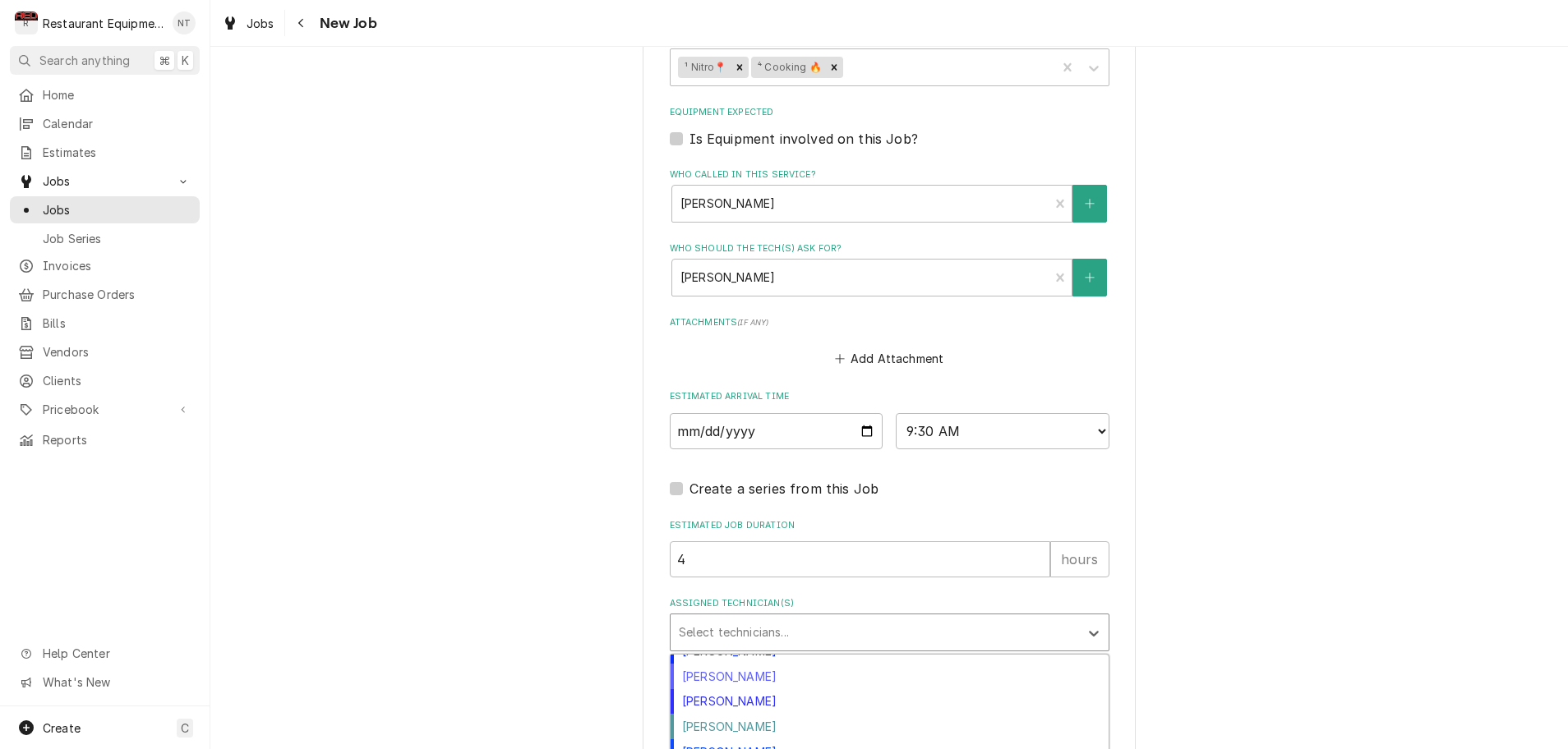
scroll to position [294, 0]
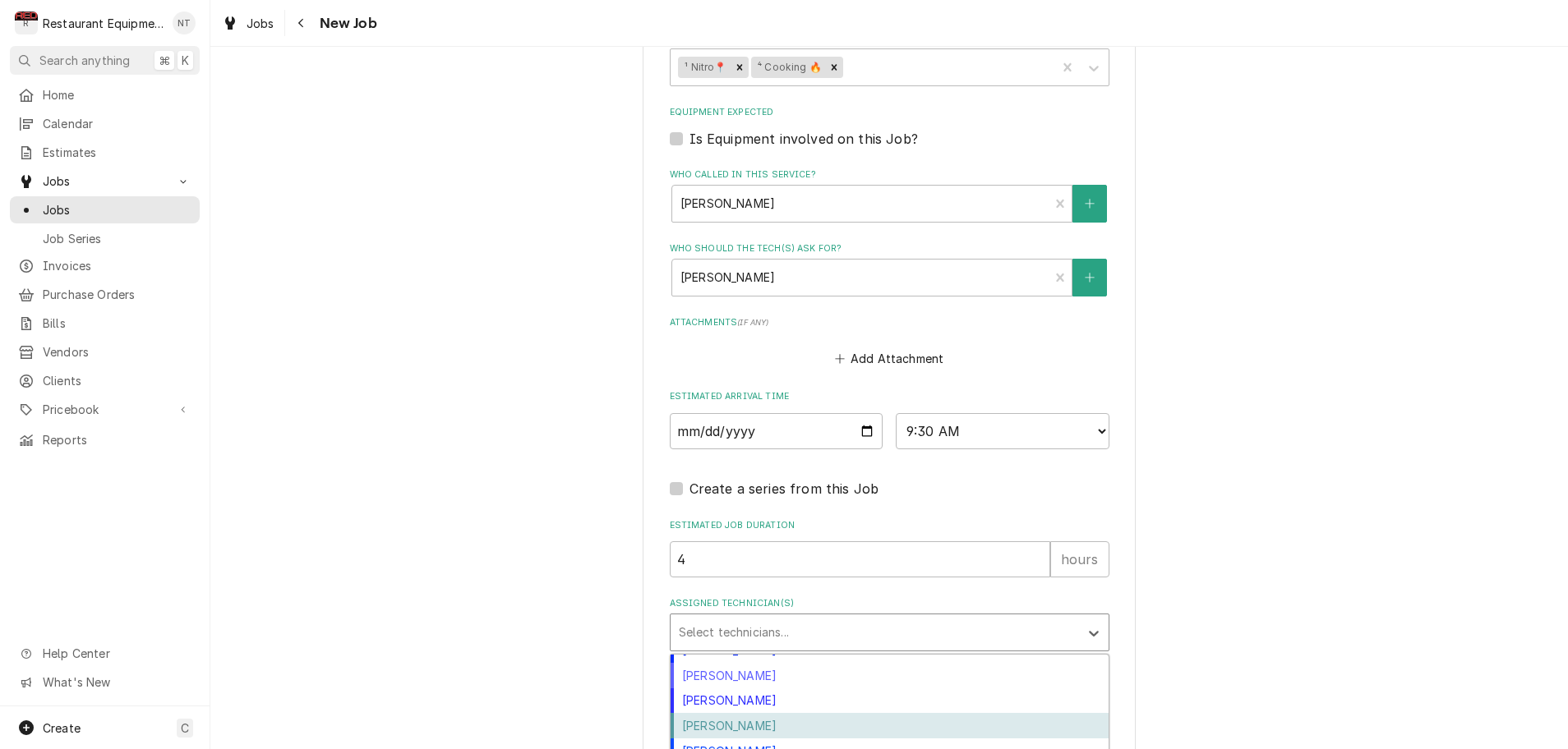
click at [833, 714] on div "Van Lucas" at bounding box center [889, 726] width 438 height 26
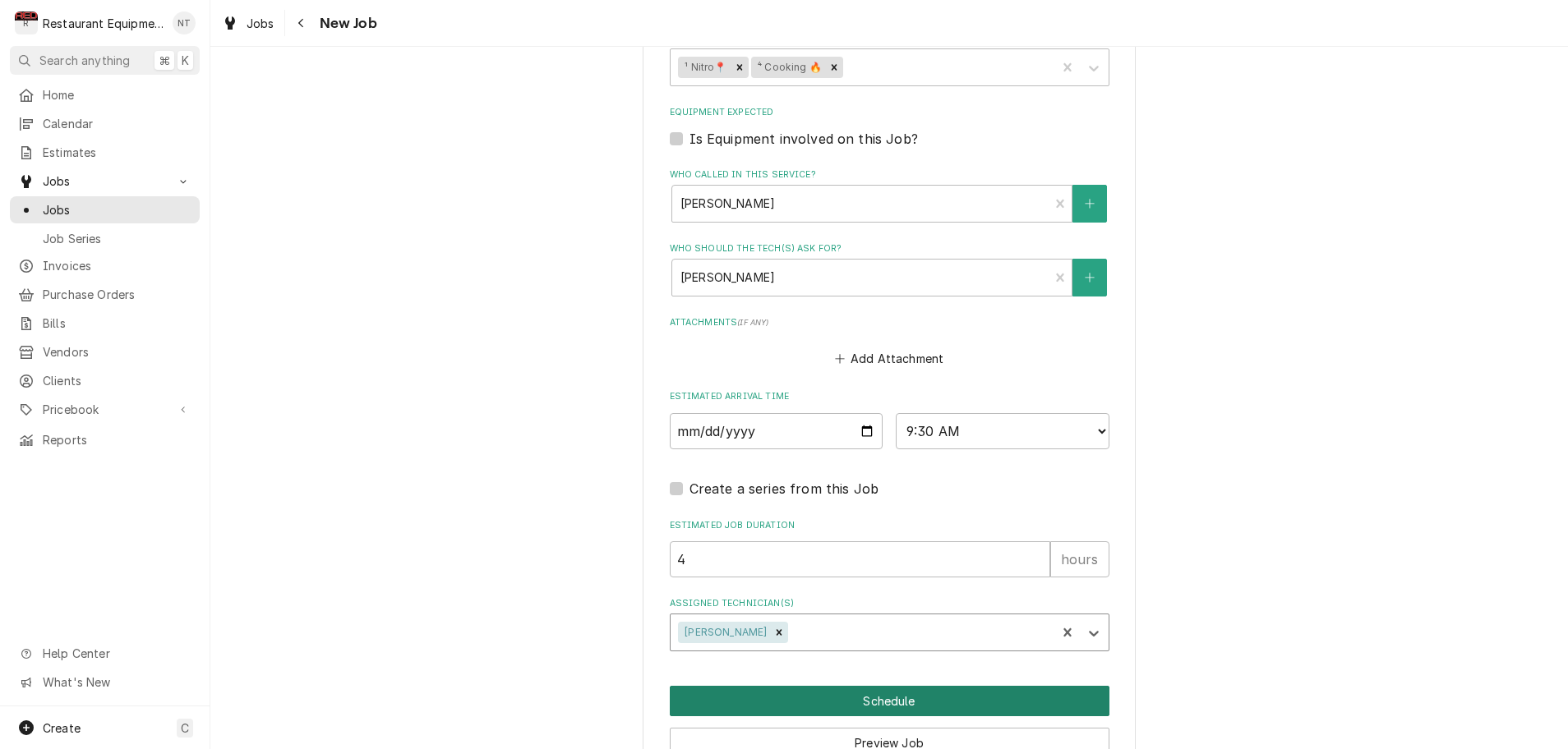
click at [933, 686] on button "Schedule" at bounding box center [889, 701] width 440 height 31
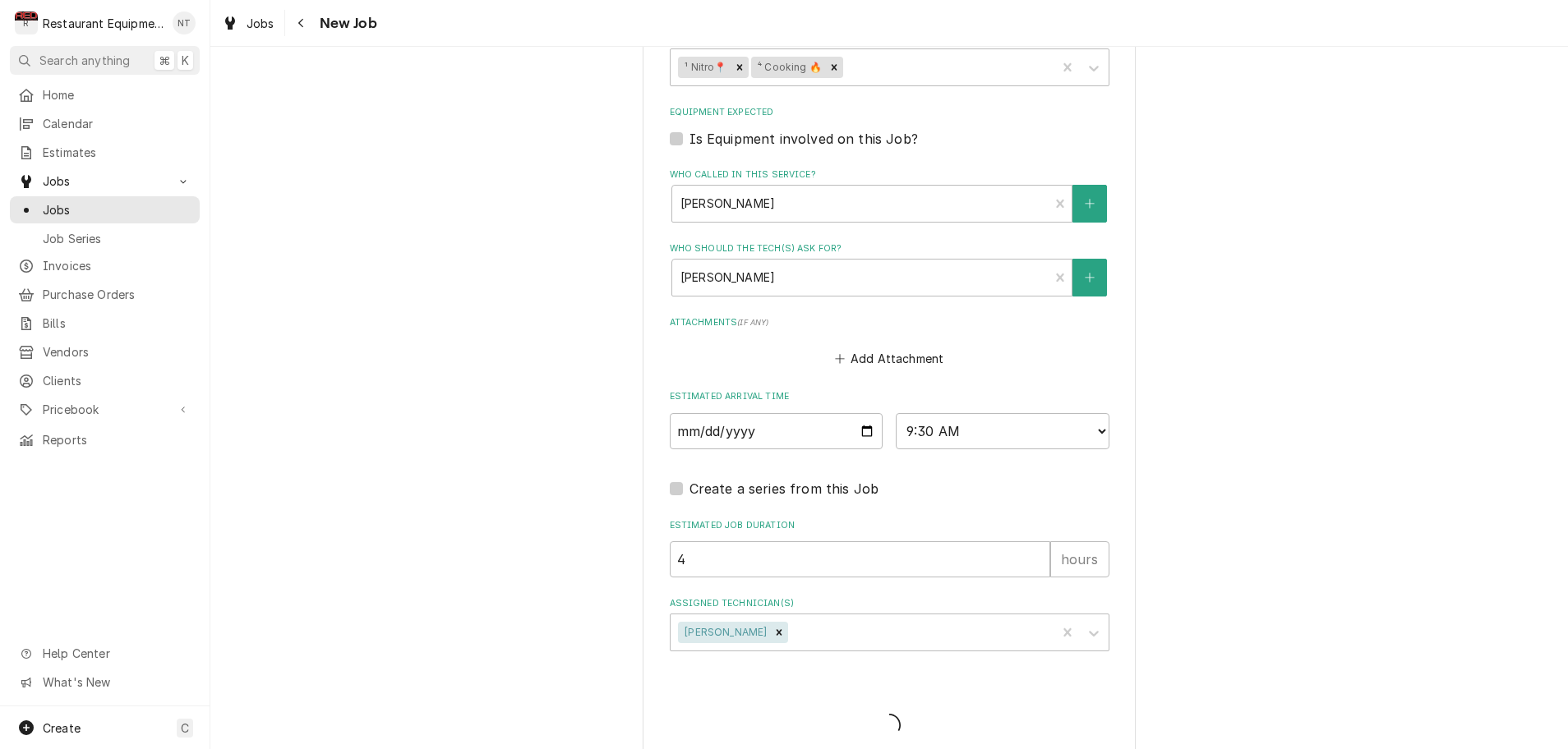
scroll to position [1033, 0]
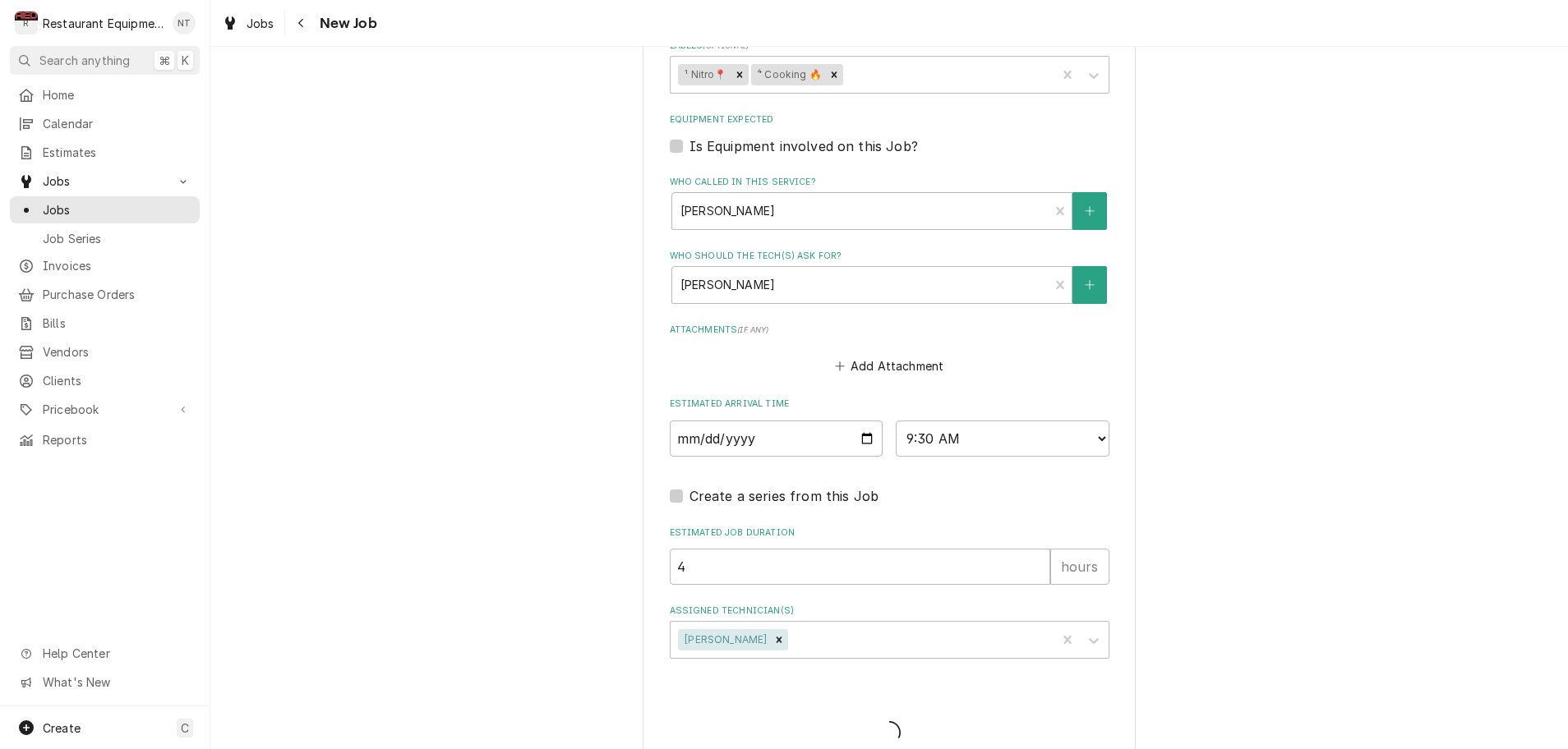
type textarea "x"
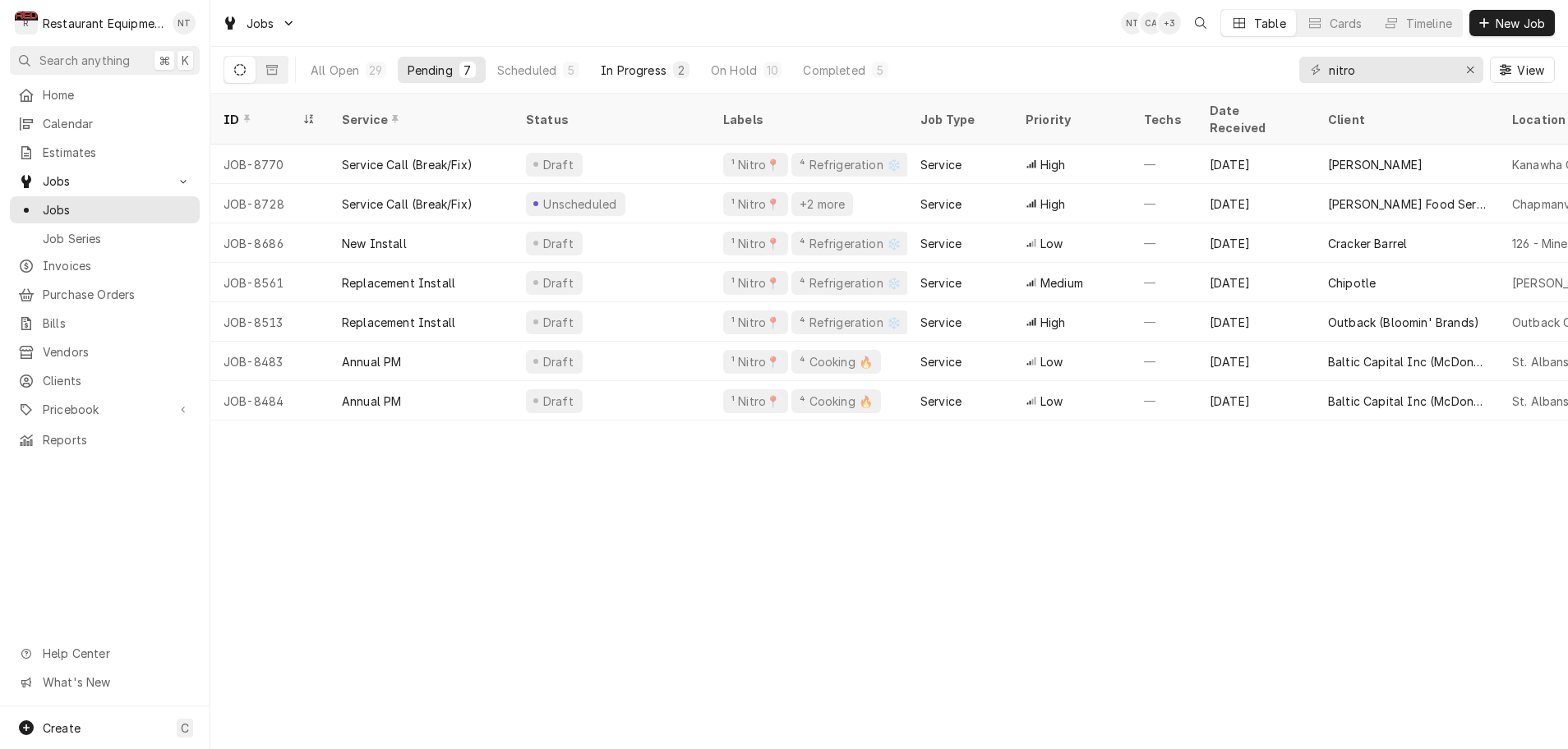
click at [647, 70] on div "In Progress" at bounding box center [633, 70] width 66 height 17
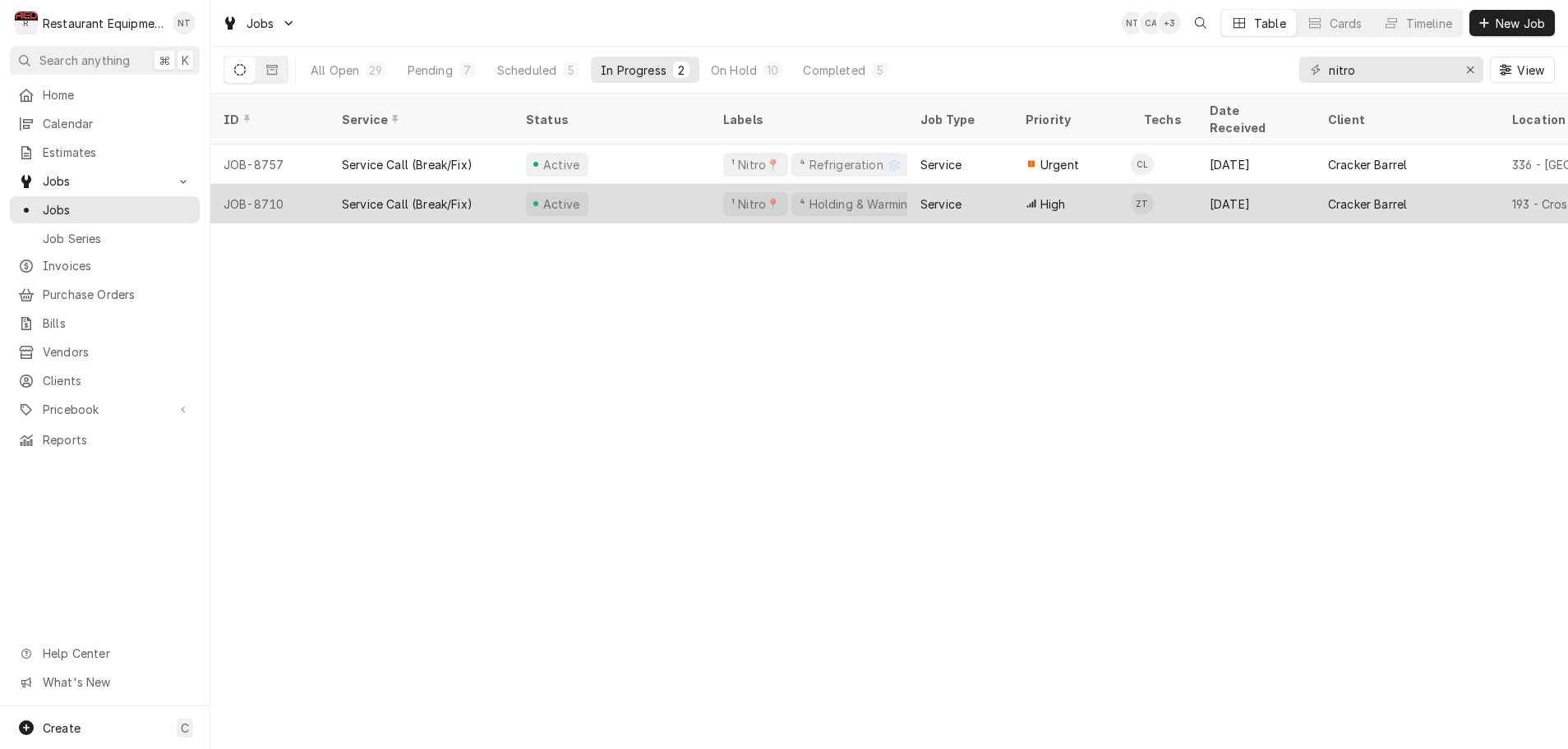
click at [652, 186] on div "Active" at bounding box center [611, 204] width 197 height 40
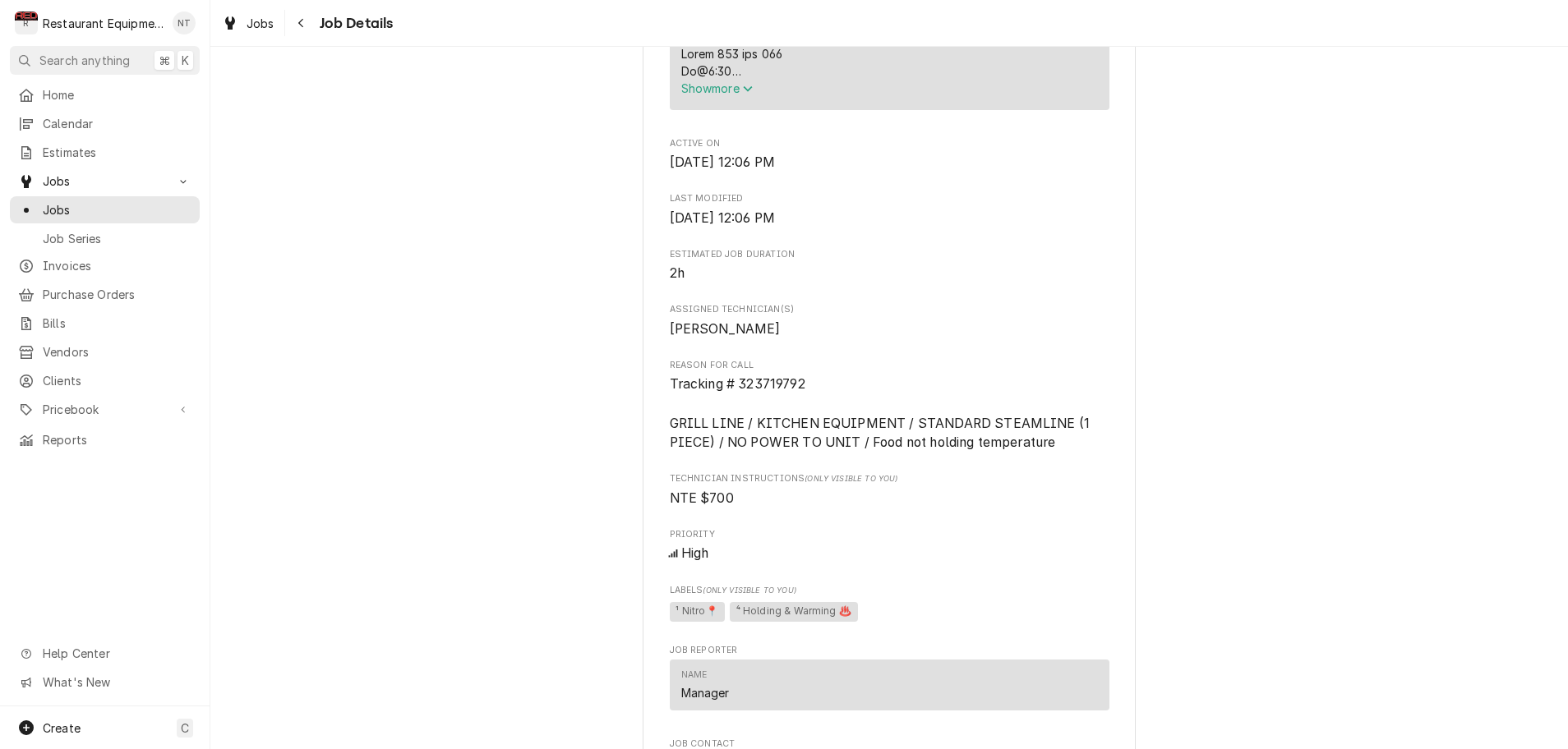
click at [750, 92] on icon "Service Summary" at bounding box center [746, 89] width 9 height 6
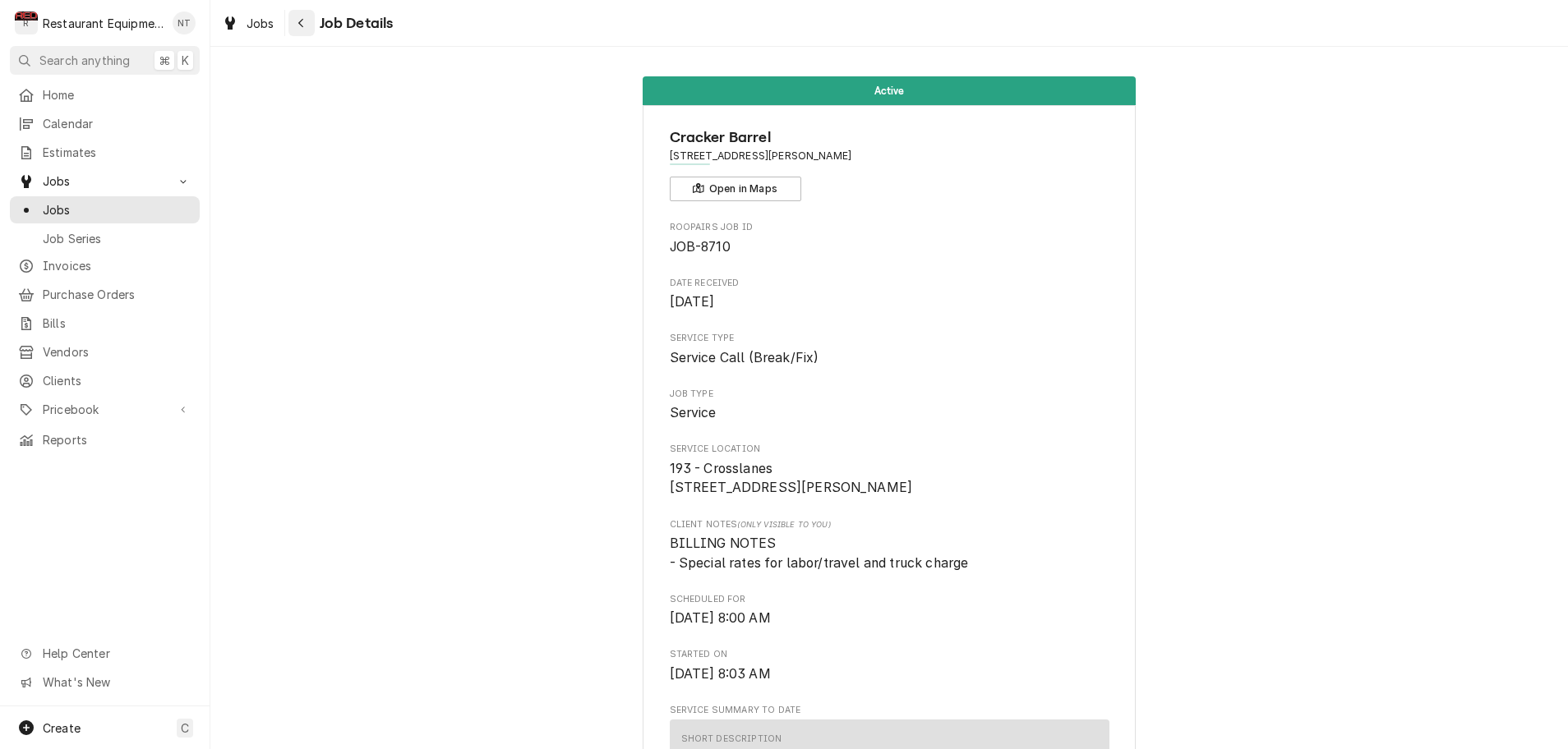
click at [303, 22] on icon "Navigate back" at bounding box center [301, 23] width 7 height 12
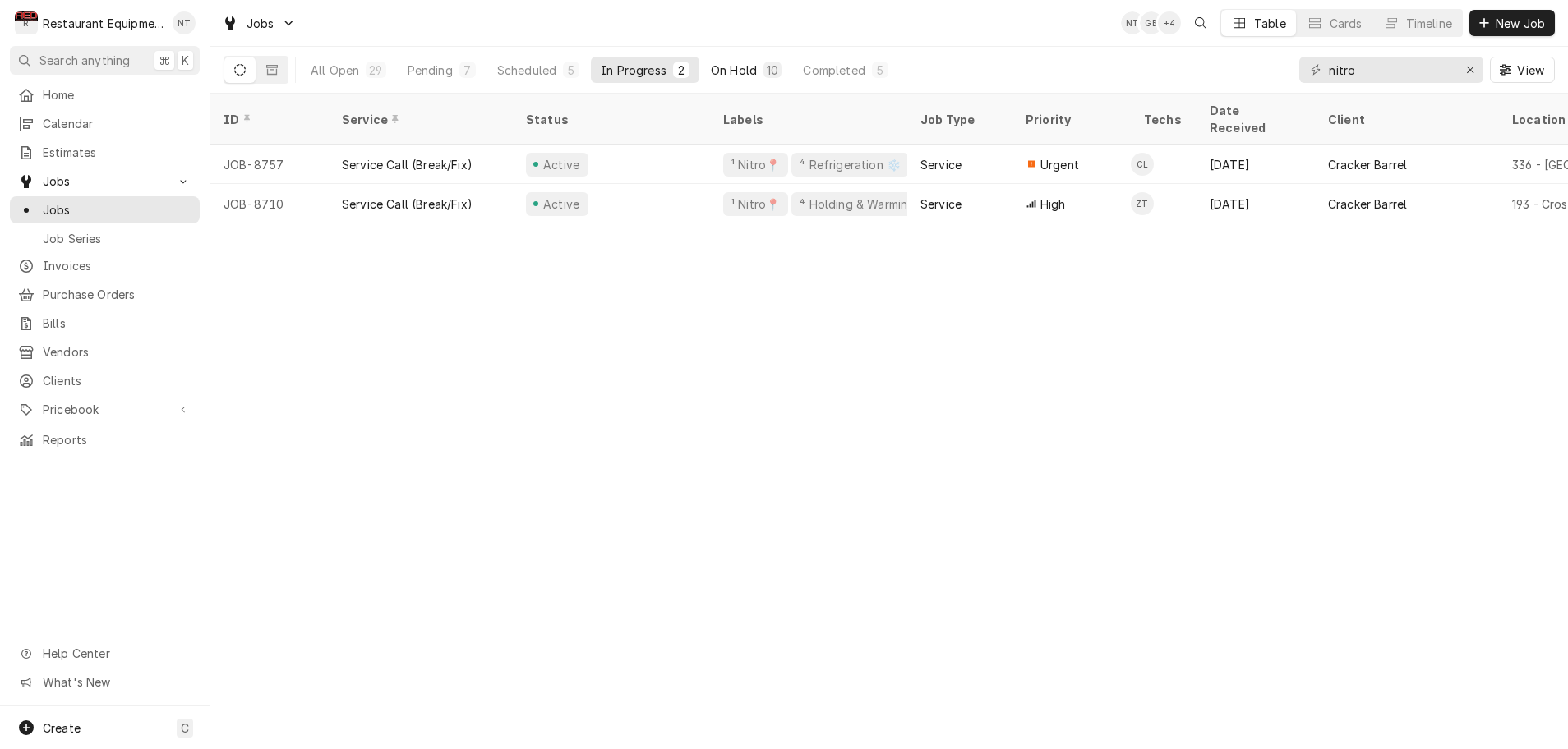
click at [739, 71] on div "On Hold" at bounding box center [734, 70] width 46 height 17
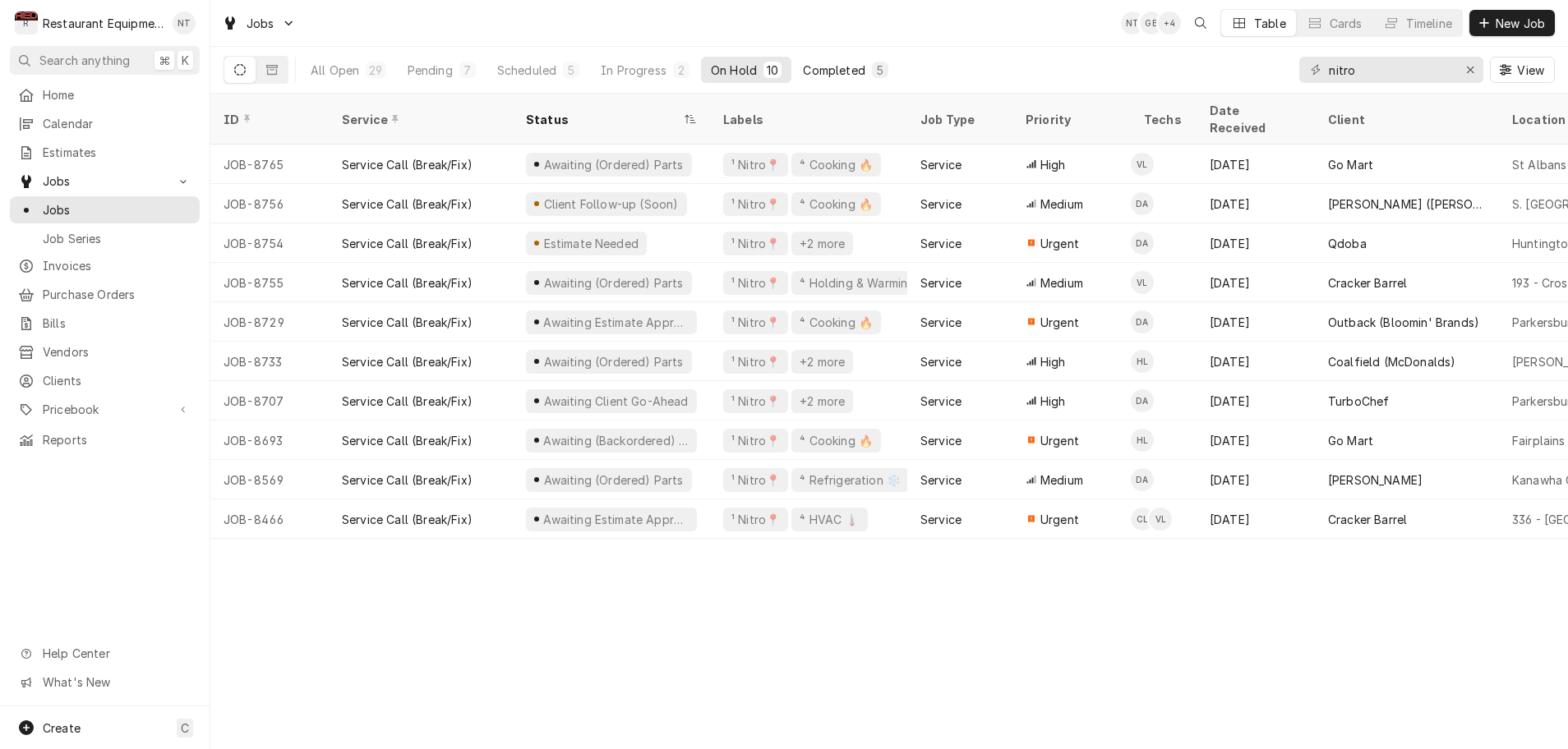
click at [838, 68] on div "Completed" at bounding box center [833, 70] width 62 height 17
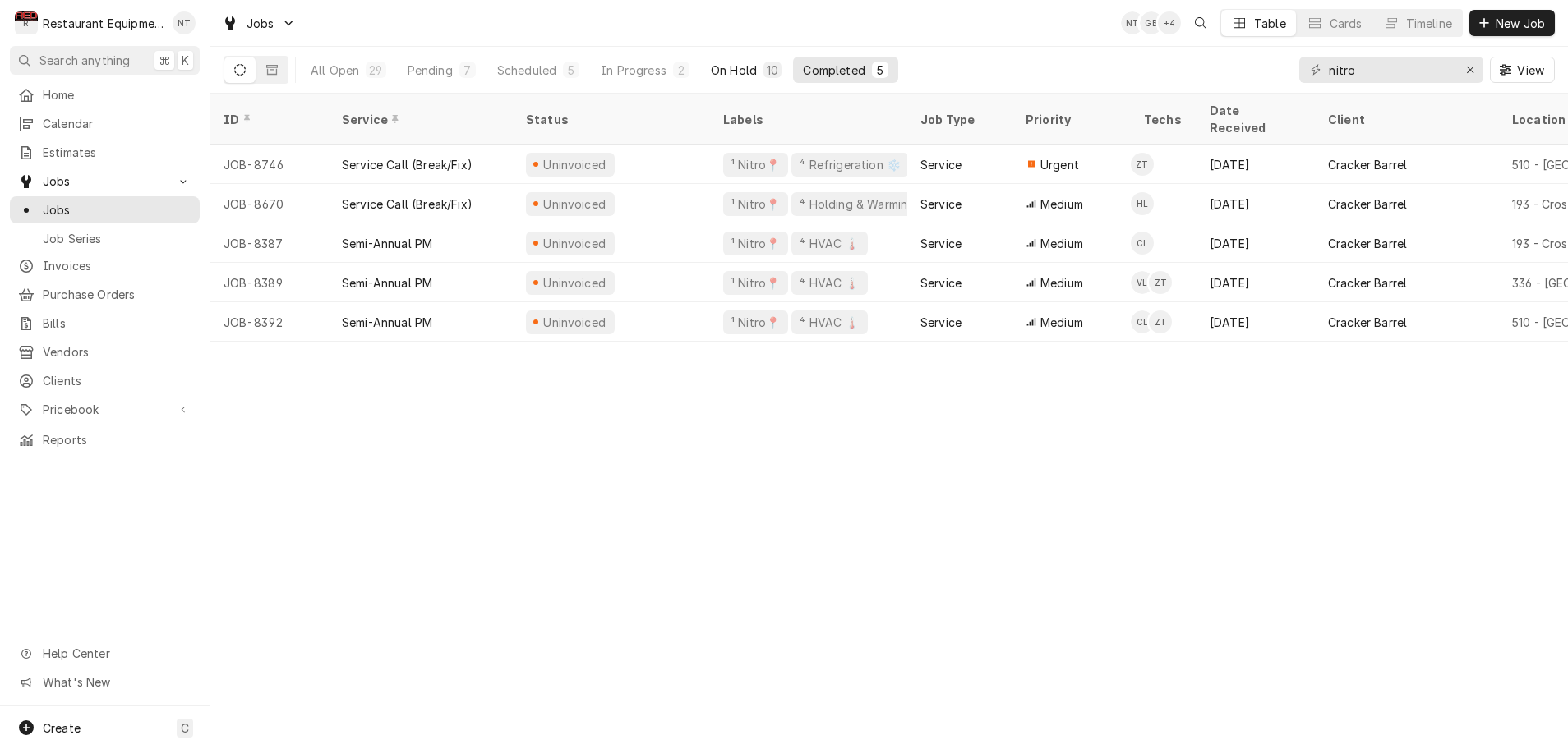
click at [749, 69] on div "On Hold" at bounding box center [734, 70] width 46 height 17
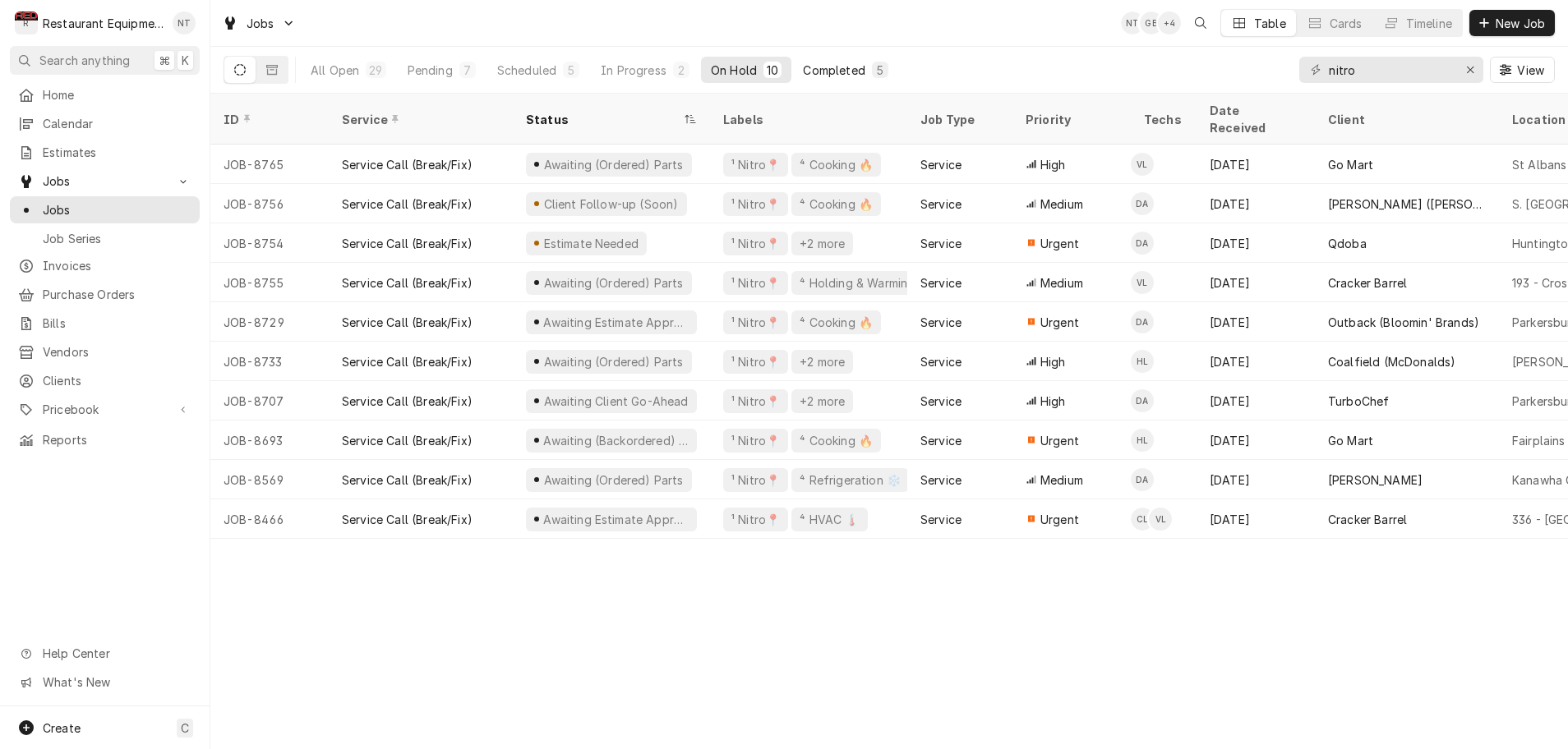
click at [822, 76] on div "Completed" at bounding box center [833, 70] width 62 height 17
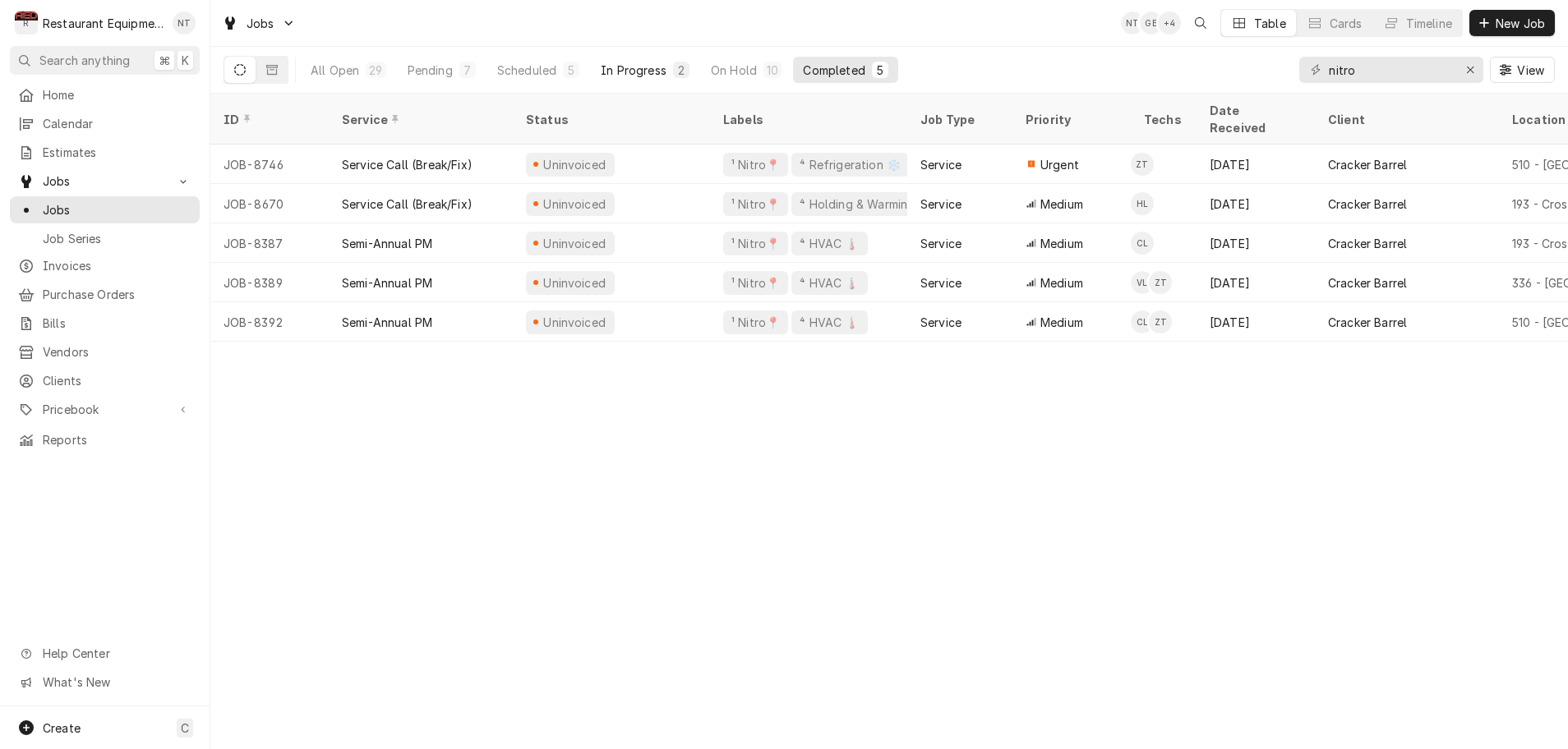
click at [627, 73] on div "In Progress" at bounding box center [633, 70] width 66 height 17
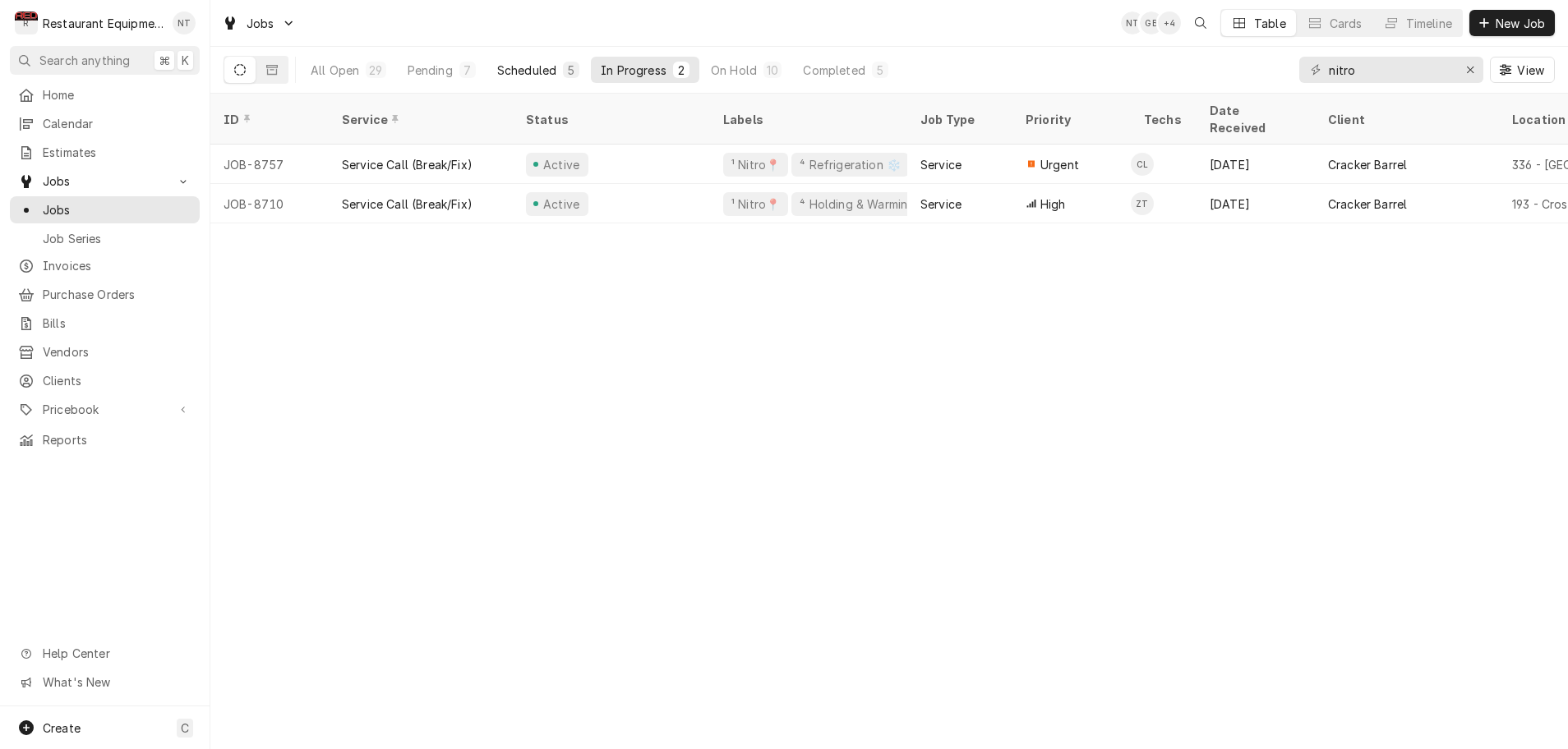
click at [552, 73] on div "Scheduled" at bounding box center [527, 70] width 59 height 17
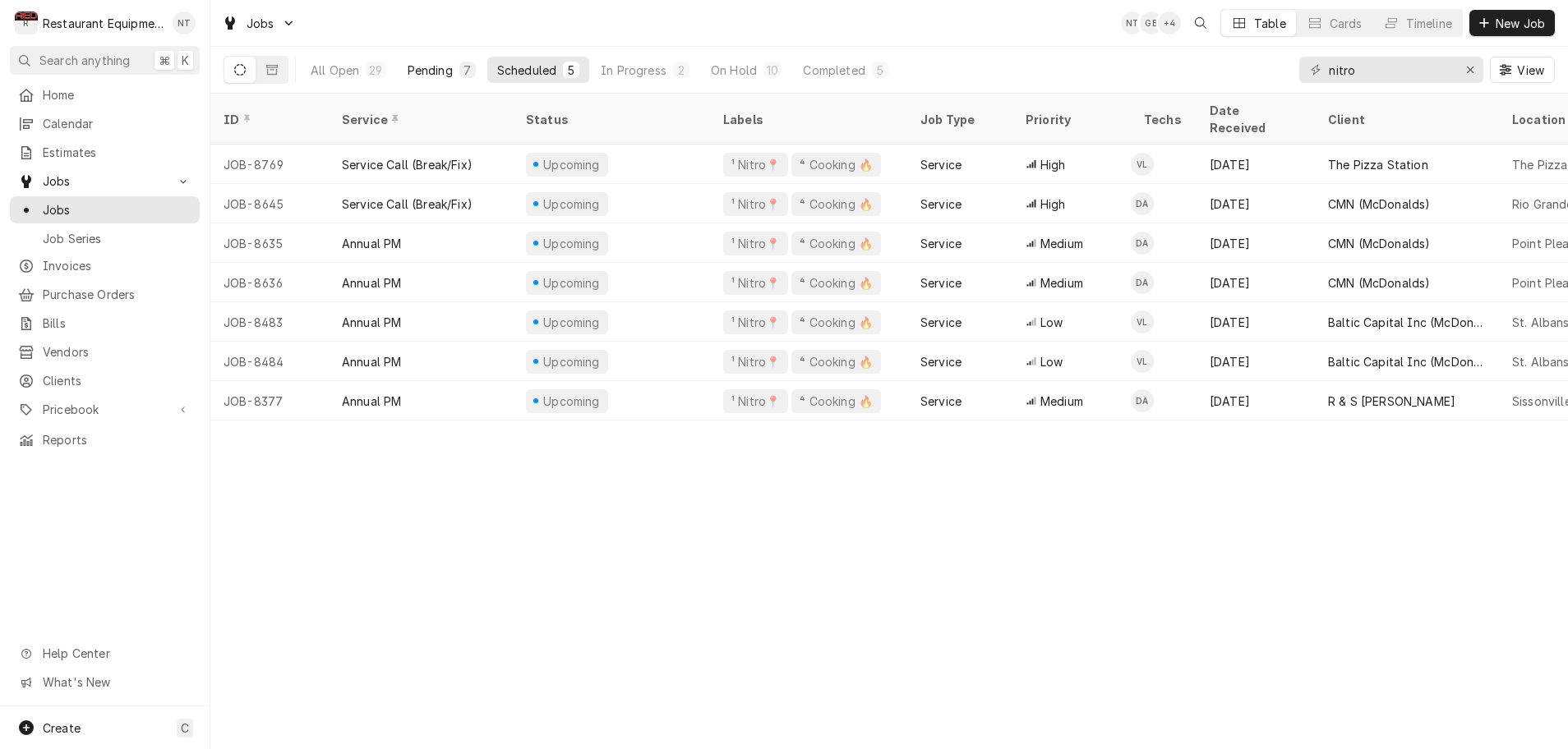
click at [454, 70] on button "Pending 7" at bounding box center [441, 70] width 88 height 26
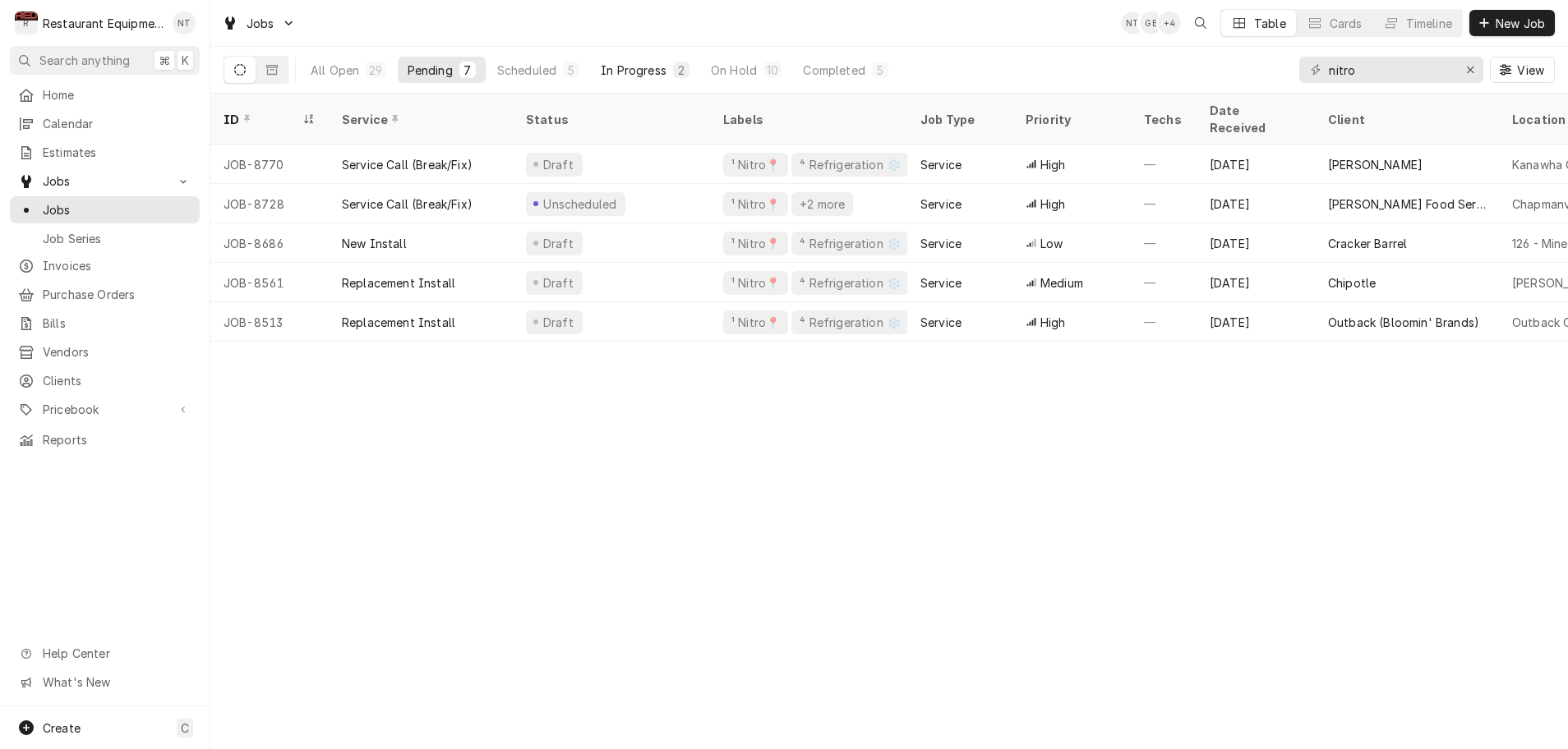
click at [625, 73] on div "In Progress" at bounding box center [633, 70] width 66 height 17
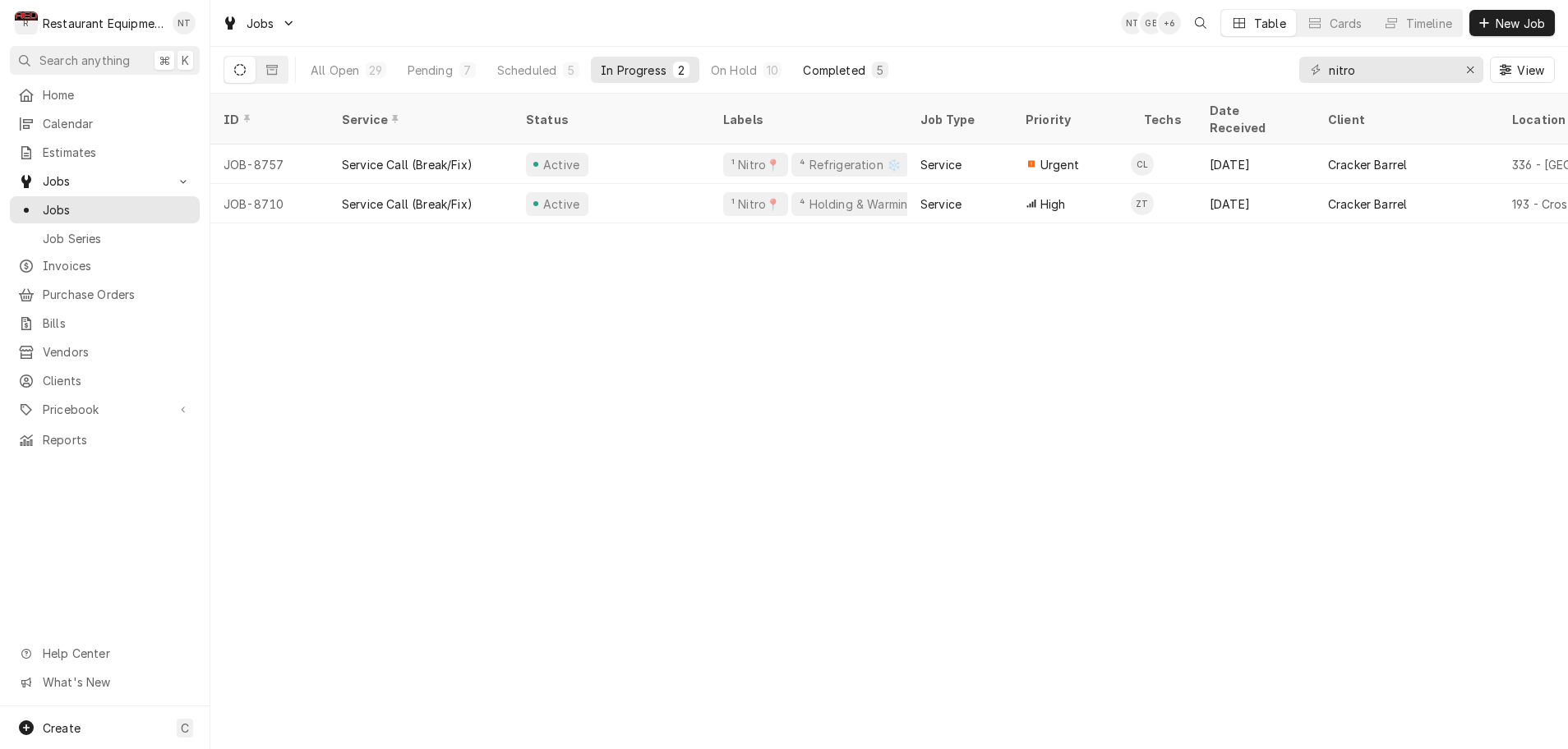
click at [826, 69] on div "Completed" at bounding box center [833, 70] width 62 height 17
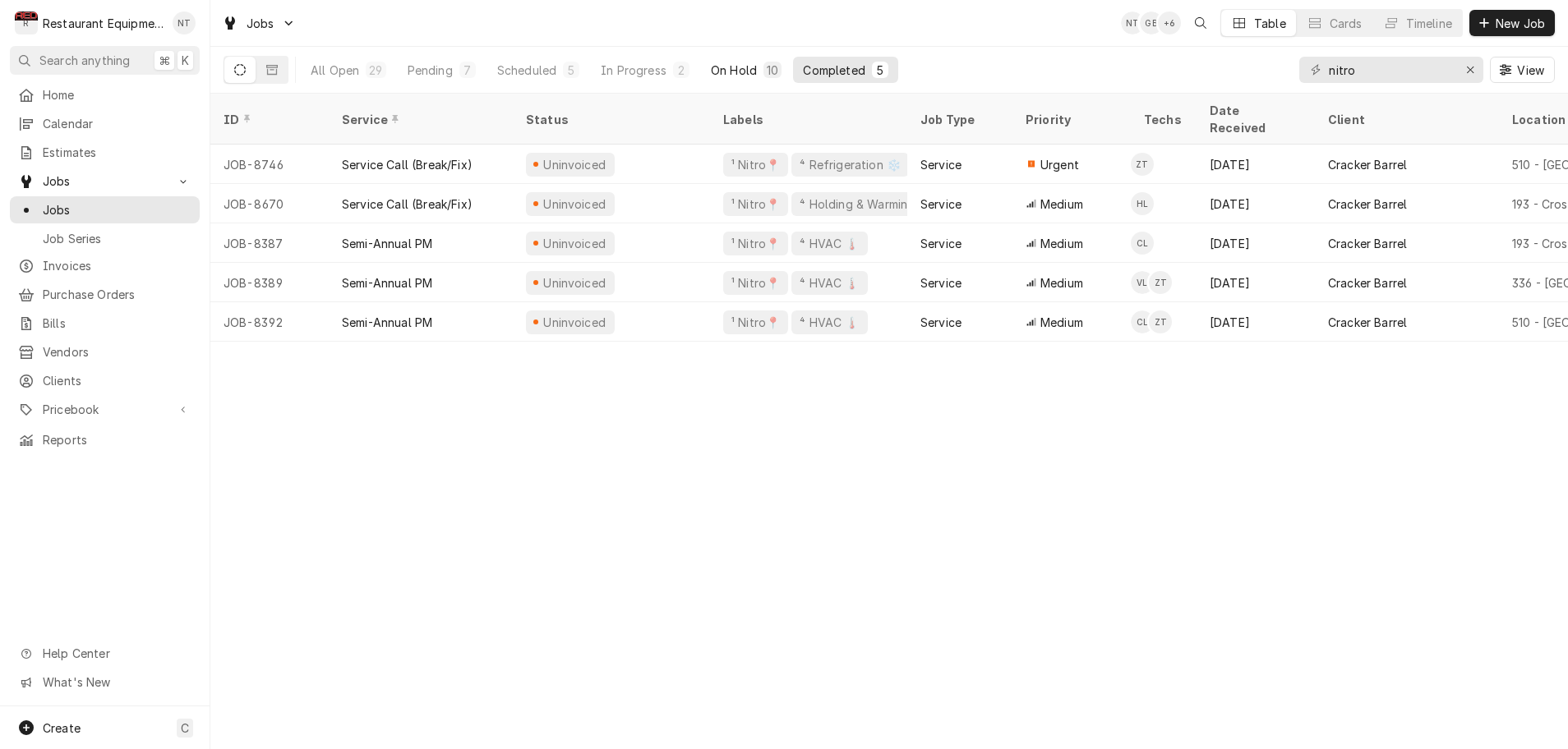
click at [721, 71] on div "On Hold" at bounding box center [734, 70] width 46 height 17
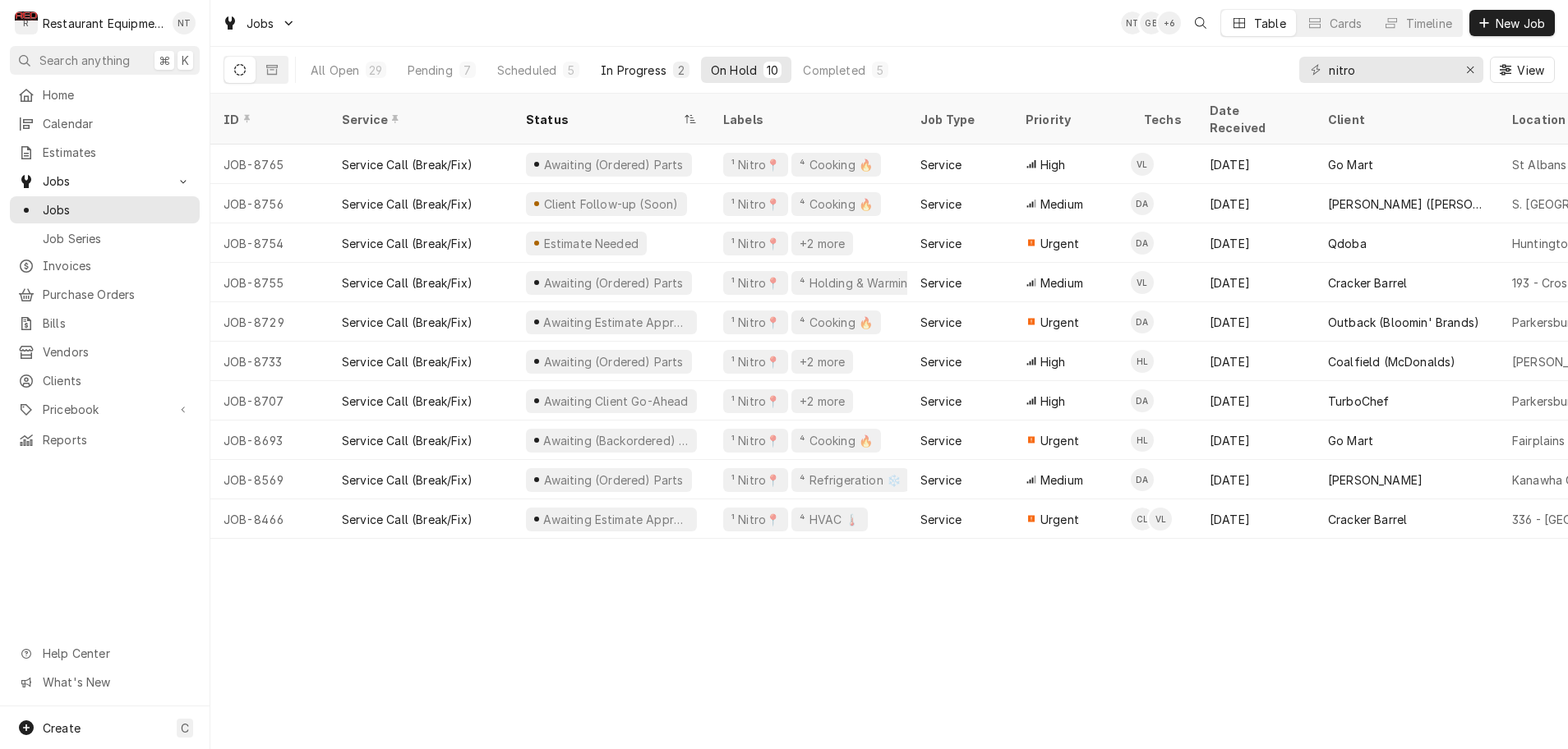
click at [627, 72] on div "In Progress" at bounding box center [633, 70] width 66 height 17
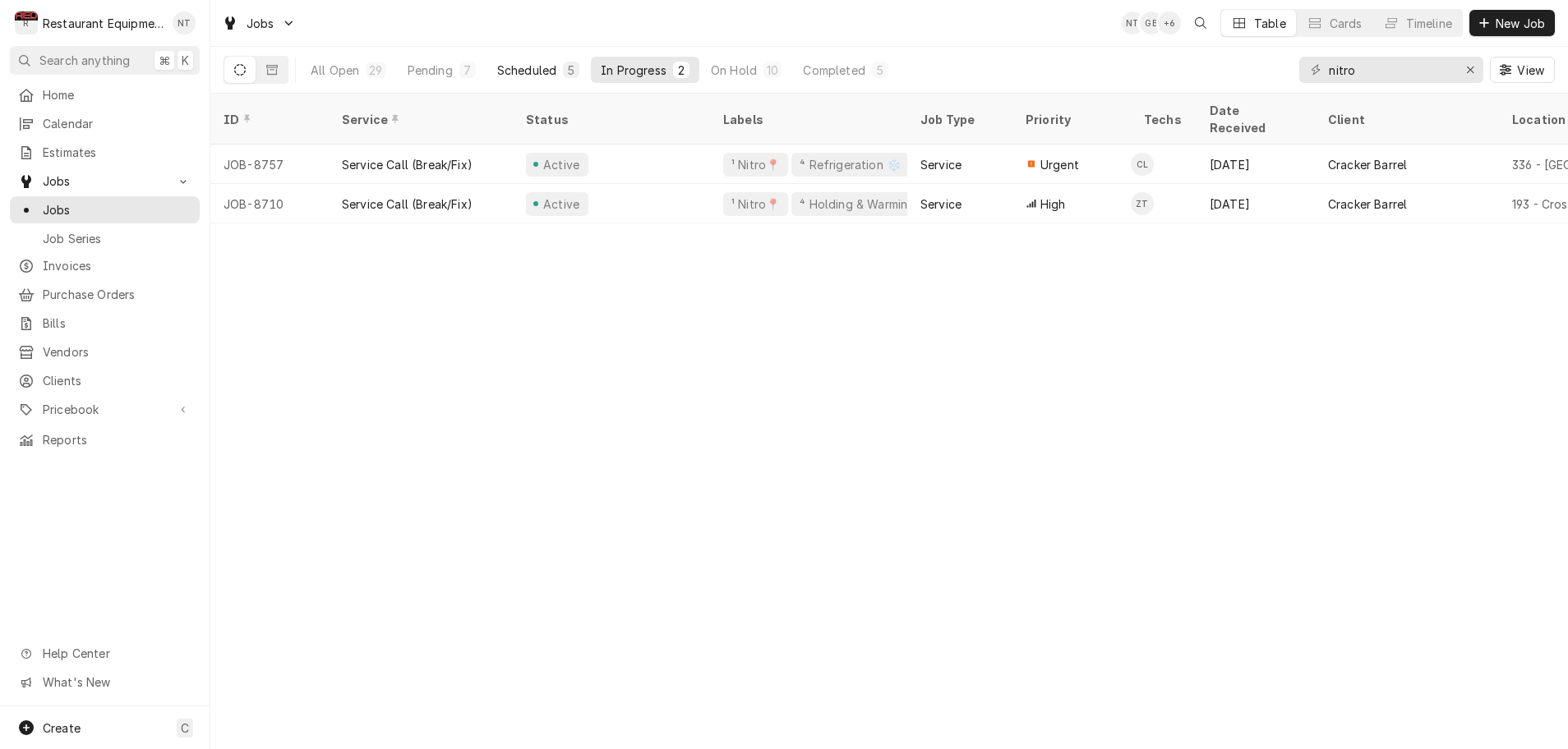
drag, startPoint x: 540, startPoint y: 74, endPoint x: 526, endPoint y: 78, distance: 14.6
click at [540, 74] on div "Scheduled" at bounding box center [527, 70] width 59 height 17
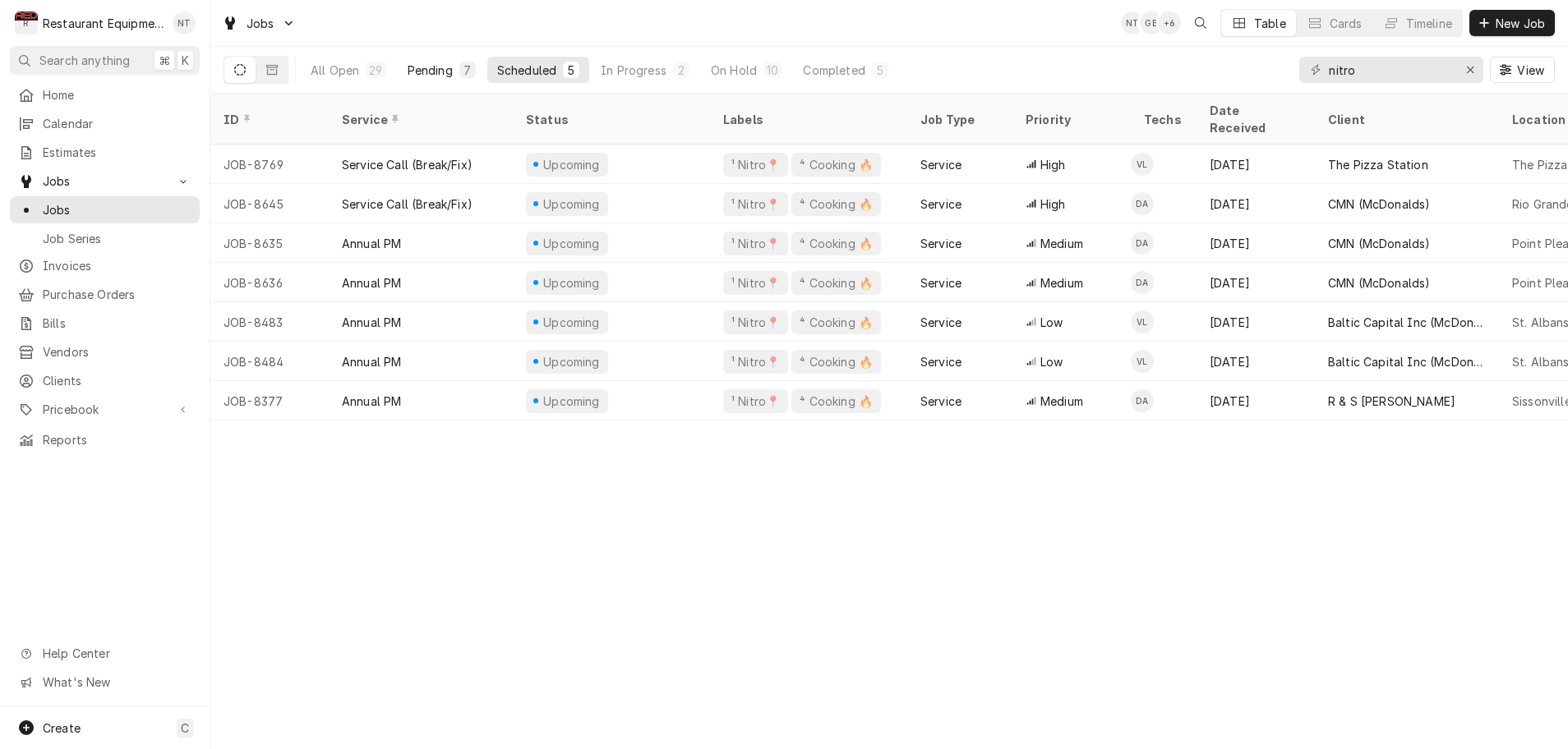
click at [433, 68] on div "Pending" at bounding box center [430, 70] width 45 height 17
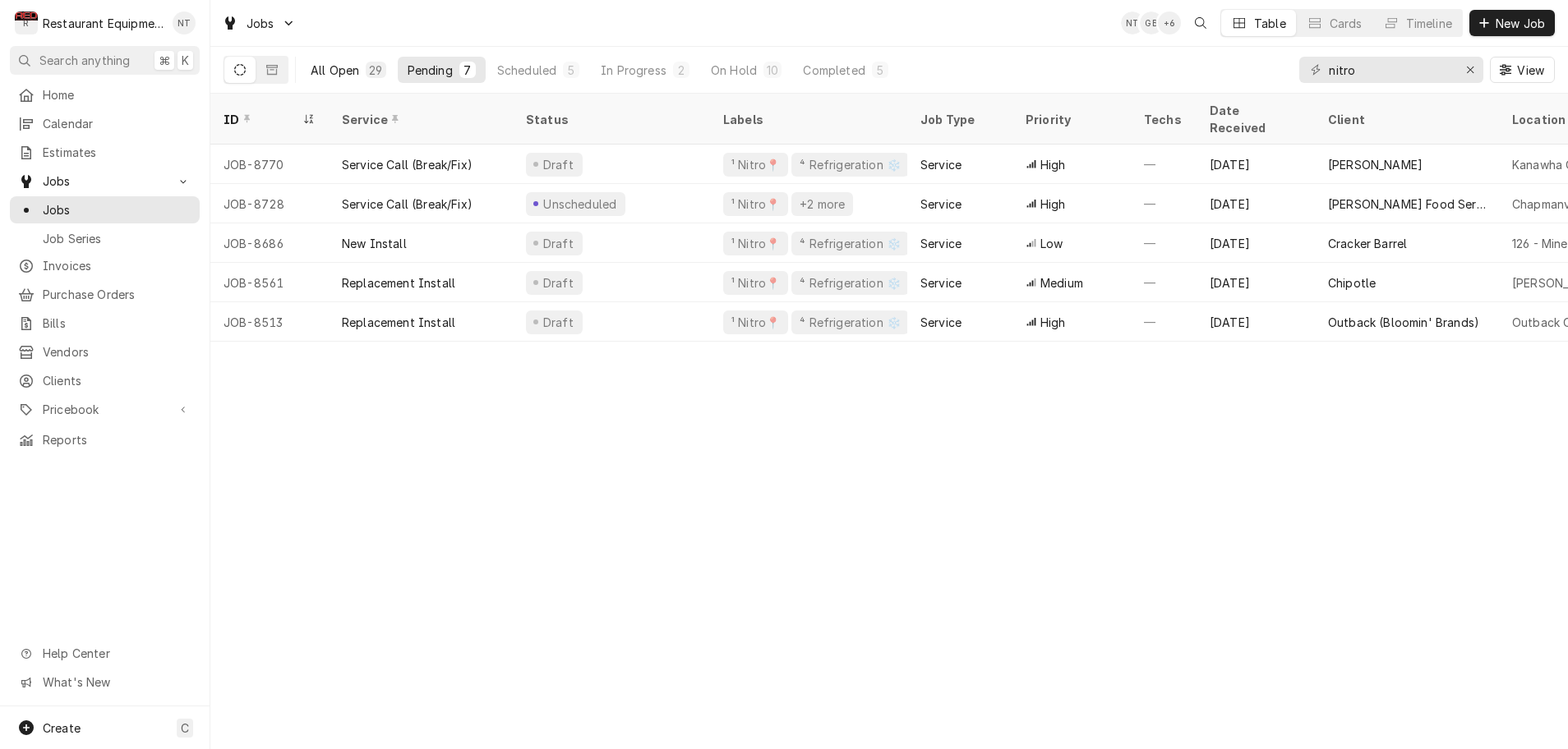
click at [352, 70] on div "All Open" at bounding box center [335, 70] width 49 height 17
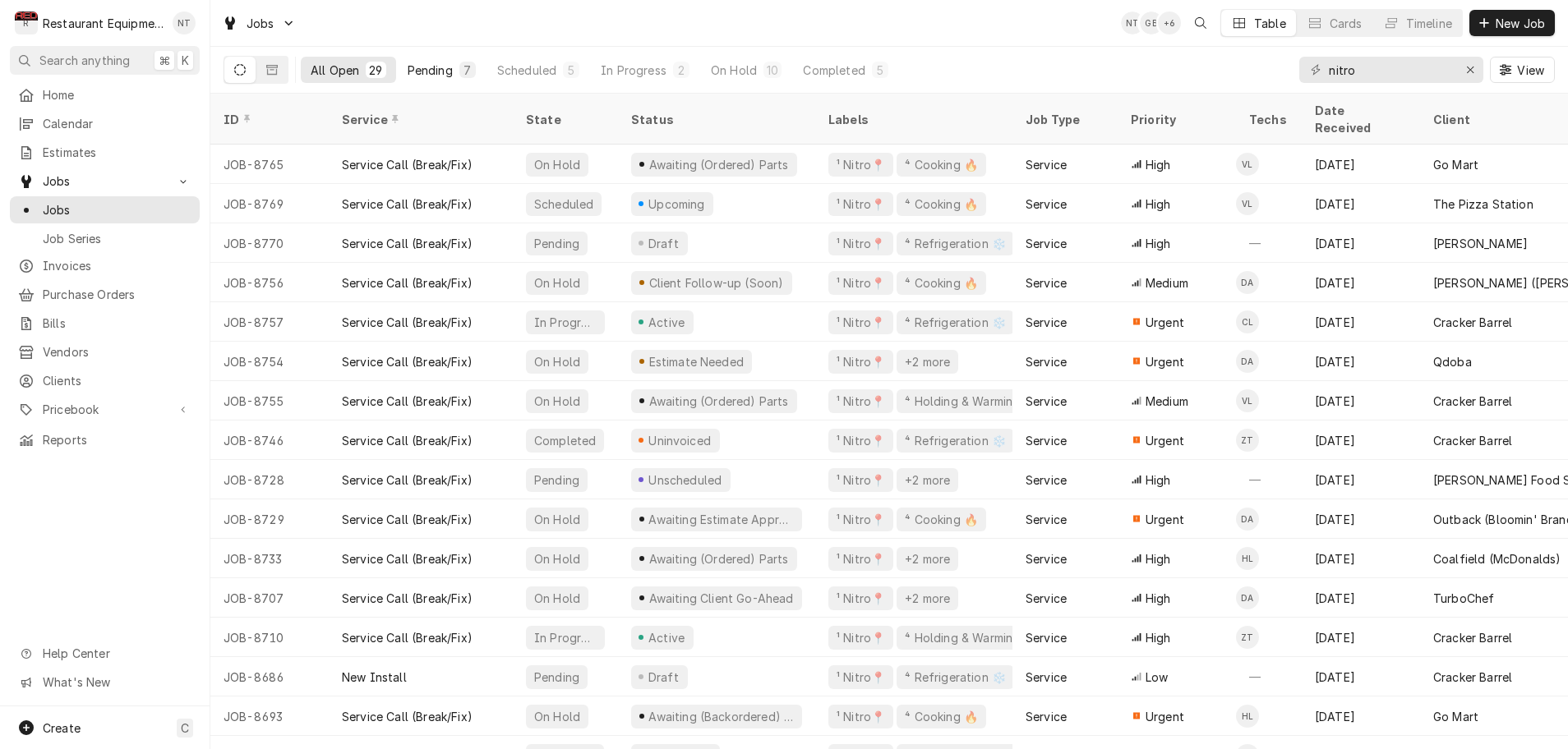
click at [440, 77] on div "Pending" at bounding box center [430, 70] width 45 height 17
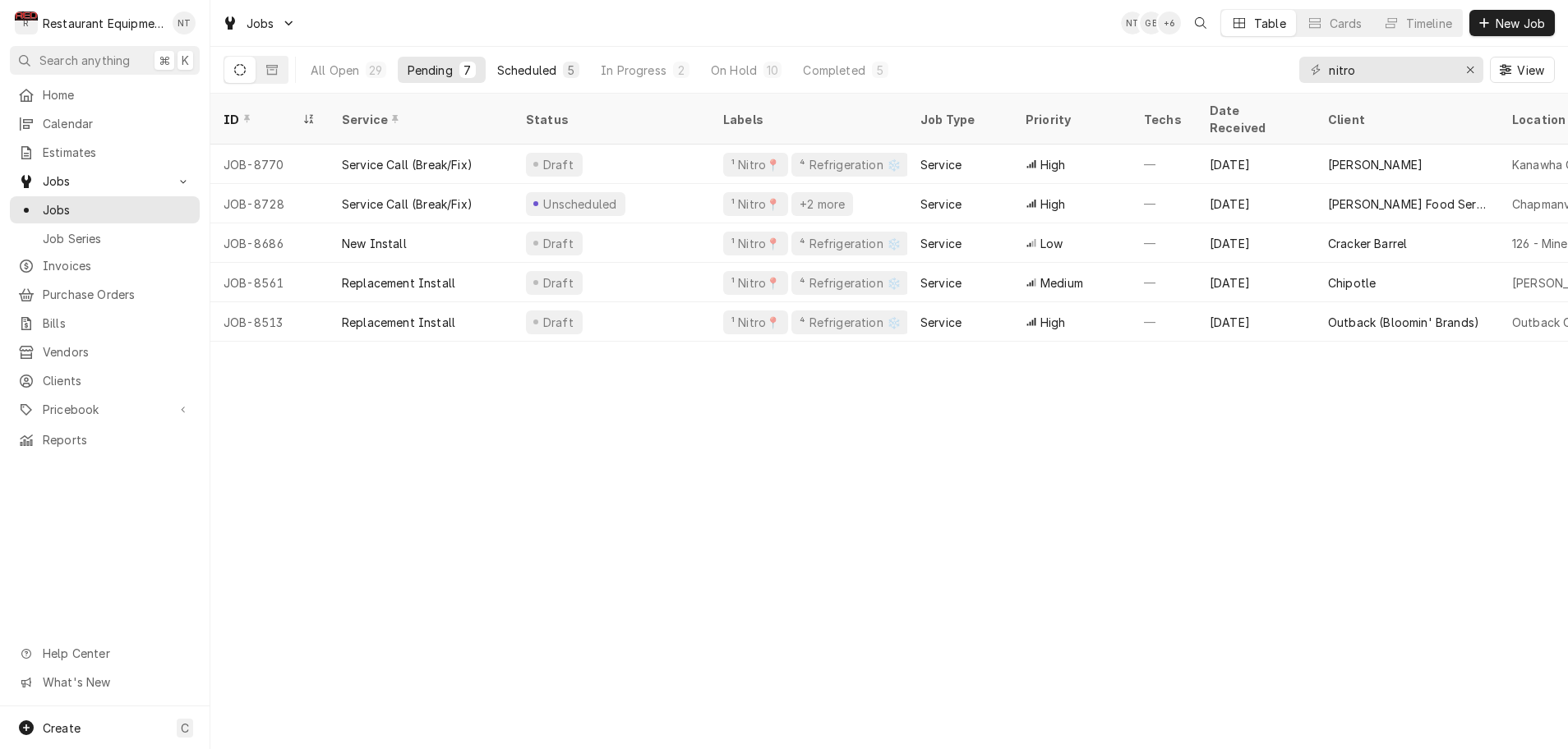
drag, startPoint x: 512, startPoint y: 70, endPoint x: 523, endPoint y: 71, distance: 11.0
click at [512, 70] on div "Scheduled" at bounding box center [527, 70] width 59 height 17
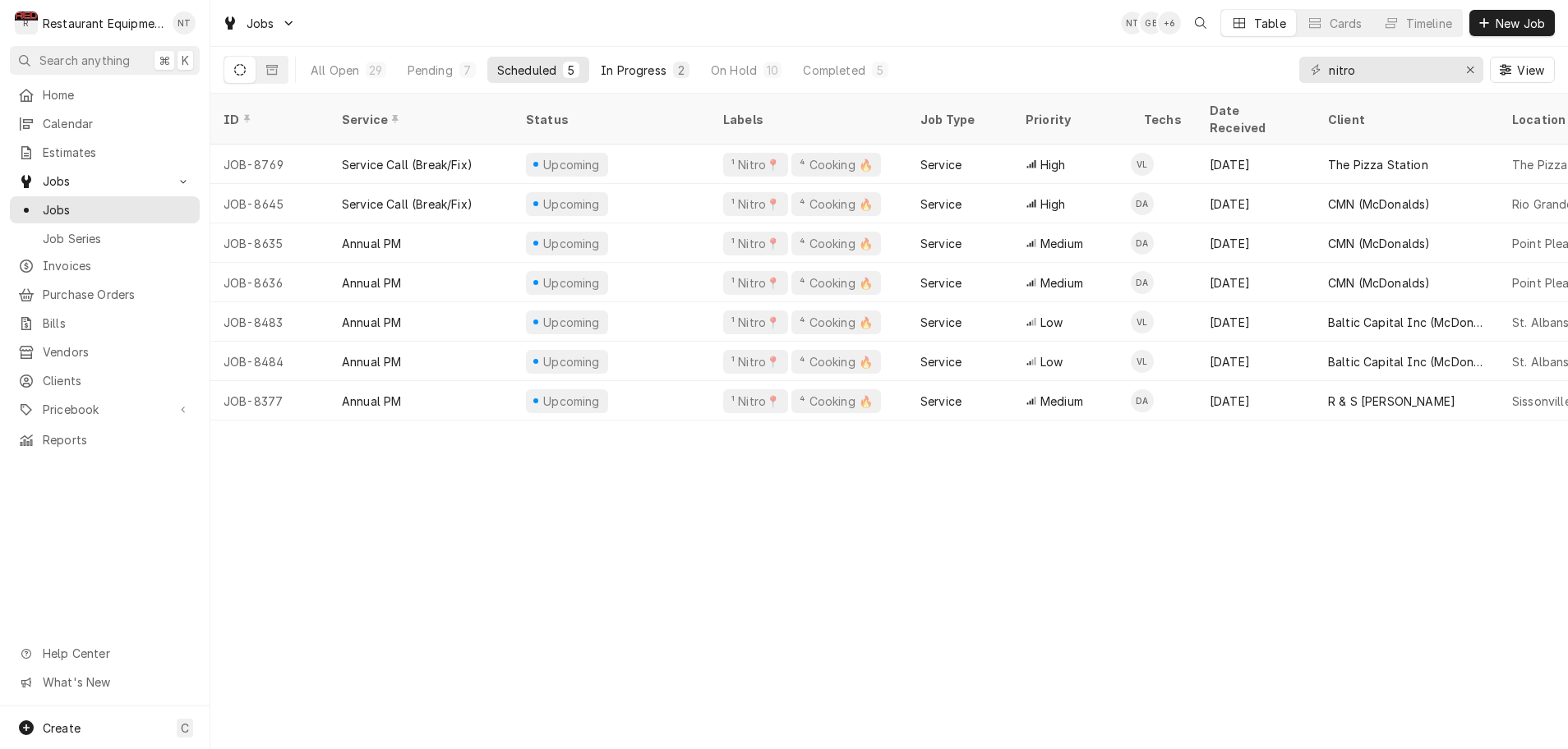
click at [621, 70] on div "In Progress" at bounding box center [633, 70] width 66 height 17
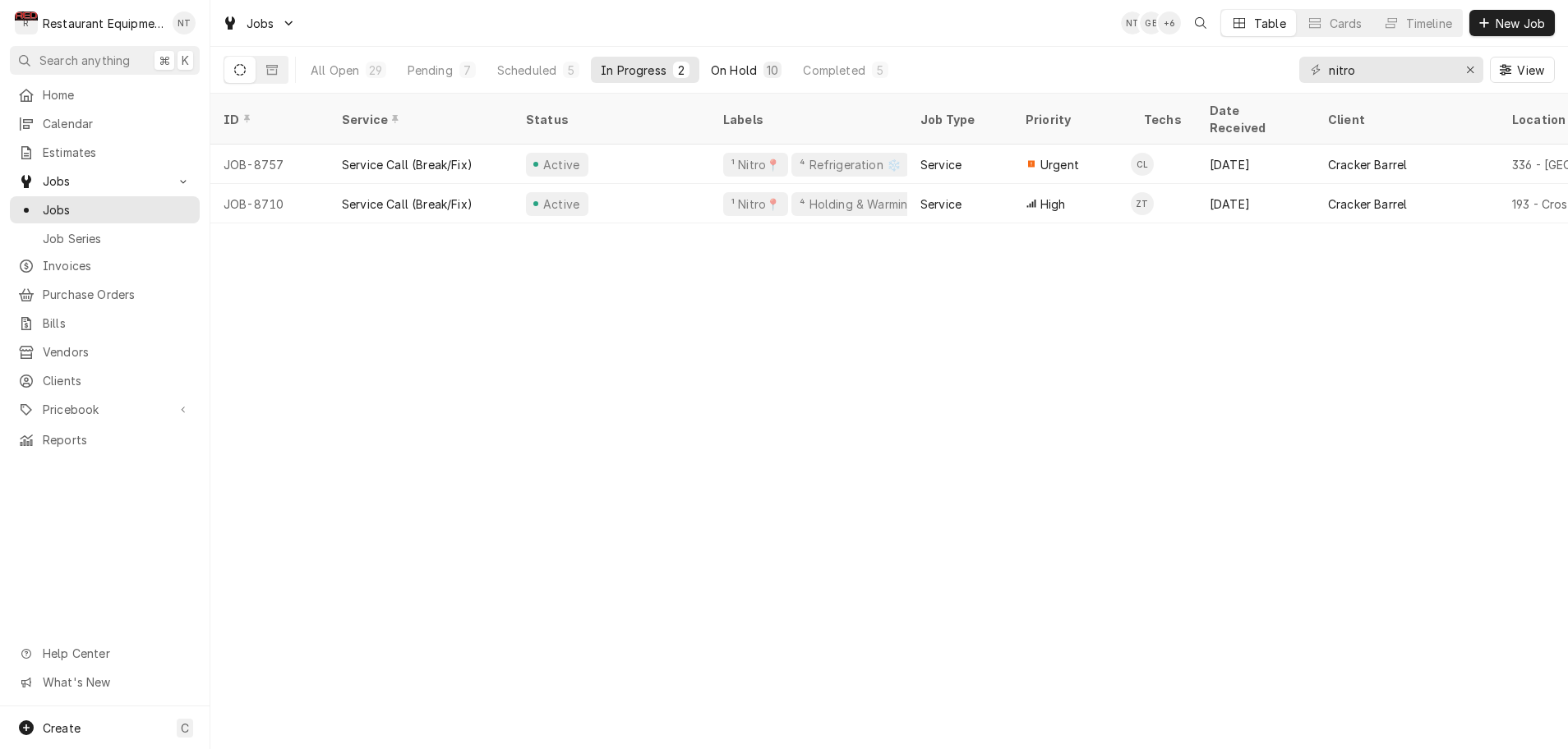
click at [713, 70] on div "On Hold" at bounding box center [734, 70] width 46 height 17
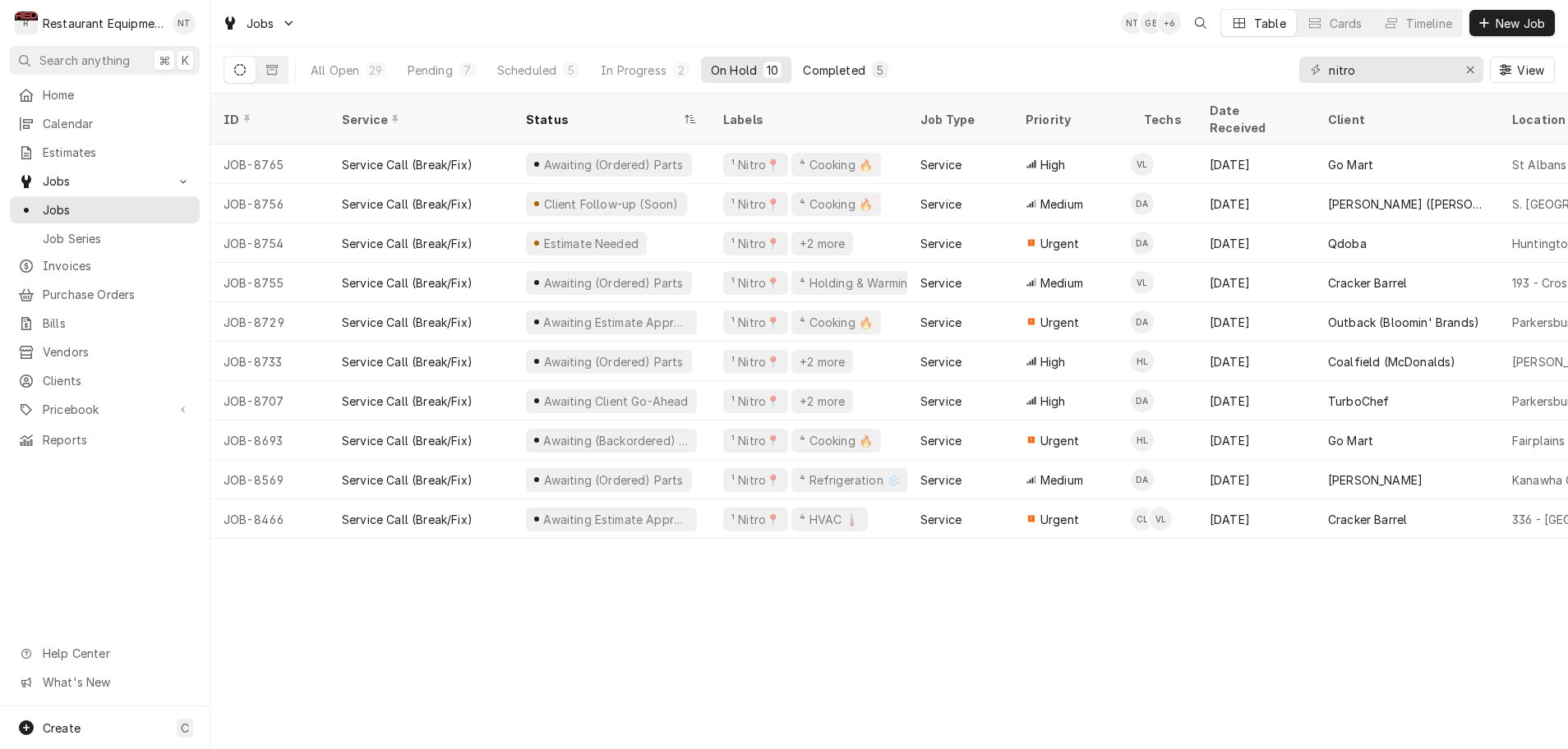
click at [812, 74] on div "Completed" at bounding box center [833, 70] width 62 height 17
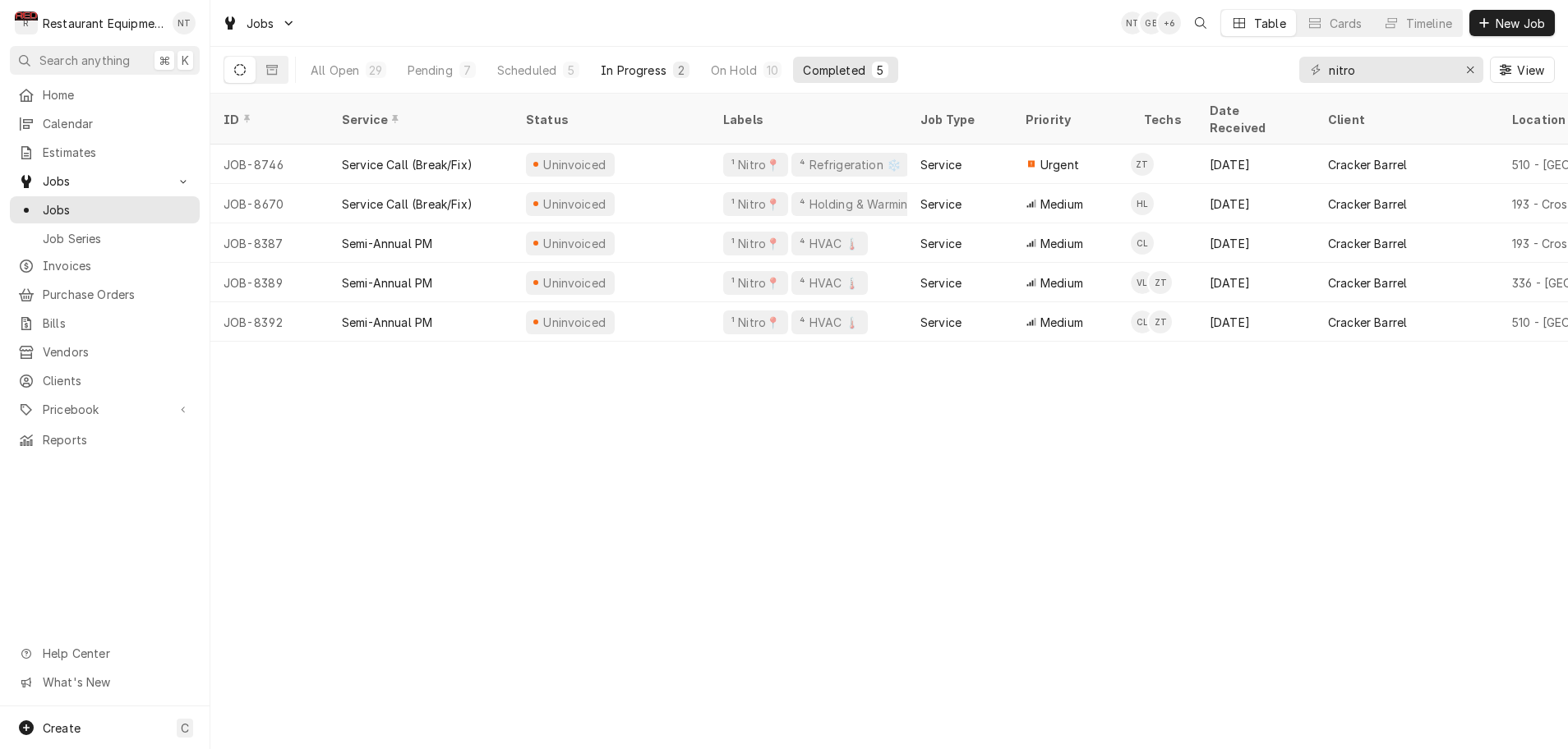
click at [617, 70] on div "In Progress" at bounding box center [633, 70] width 66 height 17
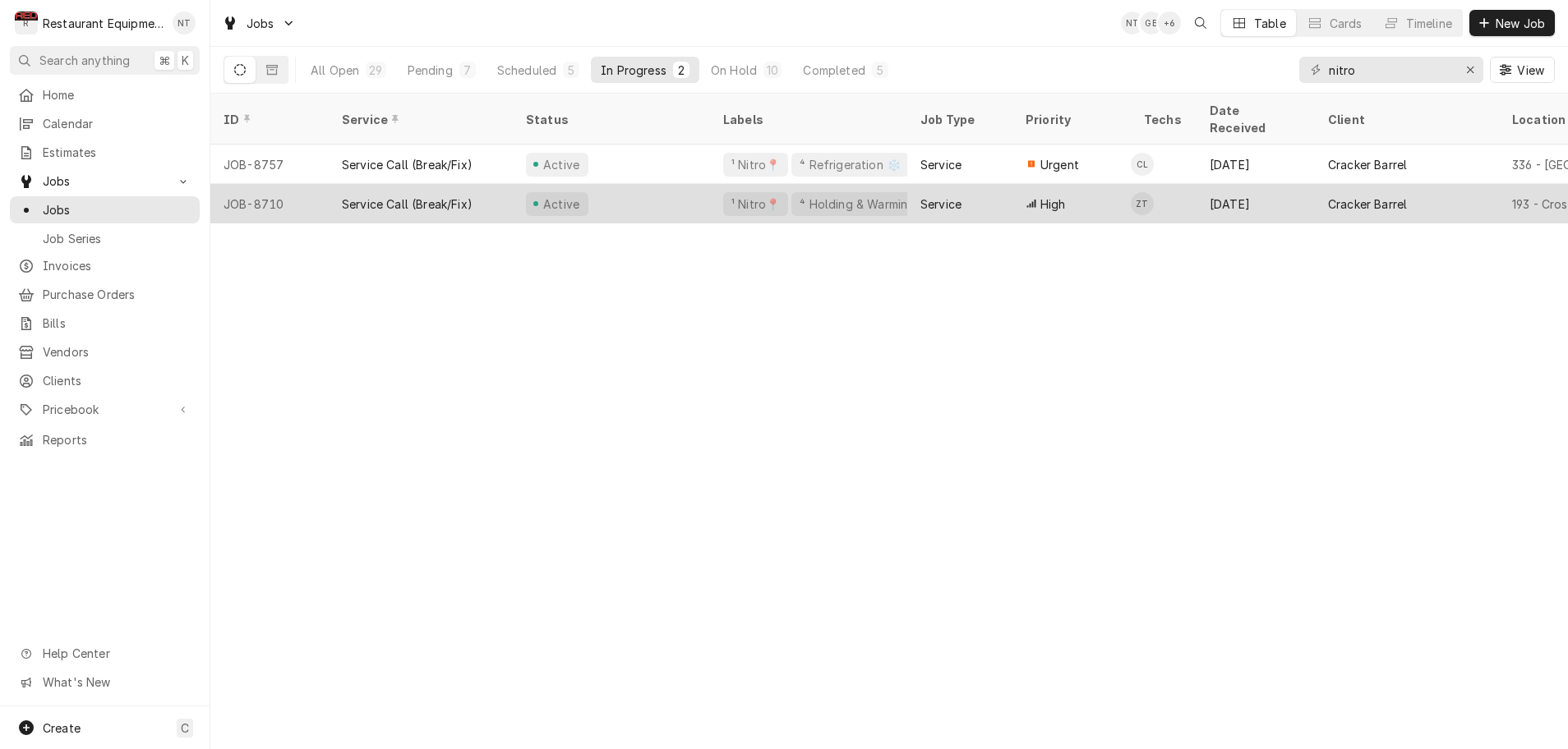
click at [624, 185] on div "Active" at bounding box center [611, 204] width 197 height 40
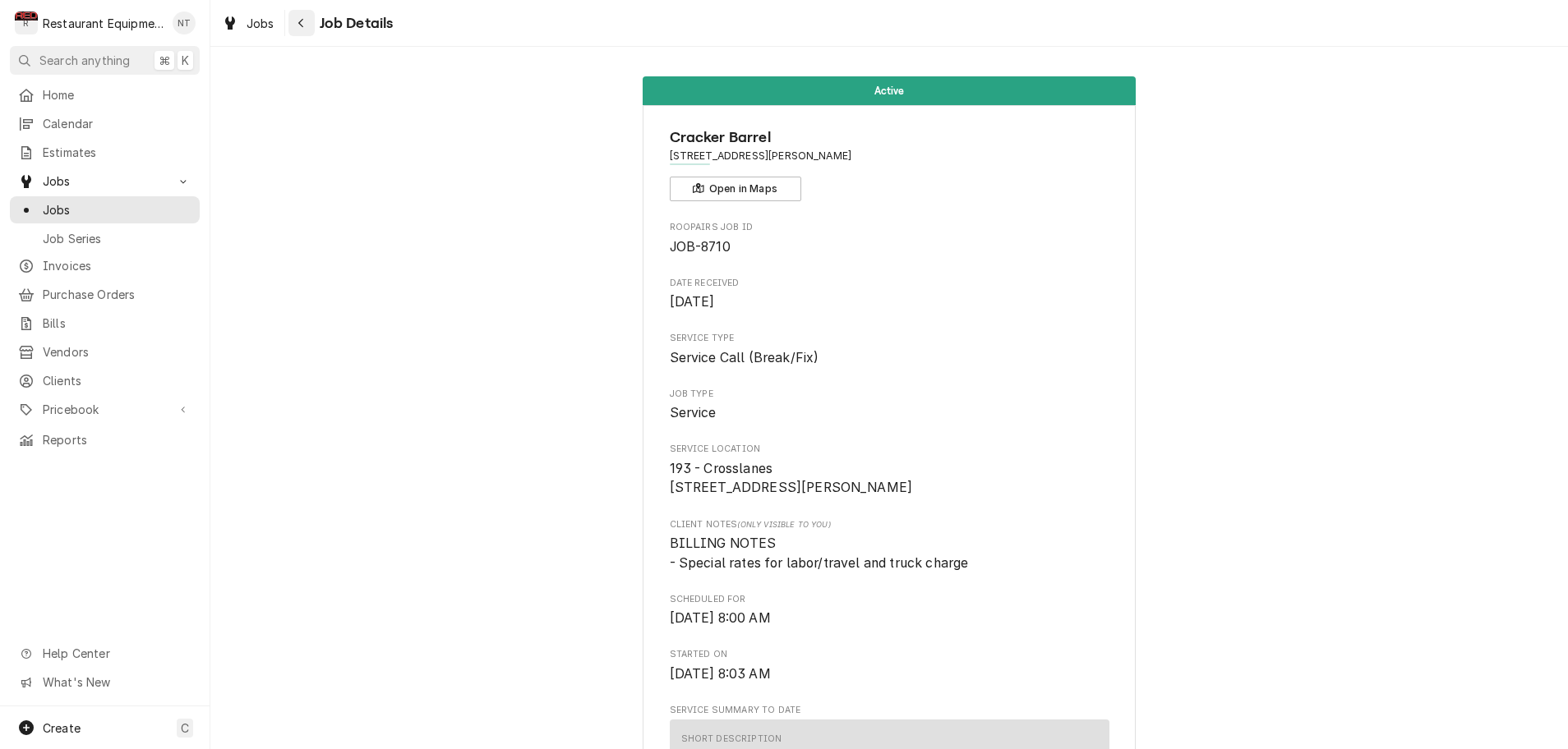
click at [303, 25] on icon "Navigate back" at bounding box center [301, 23] width 7 height 12
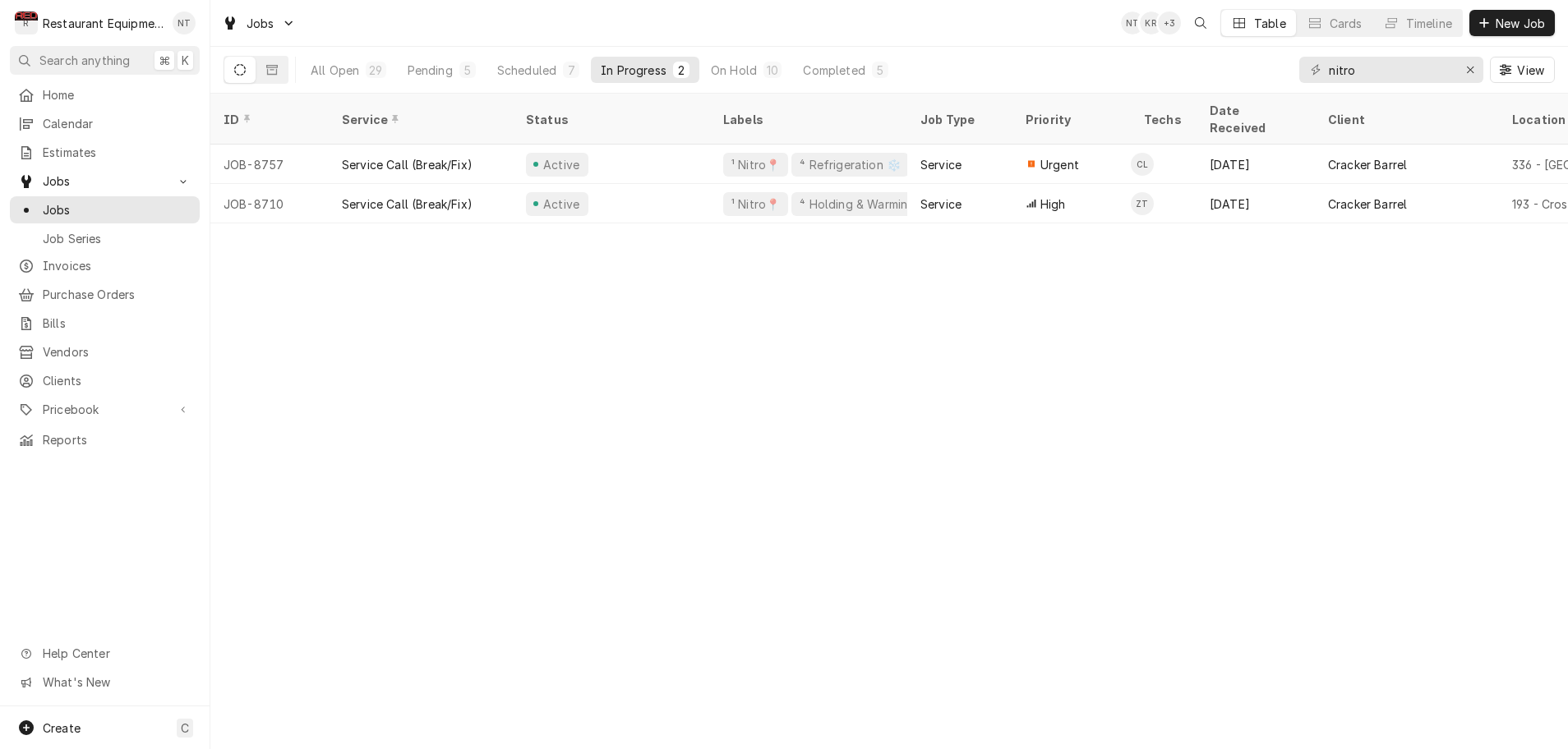
scroll to position [0, 2]
click at [812, 68] on div "Completed" at bounding box center [833, 70] width 62 height 17
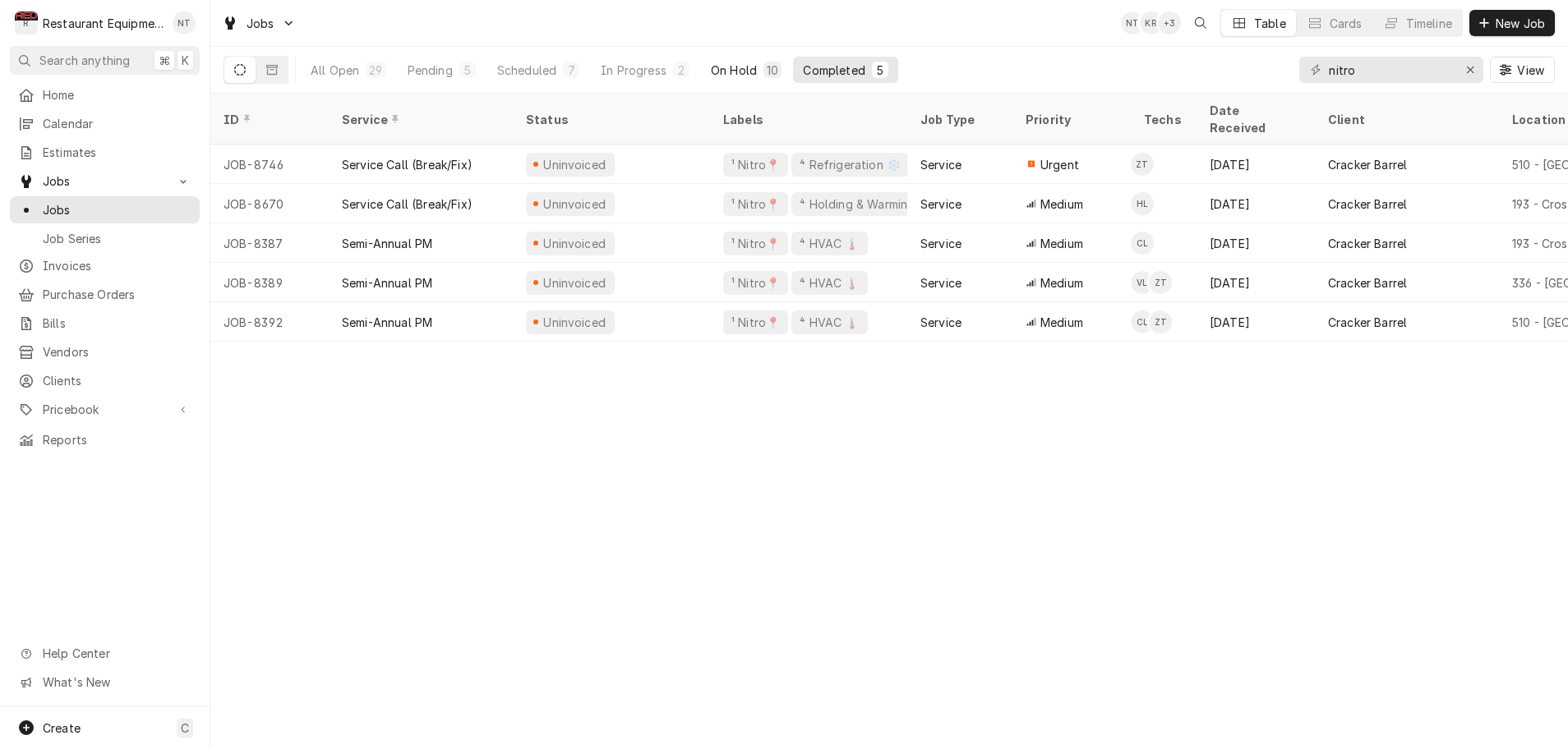
scroll to position [0, 1]
click at [723, 73] on div "On Hold" at bounding box center [734, 70] width 46 height 17
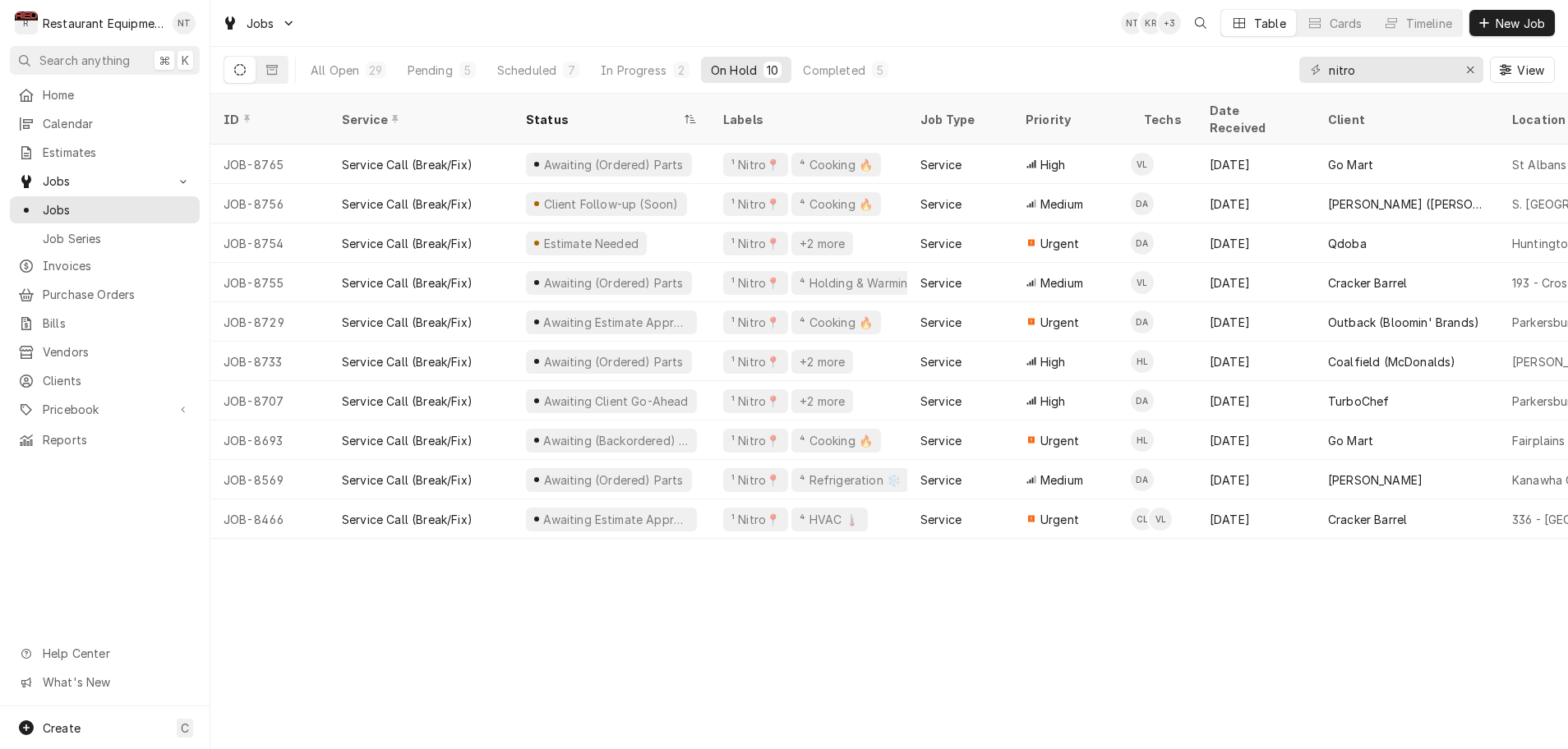
scroll to position [-1, 1]
click at [648, 75] on div "In Progress" at bounding box center [633, 70] width 66 height 17
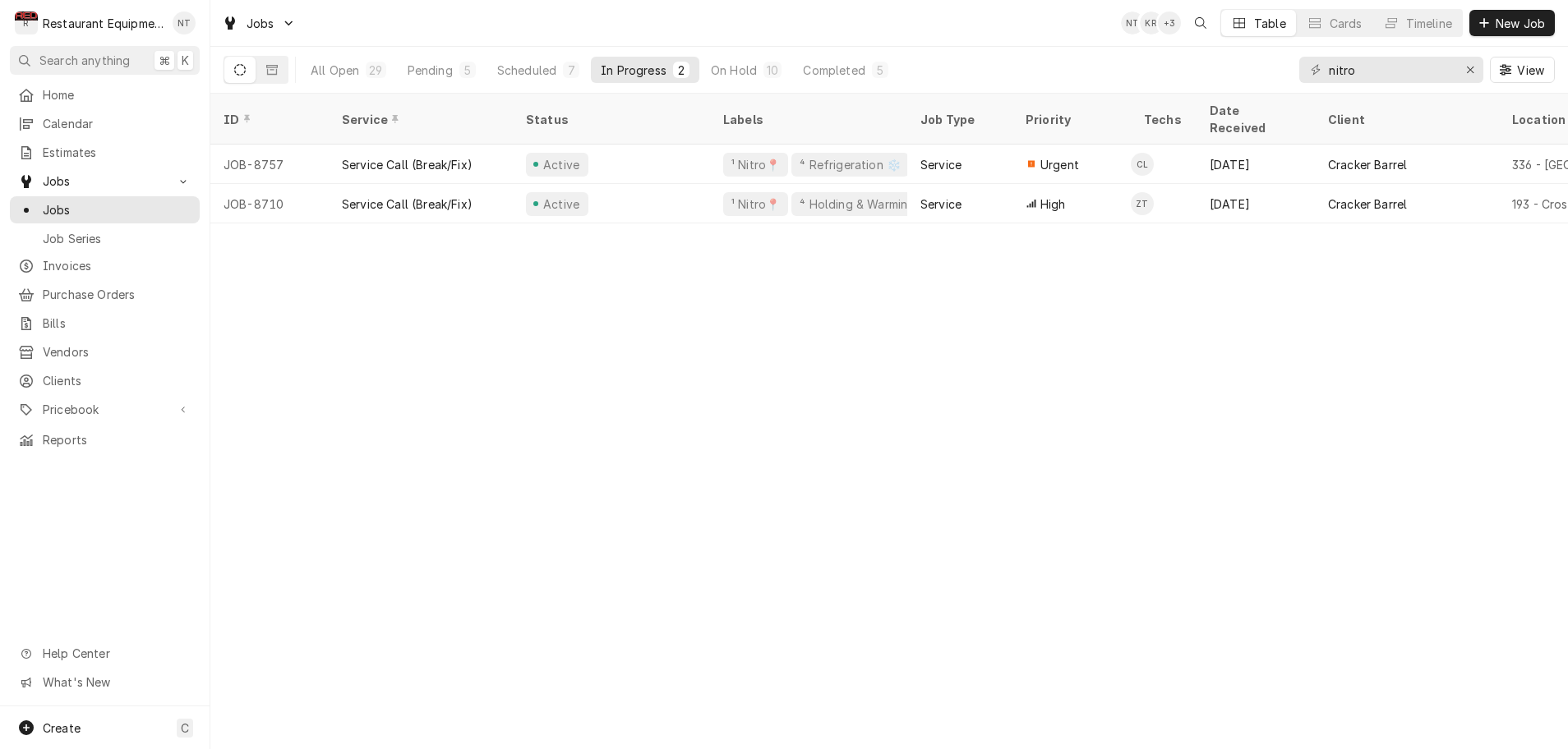
scroll to position [0, 0]
click at [723, 74] on div "On Hold" at bounding box center [734, 70] width 46 height 17
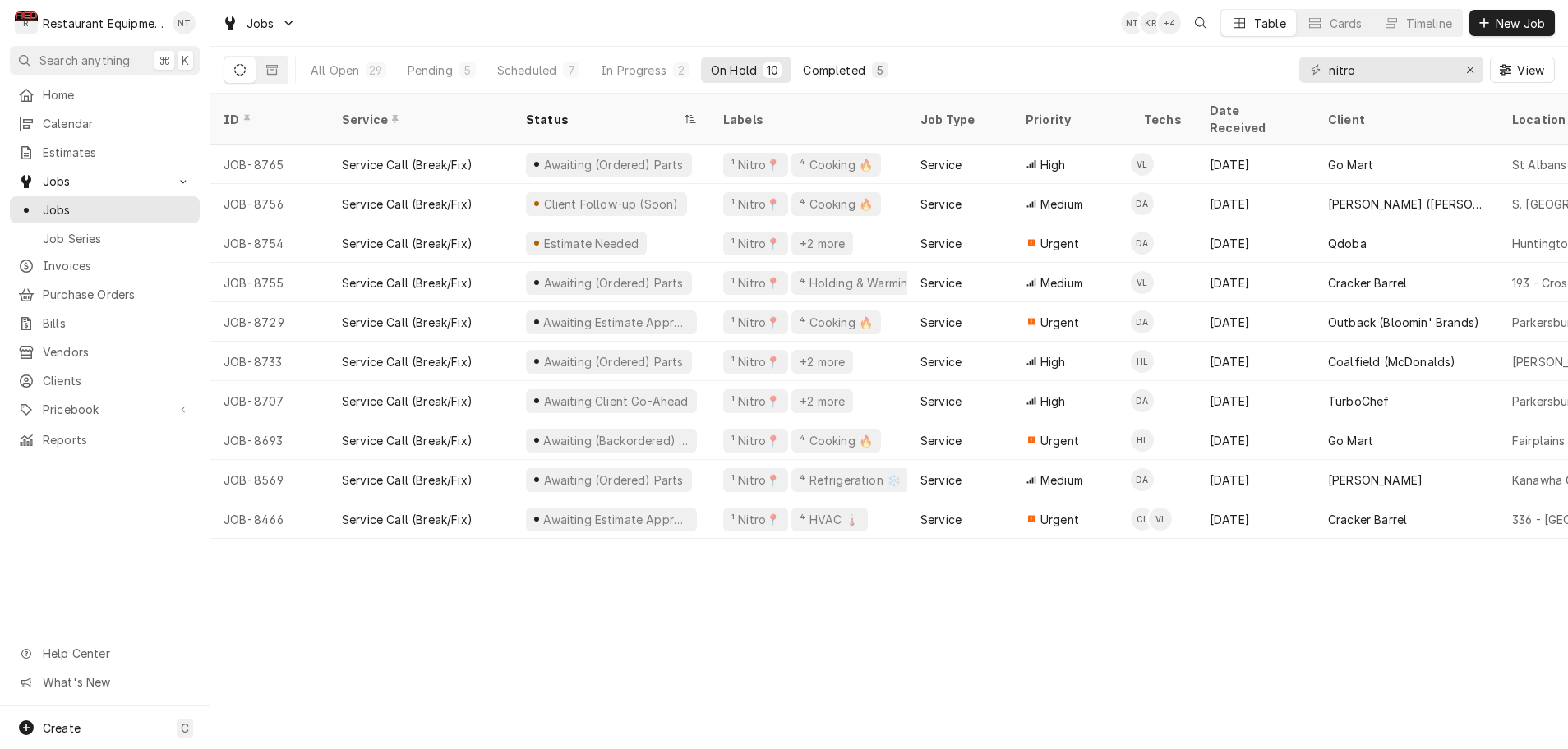
click at [807, 71] on div "Completed" at bounding box center [833, 70] width 62 height 17
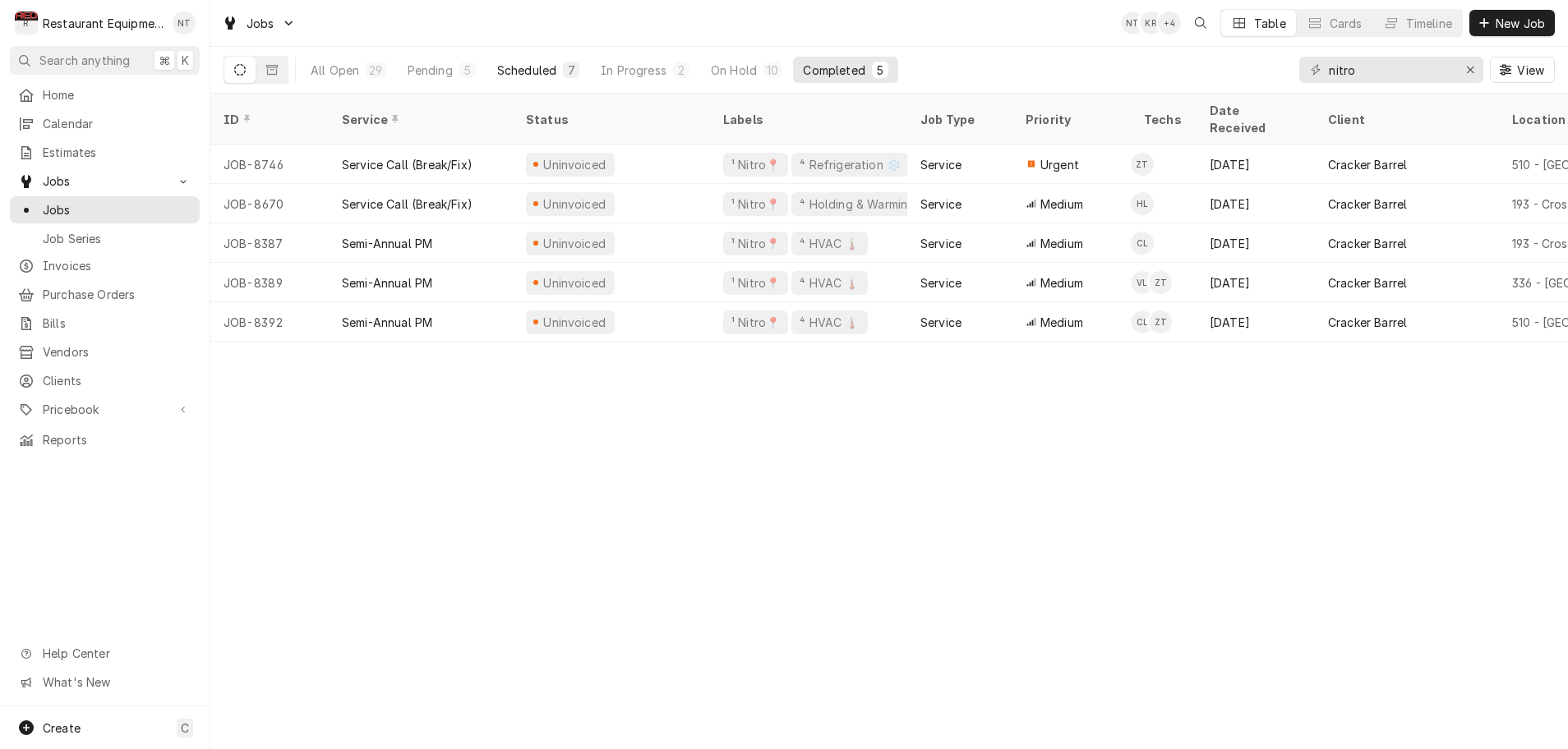
click at [545, 73] on div "Scheduled" at bounding box center [527, 70] width 59 height 17
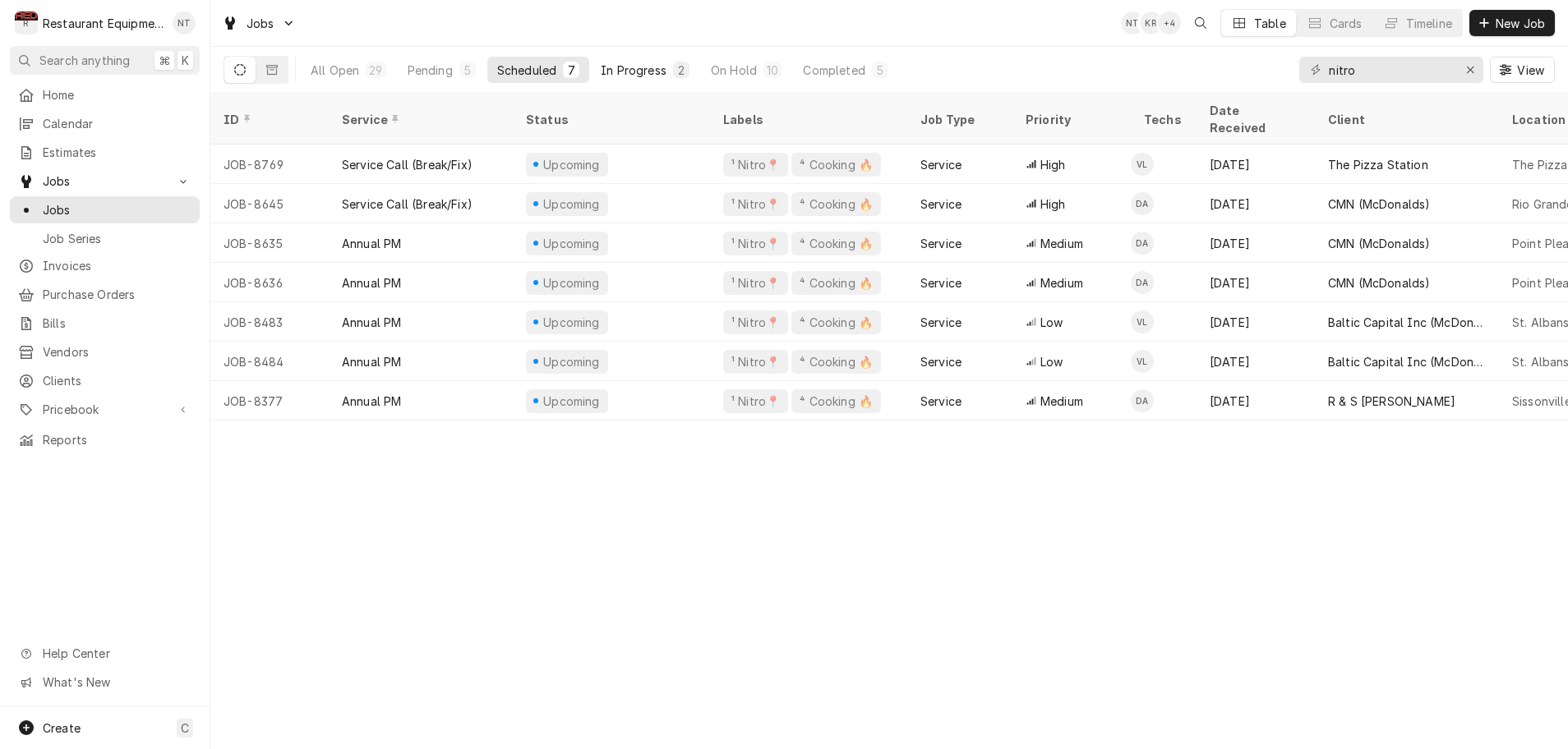
click at [635, 69] on div "In Progress" at bounding box center [633, 70] width 66 height 17
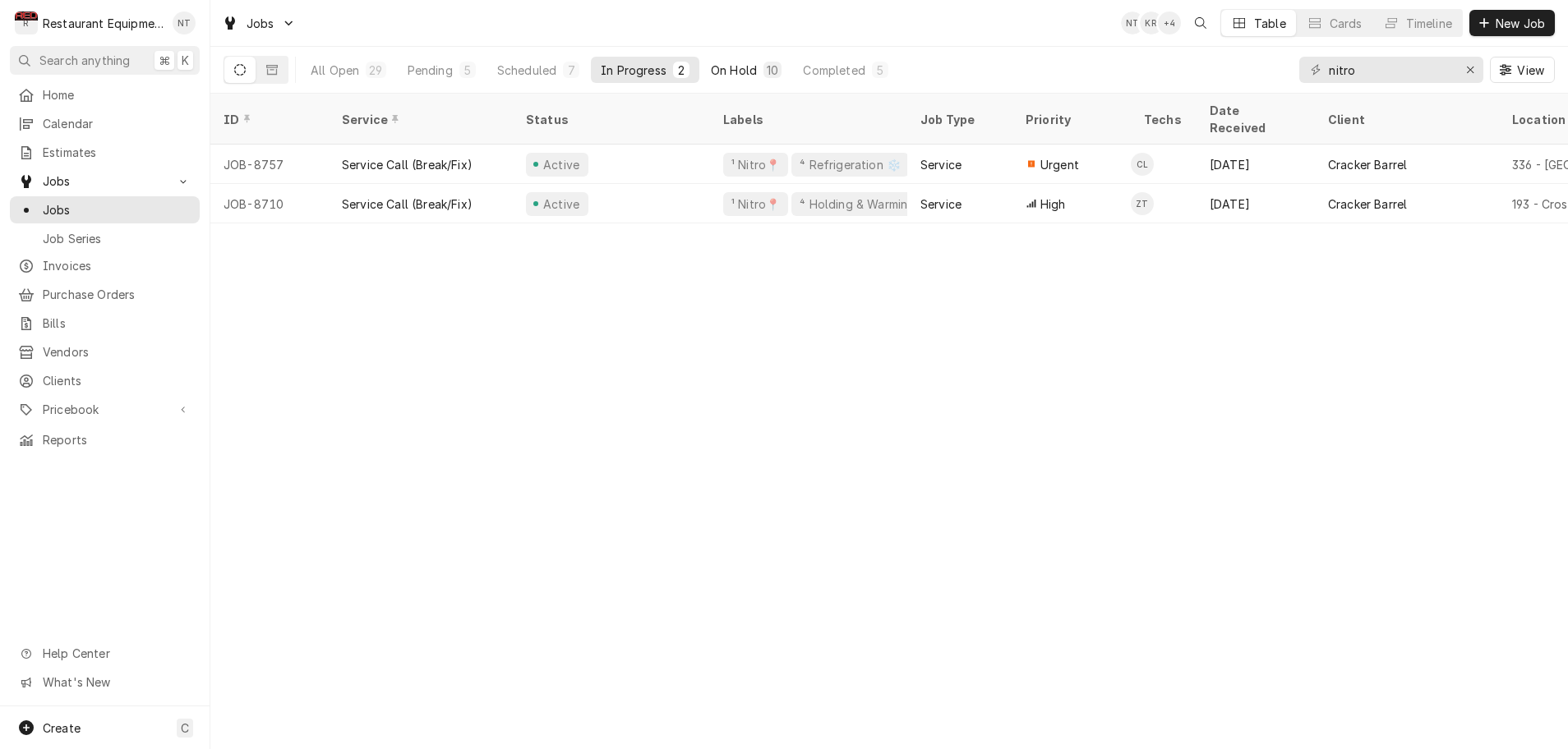
click at [722, 67] on div "On Hold" at bounding box center [734, 70] width 46 height 17
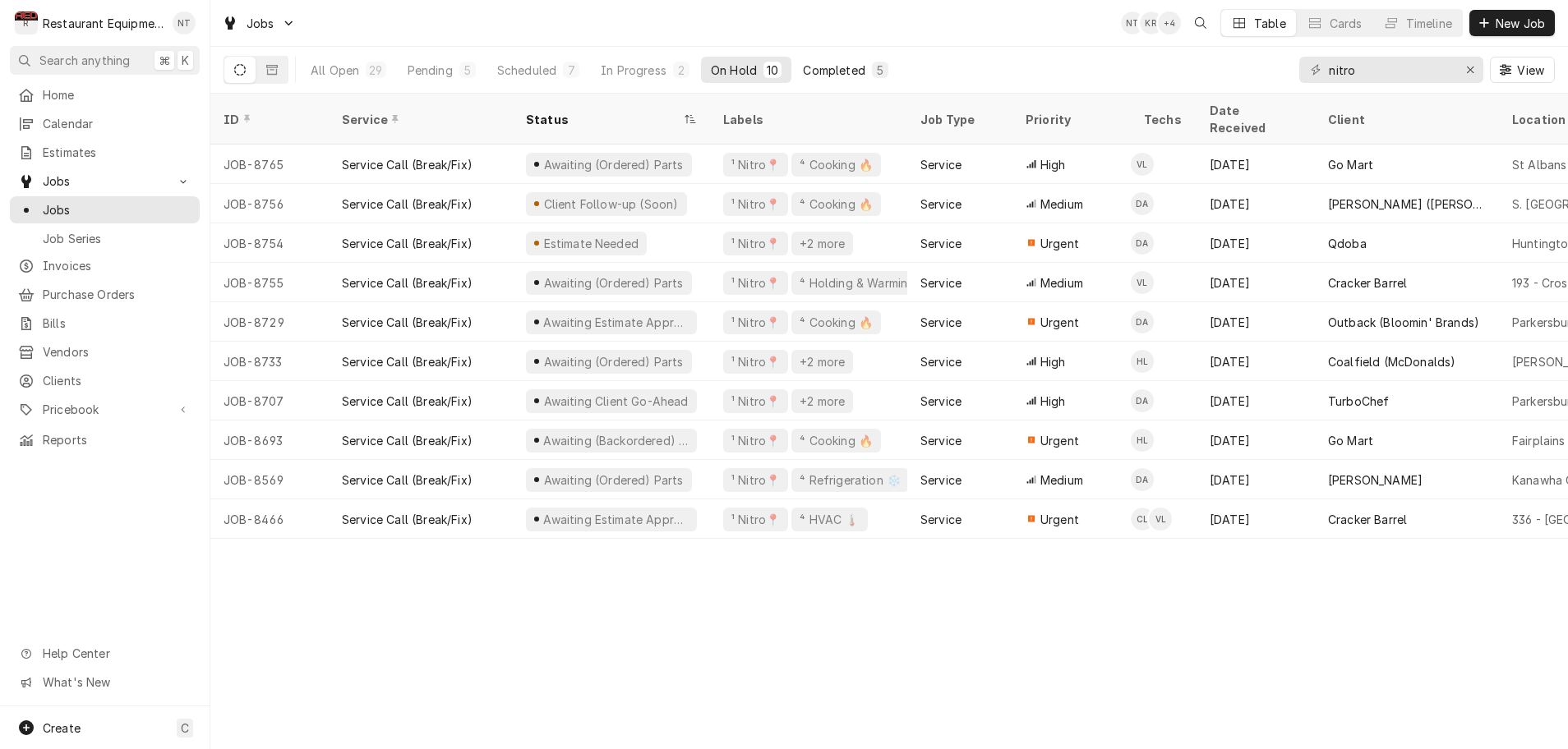
click at [831, 68] on div "Completed" at bounding box center [833, 70] width 62 height 17
